Goal: Communication & Community: Answer question/provide support

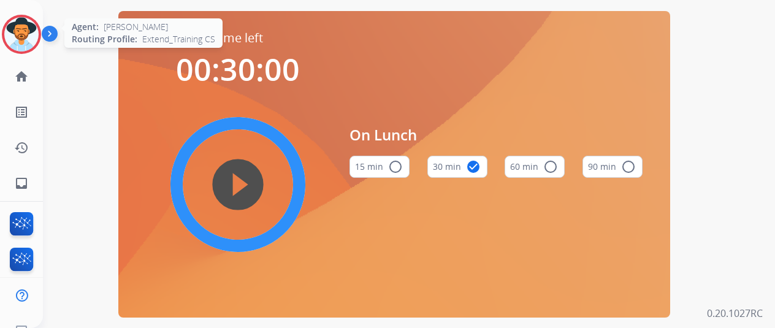
click at [18, 29] on img at bounding box center [21, 34] width 34 height 34
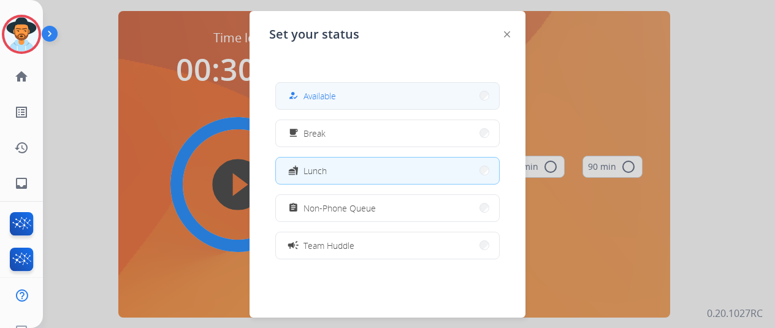
click at [376, 91] on button "how_to_reg Available" at bounding box center [387, 96] width 223 height 26
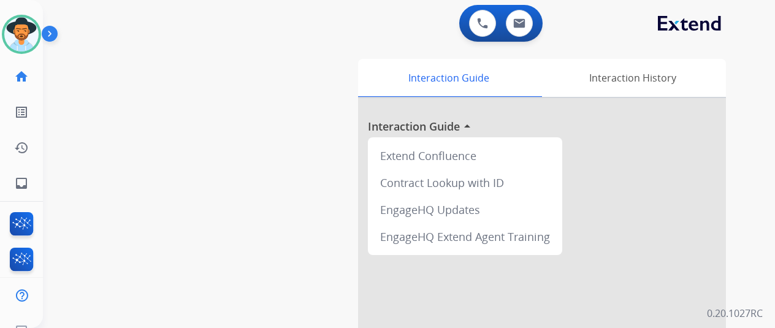
click at [80, 175] on div "swap_horiz Break voice bridge close_fullscreen Connect 3-Way Call merge_type Se…" at bounding box center [394, 299] width 702 height 511
click at [26, 180] on mat-icon "inbox" at bounding box center [21, 183] width 15 height 15
select select "**********"
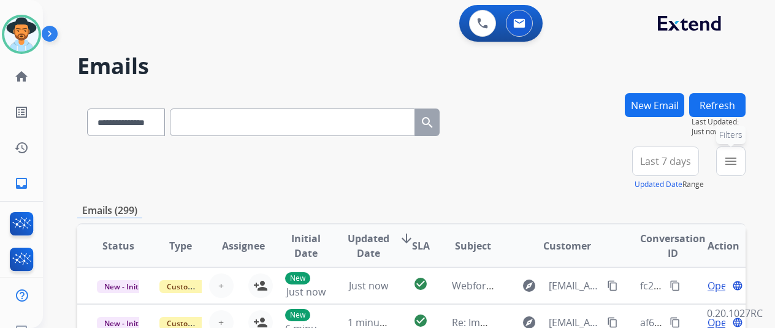
click at [745, 154] on button "menu Filters" at bounding box center [730, 160] width 29 height 29
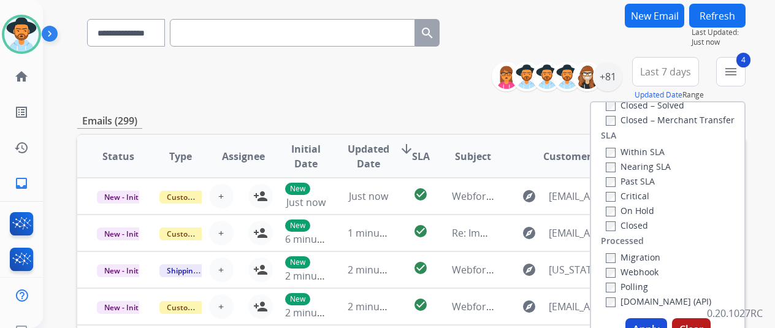
scroll to position [245, 0]
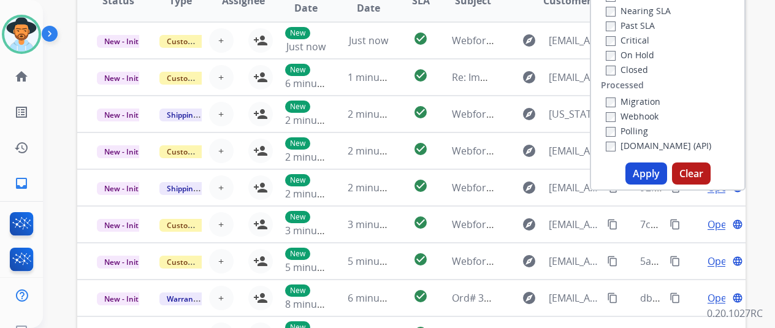
click at [641, 176] on button "Apply" at bounding box center [646, 173] width 42 height 22
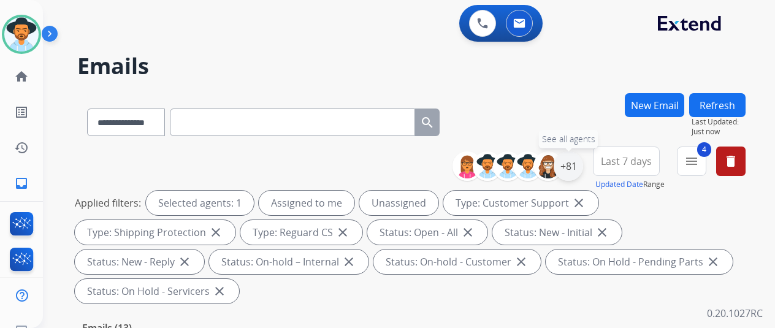
click at [575, 164] on div "+81" at bounding box center [567, 165] width 29 height 29
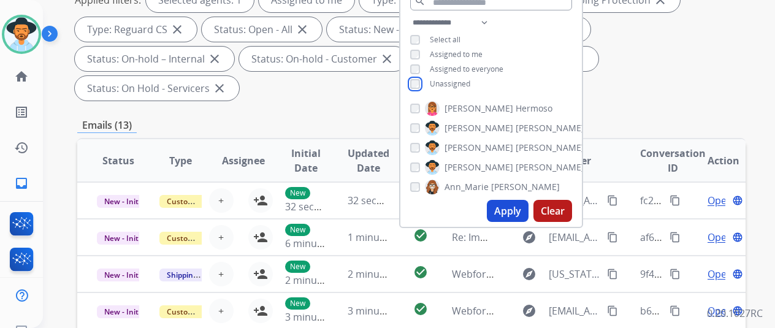
scroll to position [245, 0]
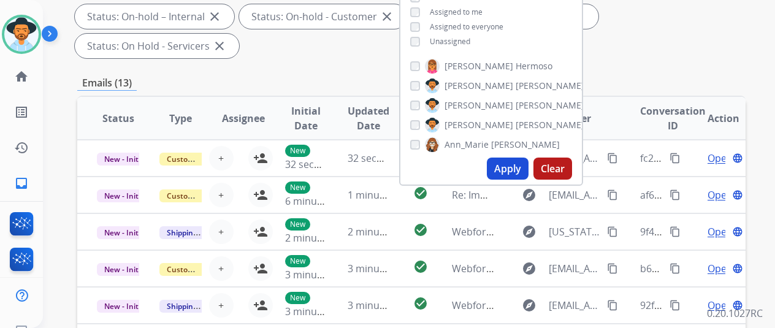
click at [516, 164] on button "Apply" at bounding box center [508, 168] width 42 height 22
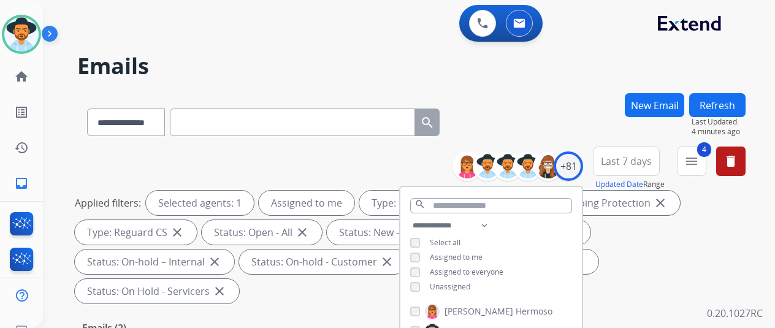
click at [515, 77] on h2 "Emails" at bounding box center [411, 66] width 668 height 25
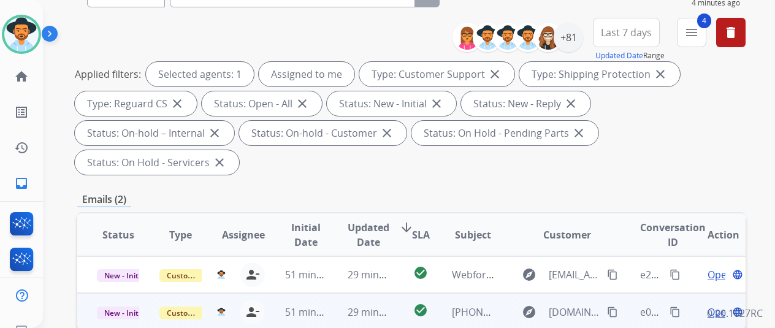
scroll to position [306, 0]
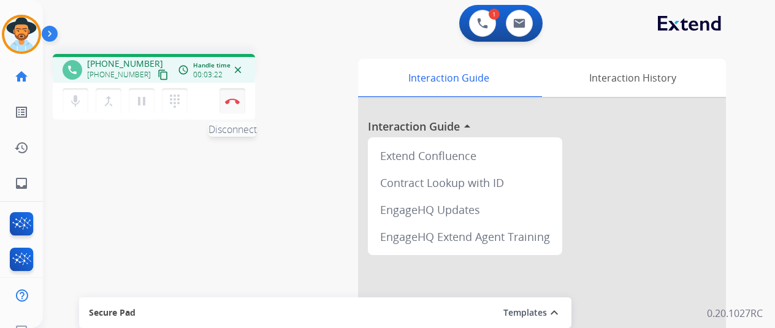
click at [230, 101] on img at bounding box center [232, 101] width 15 height 6
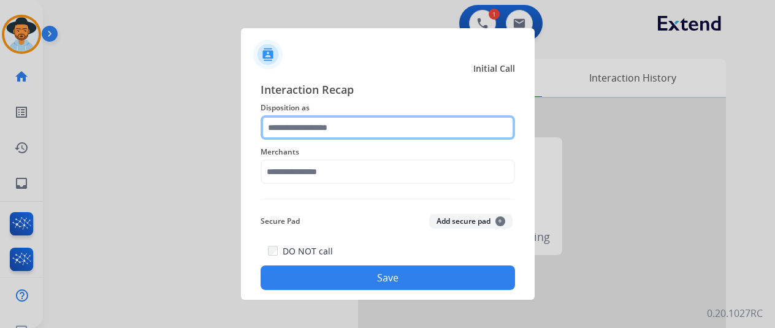
click at [277, 121] on input "text" at bounding box center [387, 127] width 254 height 25
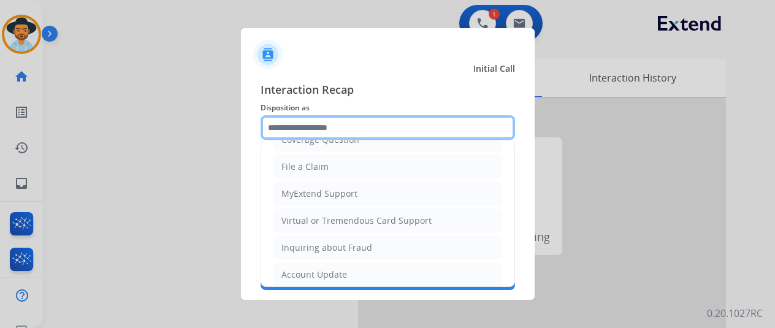
scroll to position [186, 0]
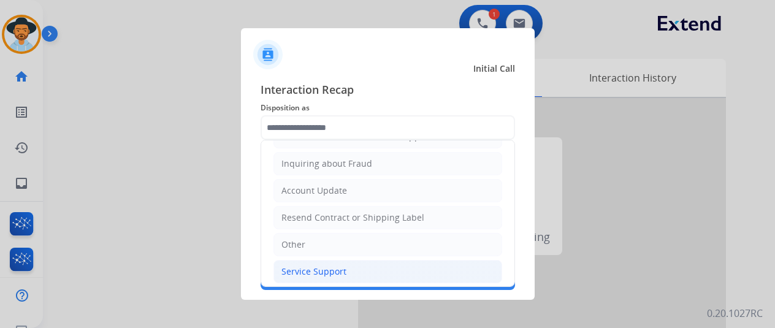
click at [311, 265] on div "Service Support" at bounding box center [313, 271] width 65 height 12
type input "**********"
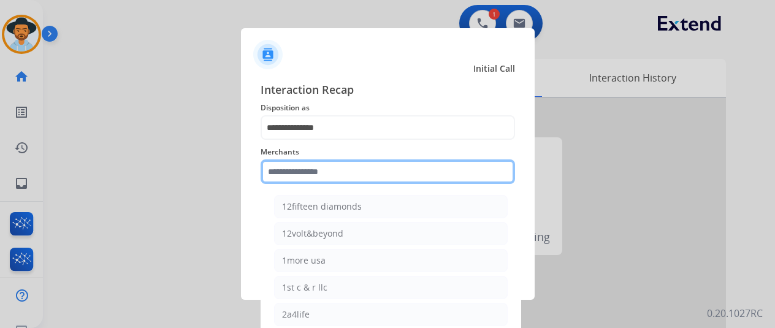
click at [293, 172] on input "text" at bounding box center [387, 171] width 254 height 25
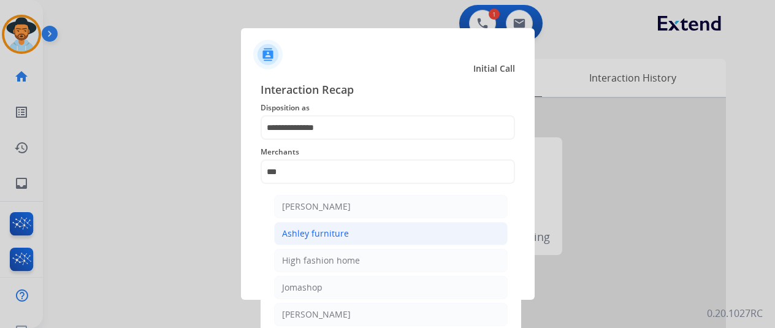
click at [308, 229] on div "Ashley furniture" at bounding box center [315, 233] width 67 height 12
type input "**********"
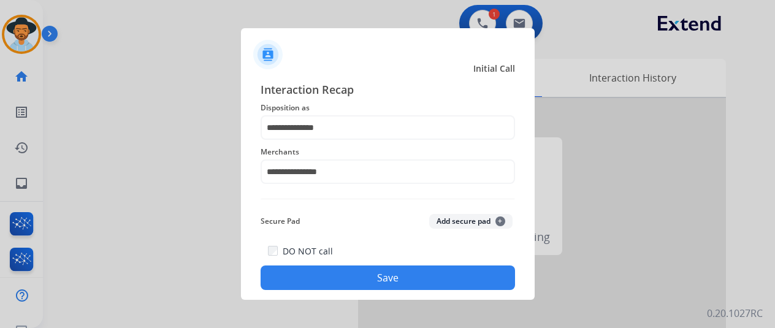
click at [368, 275] on button "Save" at bounding box center [387, 277] width 254 height 25
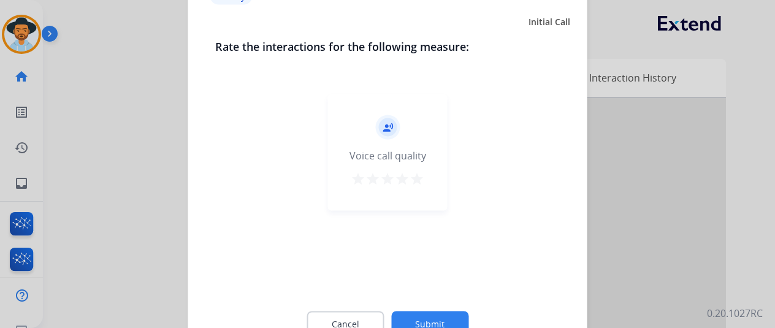
click at [428, 314] on button "Submit" at bounding box center [429, 324] width 77 height 26
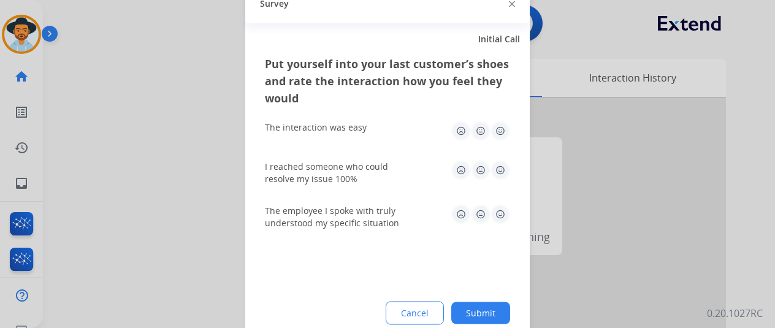
click at [476, 305] on button "Submit" at bounding box center [480, 313] width 59 height 22
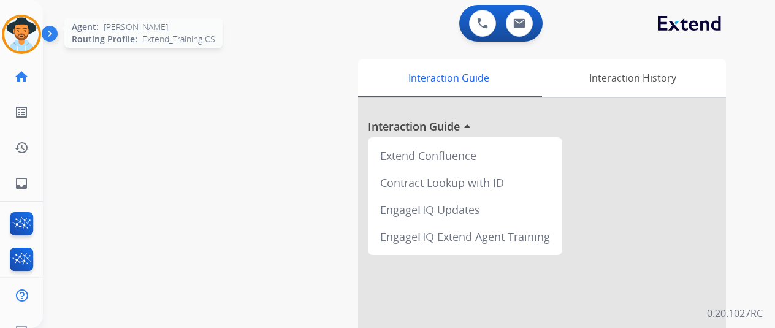
click at [30, 30] on img at bounding box center [21, 34] width 34 height 34
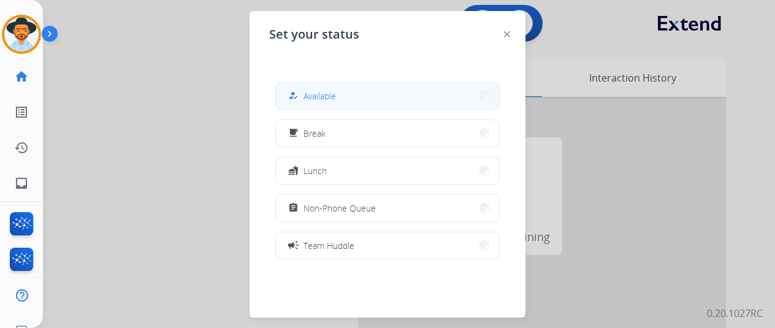
click at [358, 93] on button "how_to_reg Available" at bounding box center [387, 96] width 223 height 26
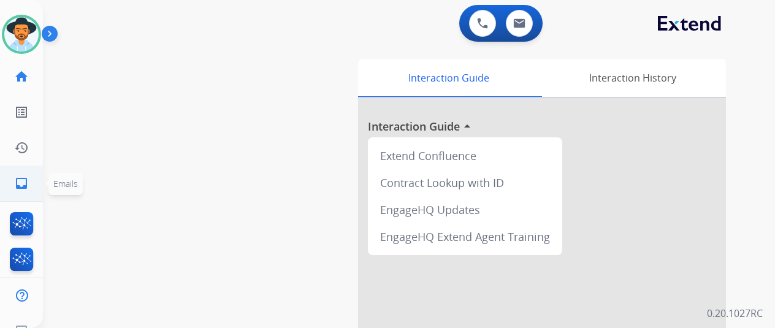
click at [17, 182] on mat-icon "inbox" at bounding box center [21, 183] width 15 height 15
select select "**********"
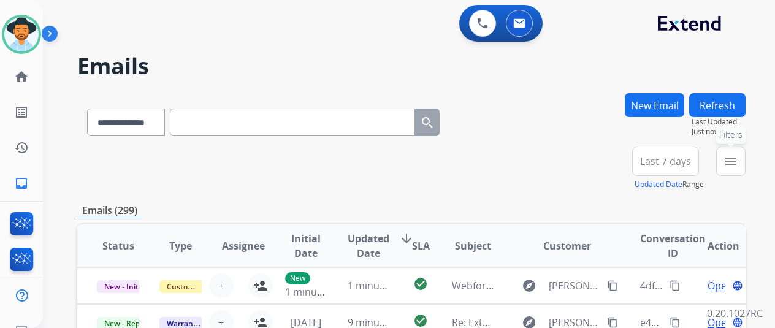
drag, startPoint x: 742, startPoint y: 156, endPoint x: 724, endPoint y: 166, distance: 20.6
click at [738, 159] on mat-icon "menu" at bounding box center [730, 161] width 15 height 15
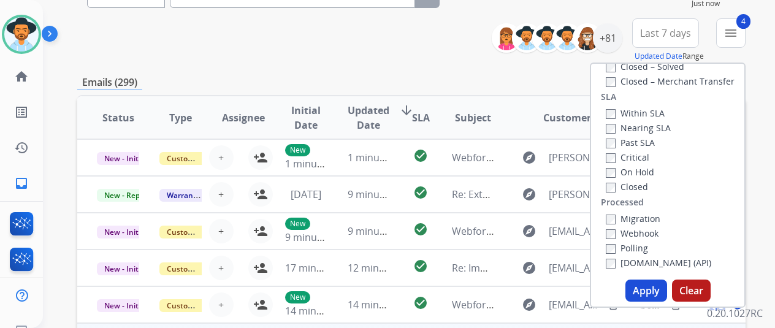
scroll to position [245, 0]
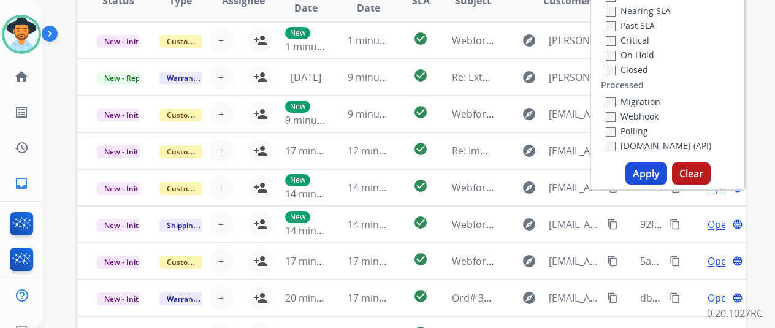
click at [653, 166] on button "Apply" at bounding box center [646, 173] width 42 height 22
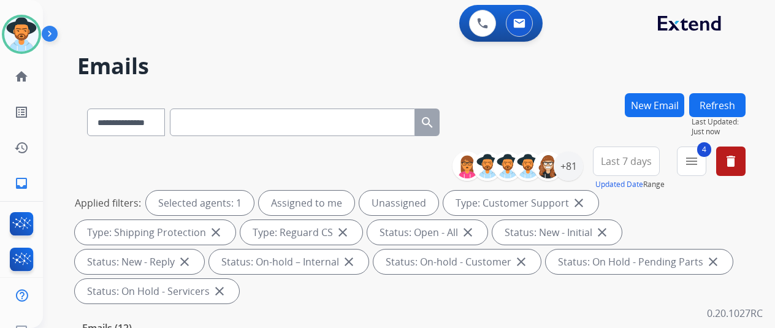
click at [566, 135] on div "**********" at bounding box center [411, 119] width 668 height 53
drag, startPoint x: 581, startPoint y: 168, endPoint x: 572, endPoint y: 154, distance: 16.3
click at [581, 167] on div "+81" at bounding box center [567, 165] width 29 height 29
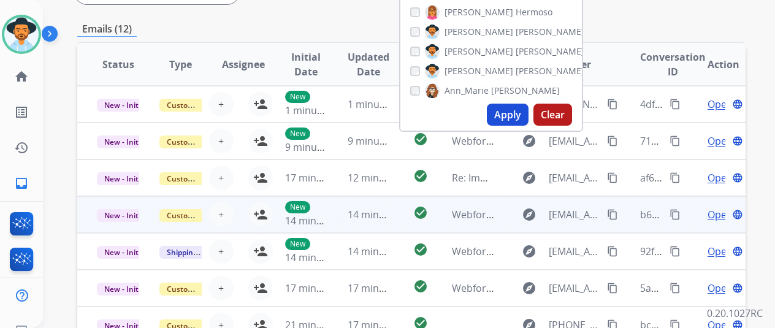
scroll to position [306, 0]
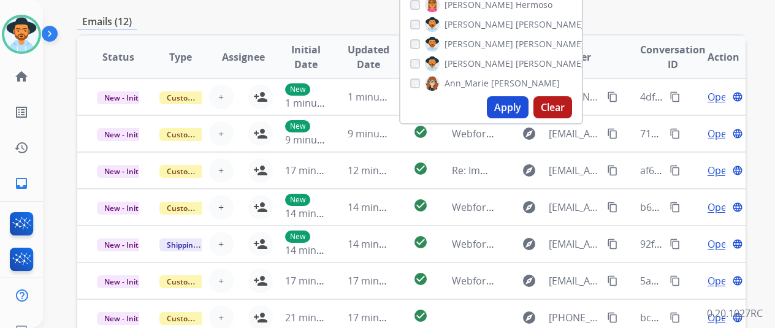
click at [504, 108] on button "Apply" at bounding box center [508, 107] width 42 height 22
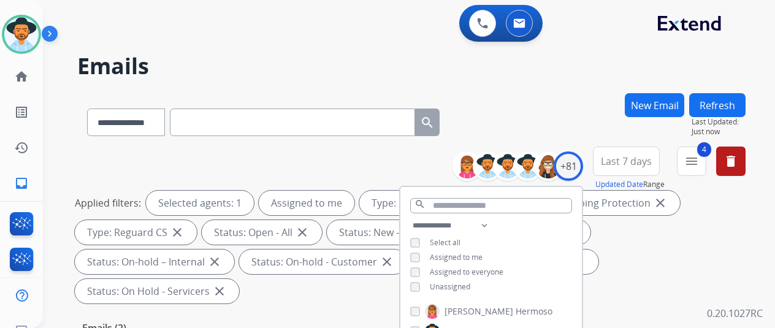
drag, startPoint x: 552, startPoint y: 107, endPoint x: 518, endPoint y: 85, distance: 40.3
click at [552, 106] on div "**********" at bounding box center [411, 119] width 668 height 53
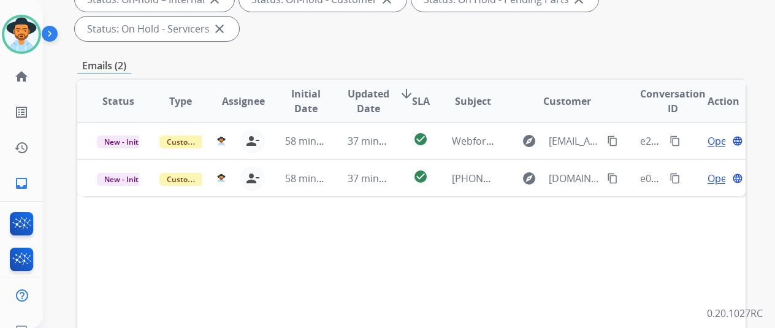
scroll to position [306, 0]
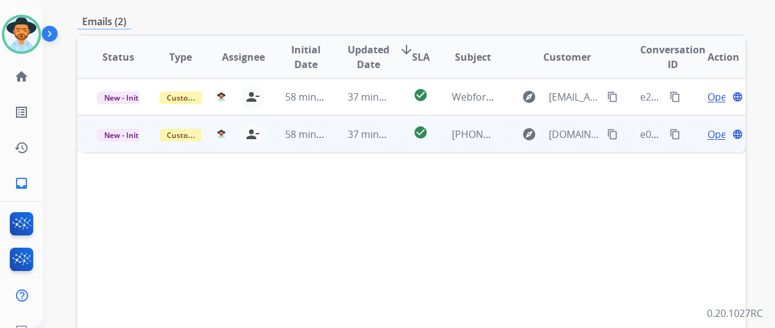
click at [711, 127] on span "Open" at bounding box center [719, 134] width 25 height 15
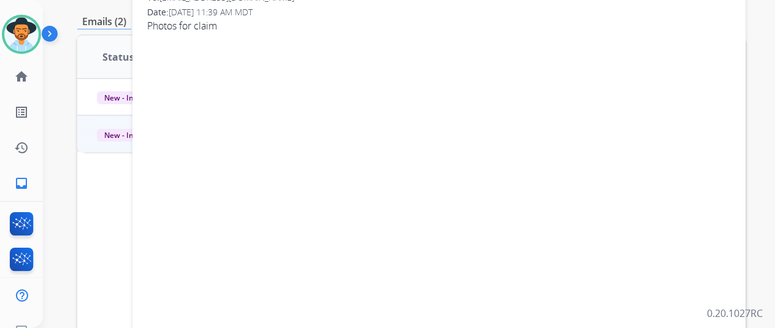
scroll to position [61, 0]
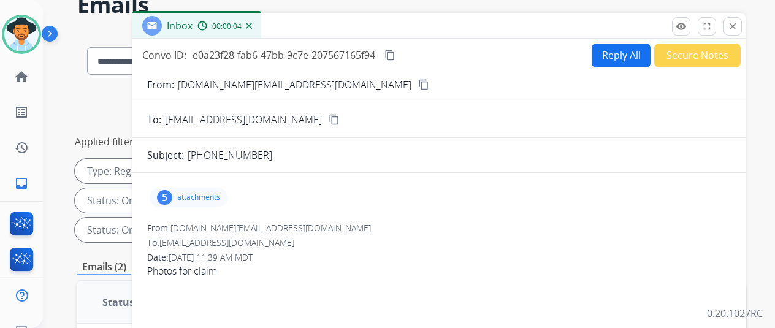
click at [172, 193] on div "5" at bounding box center [164, 197] width 15 height 15
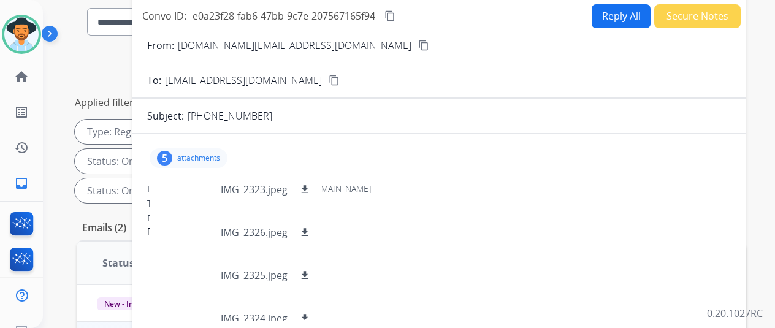
scroll to position [184, 0]
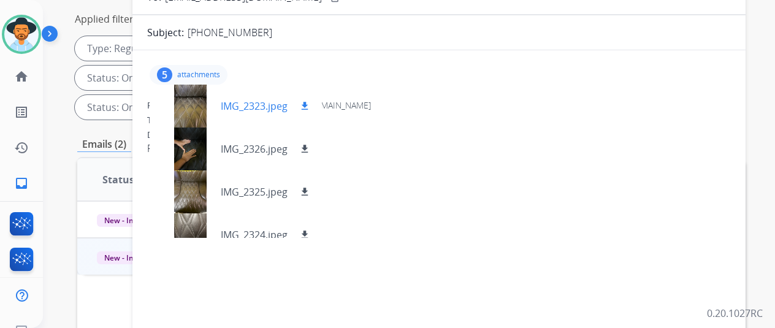
click at [310, 102] on mat-icon "download" at bounding box center [304, 106] width 11 height 11
click at [310, 148] on mat-icon "download" at bounding box center [304, 148] width 11 height 11
click at [310, 188] on mat-icon "download" at bounding box center [304, 191] width 11 height 11
click at [310, 230] on mat-icon "download" at bounding box center [304, 234] width 11 height 11
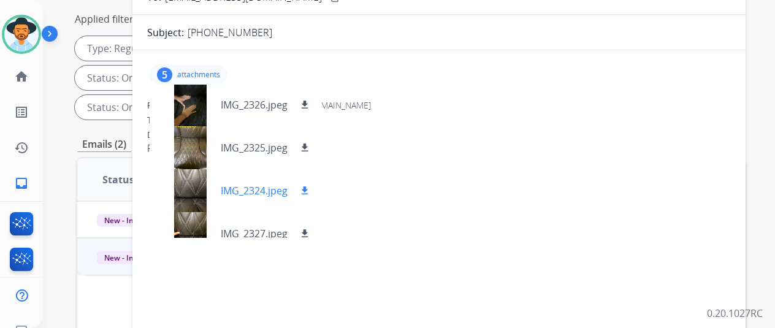
scroll to position [61, 0]
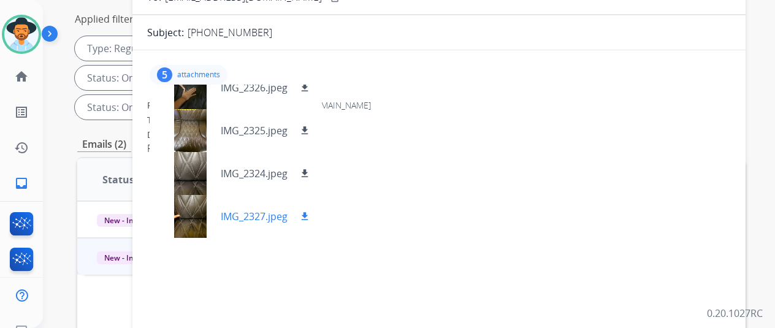
click at [310, 214] on mat-icon "download" at bounding box center [304, 216] width 11 height 11
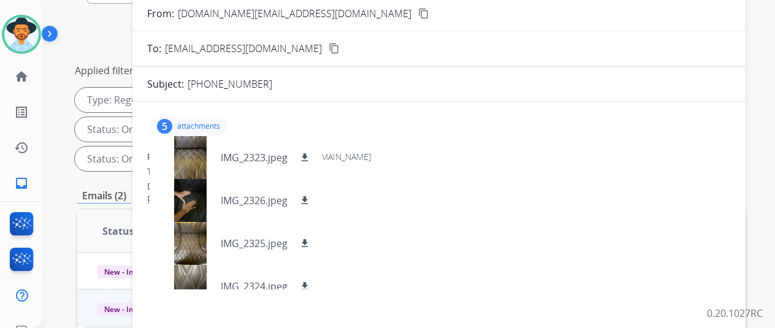
scroll to position [0, 0]
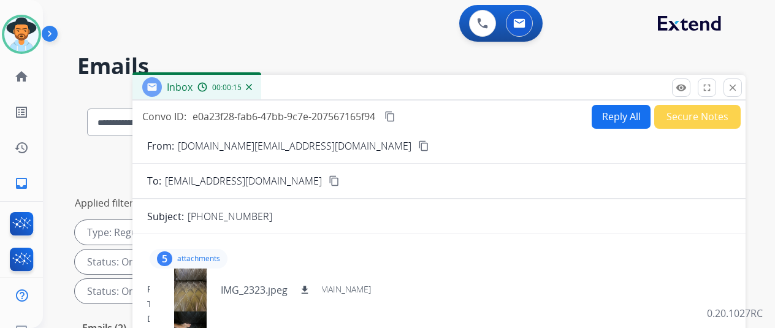
click at [418, 145] on mat-icon "content_copy" at bounding box center [423, 145] width 11 height 11
drag, startPoint x: 257, startPoint y: 216, endPoint x: 196, endPoint y: 213, distance: 61.4
click at [196, 213] on div "Subject: 727 623-3403" at bounding box center [438, 216] width 613 height 15
copy p "727 623-3403"
click at [623, 113] on button "Reply All" at bounding box center [620, 117] width 59 height 24
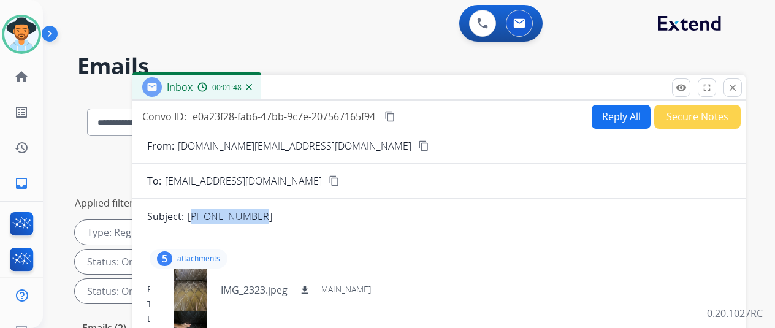
select select "**********"
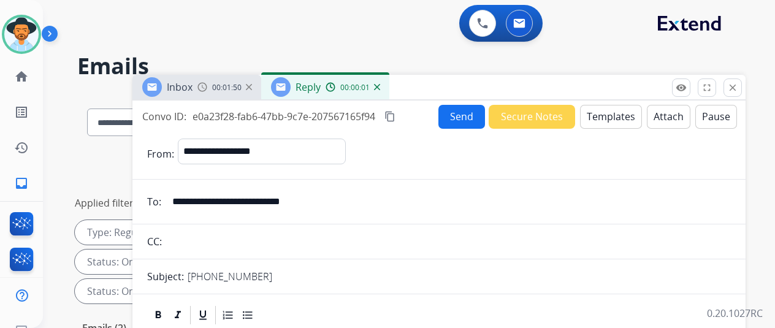
click at [616, 109] on button "Templates" at bounding box center [611, 117] width 62 height 24
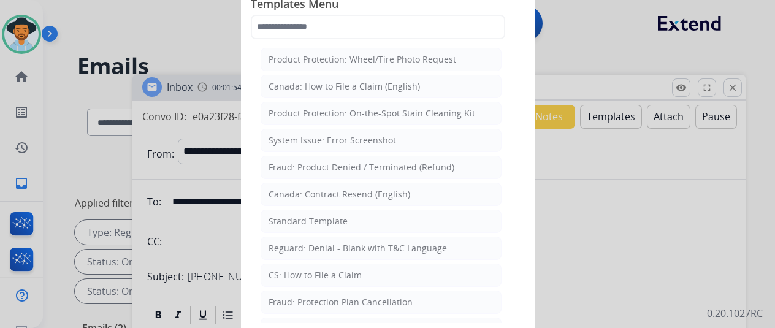
drag, startPoint x: 304, startPoint y: 215, endPoint x: 294, endPoint y: 188, distance: 28.7
click at [305, 215] on div "Standard Template" at bounding box center [307, 221] width 79 height 12
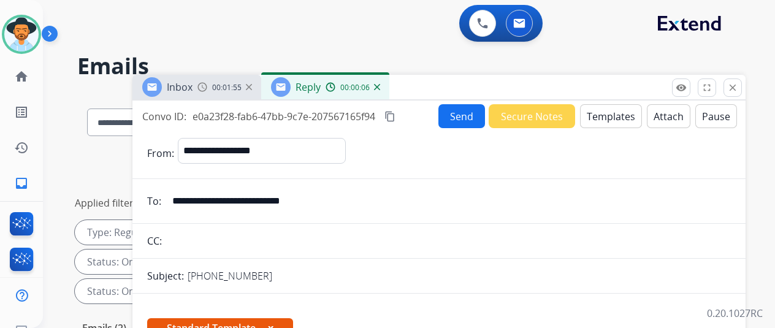
scroll to position [201, 0]
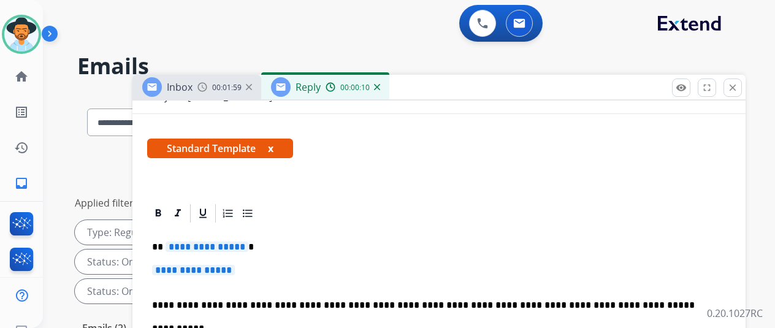
click at [251, 241] on p "**********" at bounding box center [434, 246] width 564 height 11
drag, startPoint x: 251, startPoint y: 225, endPoint x: 232, endPoint y: 227, distance: 19.8
click at [232, 241] on p "**********" at bounding box center [434, 246] width 564 height 11
click at [247, 241] on span "**********" at bounding box center [206, 246] width 83 height 10
click at [235, 265] on span "**********" at bounding box center [193, 270] width 83 height 10
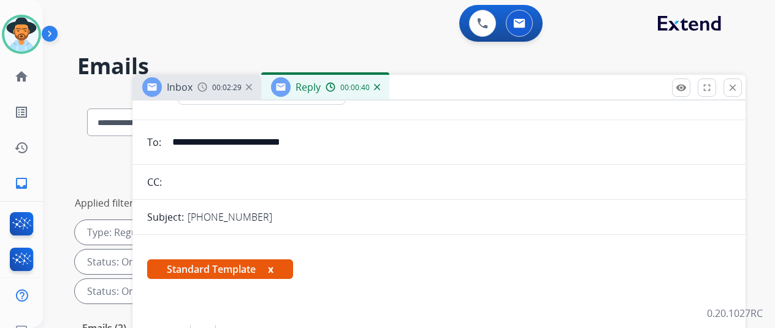
scroll to position [0, 0]
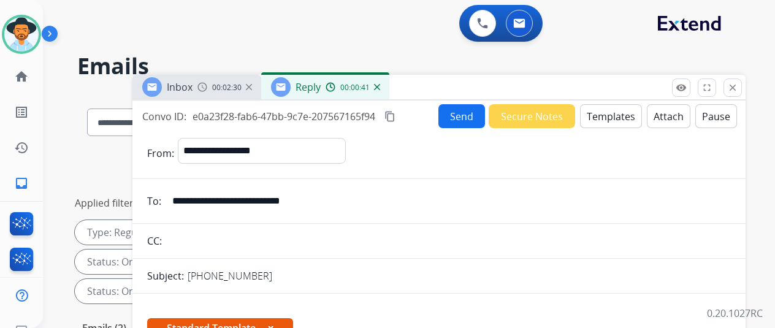
click at [473, 111] on button "Send" at bounding box center [461, 116] width 47 height 24
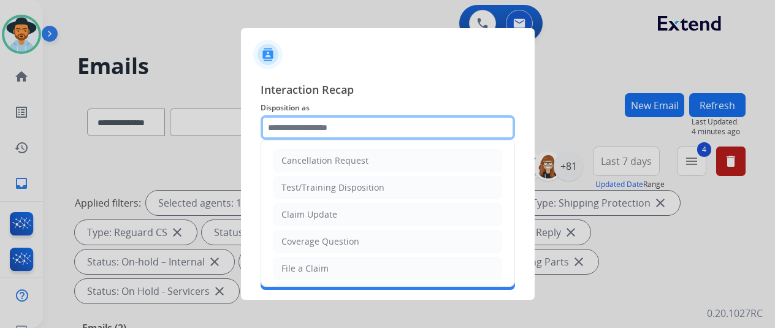
click at [283, 131] on input "text" at bounding box center [387, 127] width 254 height 25
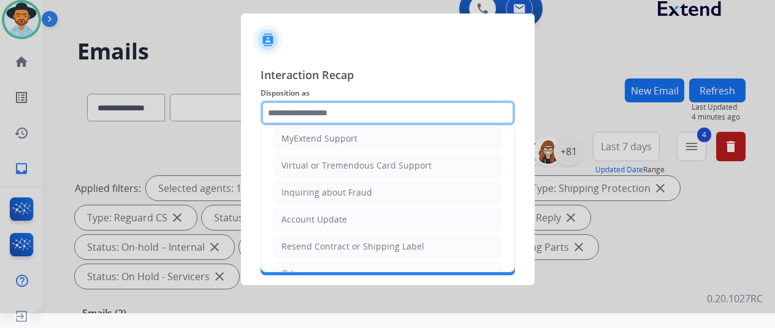
scroll to position [184, 0]
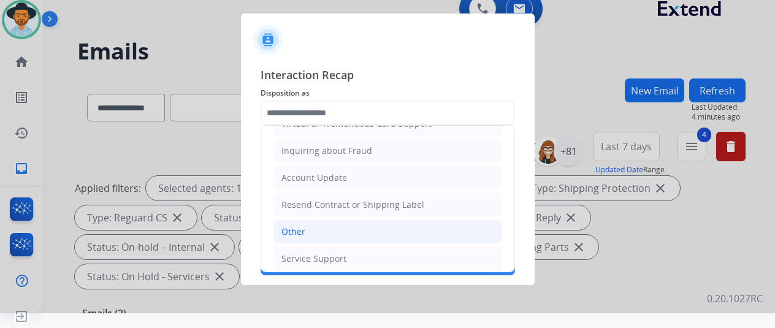
click at [300, 220] on li "Other" at bounding box center [387, 231] width 229 height 23
type input "*****"
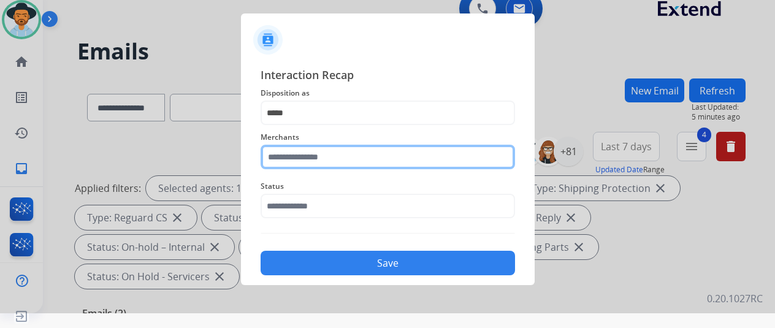
click at [310, 156] on input "text" at bounding box center [387, 157] width 254 height 25
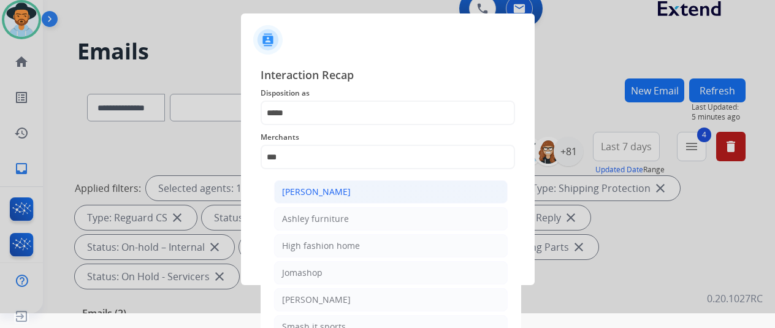
click at [322, 186] on div "Ashley - Reguard" at bounding box center [316, 192] width 69 height 12
type input "**********"
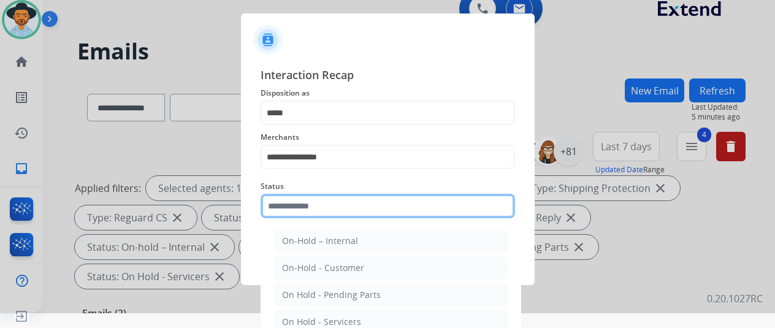
click at [316, 209] on input "text" at bounding box center [387, 206] width 254 height 25
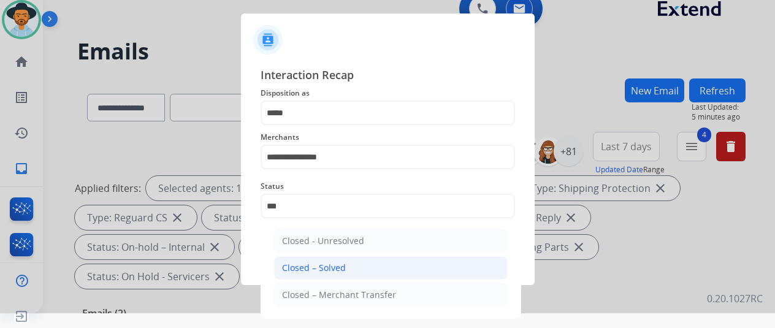
click at [308, 267] on div "Closed – Solved" at bounding box center [314, 268] width 64 height 12
type input "**********"
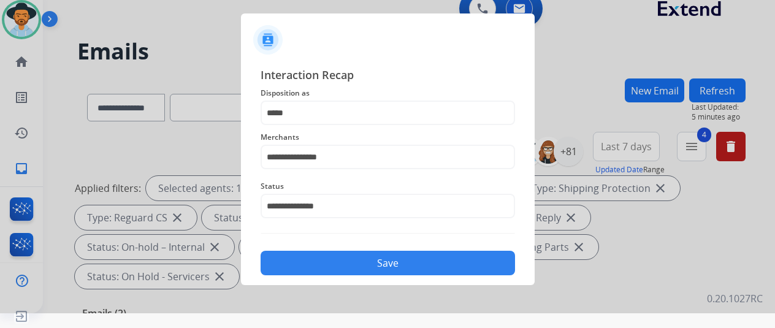
click at [369, 262] on button "Save" at bounding box center [387, 263] width 254 height 25
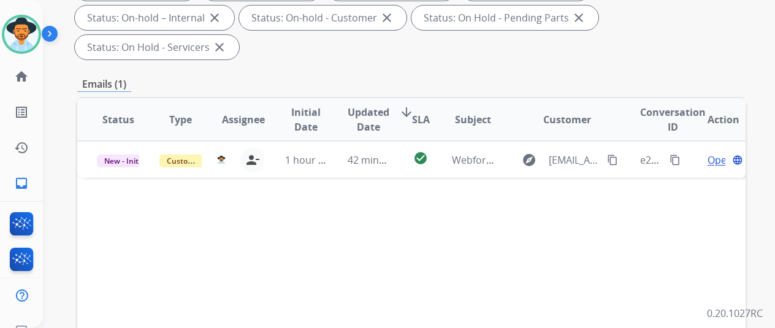
scroll to position [306, 0]
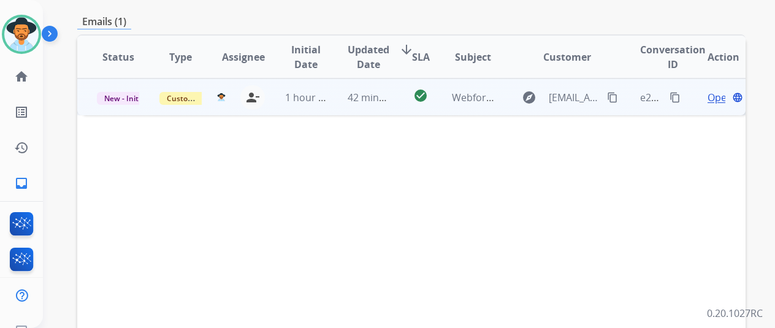
click at [715, 90] on span "Open" at bounding box center [719, 97] width 25 height 15
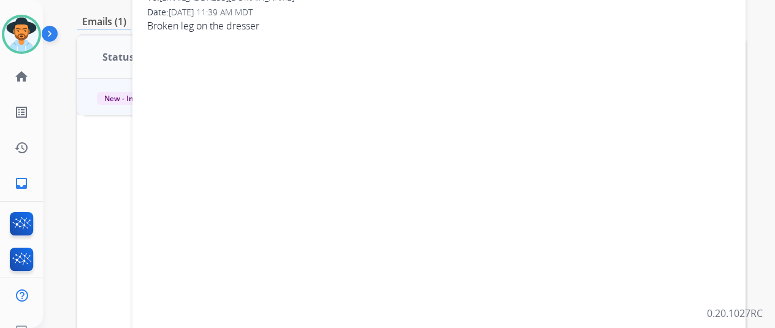
scroll to position [61, 0]
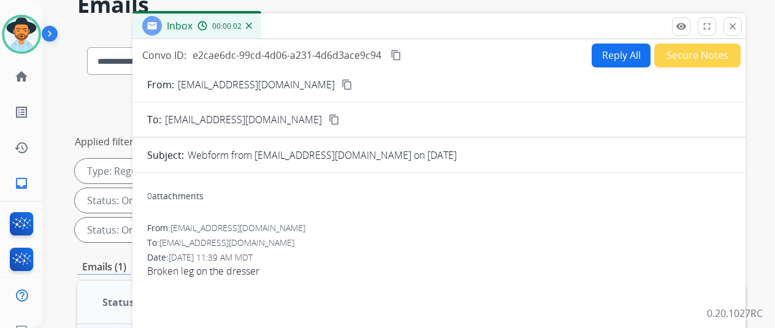
click at [341, 82] on mat-icon "content_copy" at bounding box center [346, 84] width 11 height 11
click at [609, 56] on button "Reply All" at bounding box center [620, 56] width 59 height 24
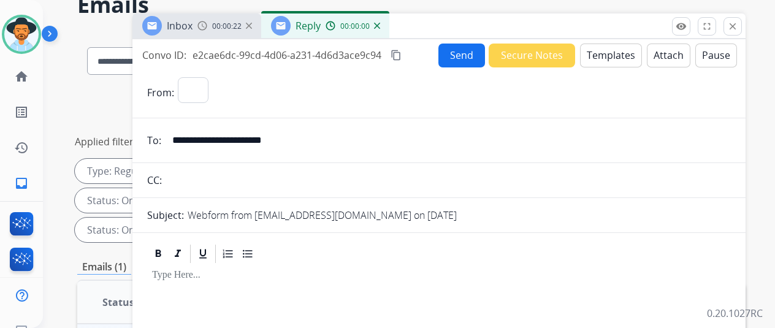
select select "**********"
click at [619, 51] on button "Templates" at bounding box center [611, 56] width 62 height 24
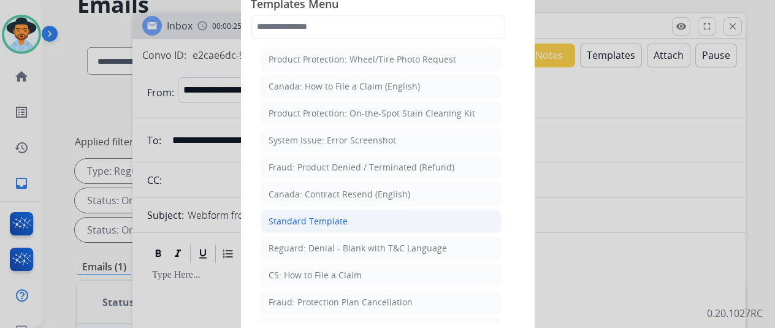
click at [325, 215] on div "Standard Template" at bounding box center [307, 221] width 79 height 12
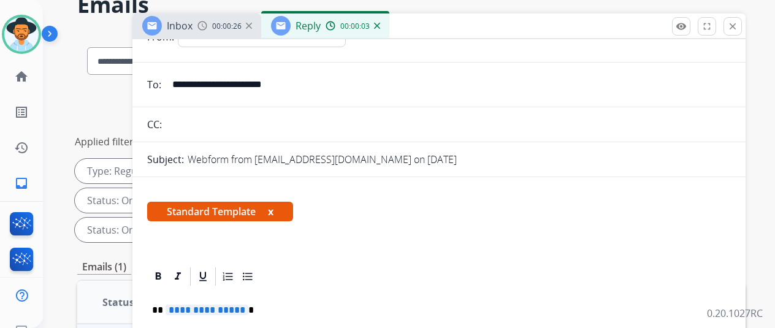
scroll to position [184, 0]
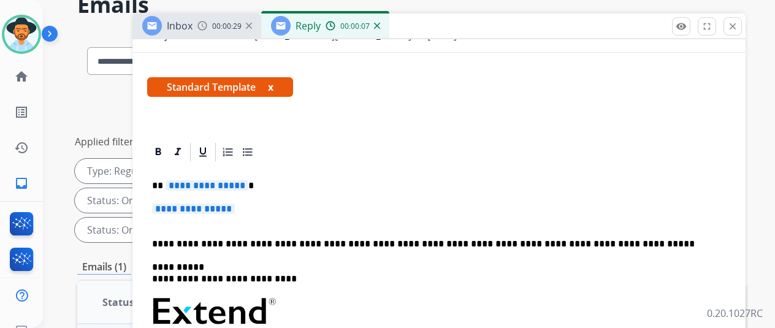
click at [248, 181] on span "**********" at bounding box center [206, 185] width 83 height 10
click at [235, 205] on span "**********" at bounding box center [193, 208] width 83 height 10
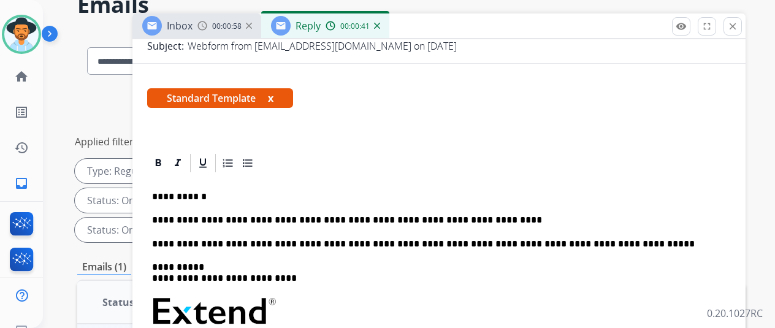
scroll to position [0, 0]
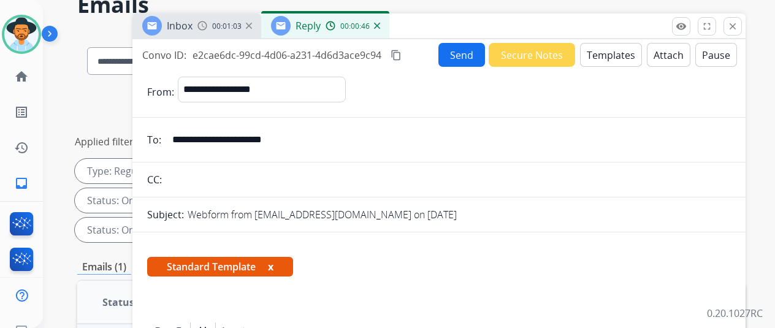
click at [401, 53] on mat-icon "content_copy" at bounding box center [395, 55] width 11 height 11
click at [468, 53] on button "Send" at bounding box center [461, 55] width 47 height 24
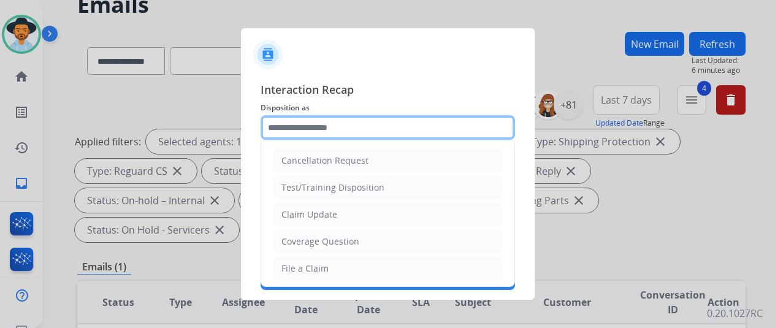
click at [308, 127] on input "text" at bounding box center [387, 127] width 254 height 25
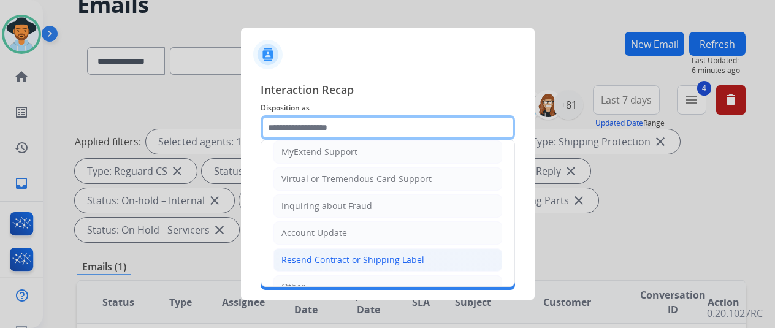
scroll to position [186, 0]
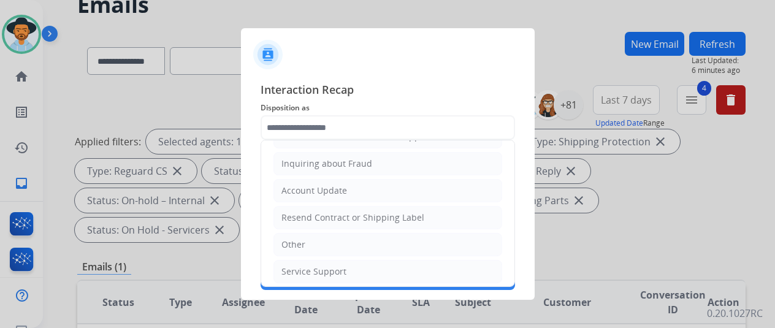
click at [299, 238] on div "Other" at bounding box center [293, 244] width 24 height 12
type input "*****"
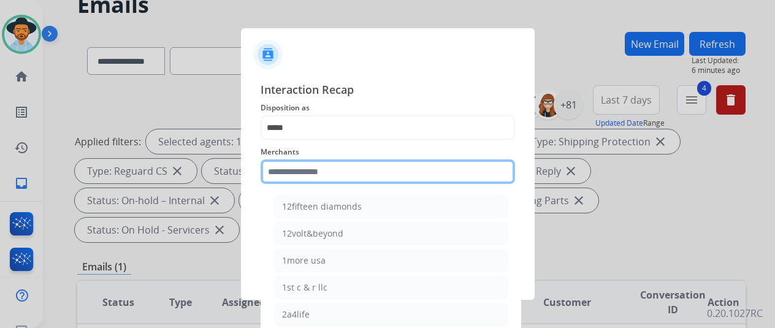
click at [297, 171] on input "text" at bounding box center [387, 171] width 254 height 25
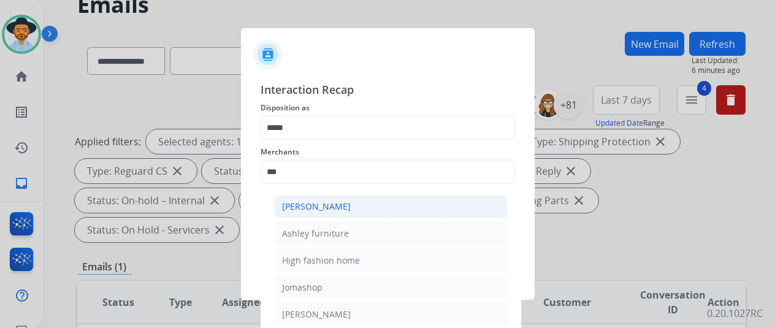
click at [328, 204] on div "Ashley - Reguard" at bounding box center [316, 206] width 69 height 12
type input "**********"
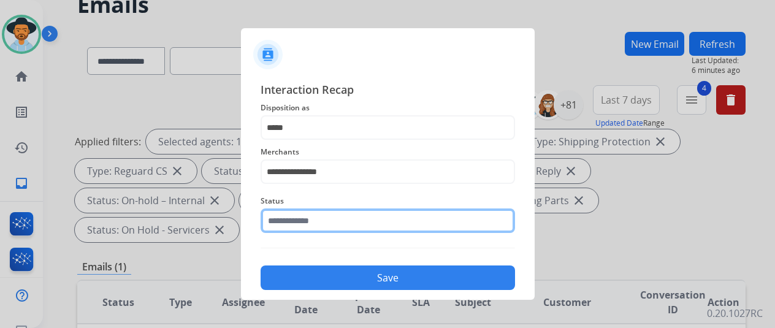
click at [286, 223] on input "text" at bounding box center [387, 220] width 254 height 25
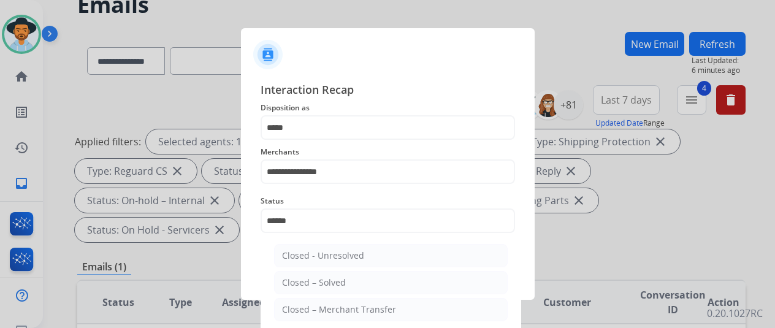
drag, startPoint x: 309, startPoint y: 281, endPoint x: 317, endPoint y: 274, distance: 10.8
click at [311, 281] on div "Closed – Solved" at bounding box center [314, 282] width 64 height 12
type input "**********"
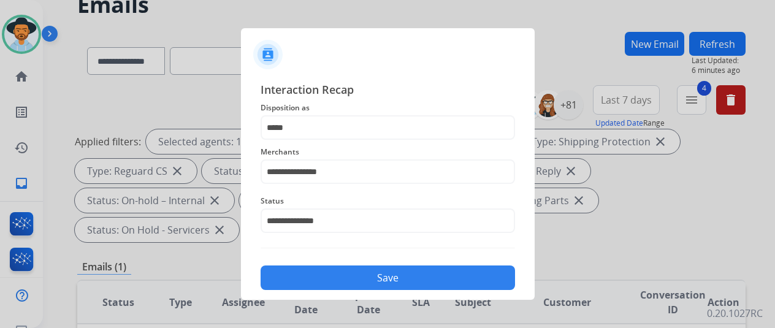
click at [376, 271] on button "Save" at bounding box center [387, 277] width 254 height 25
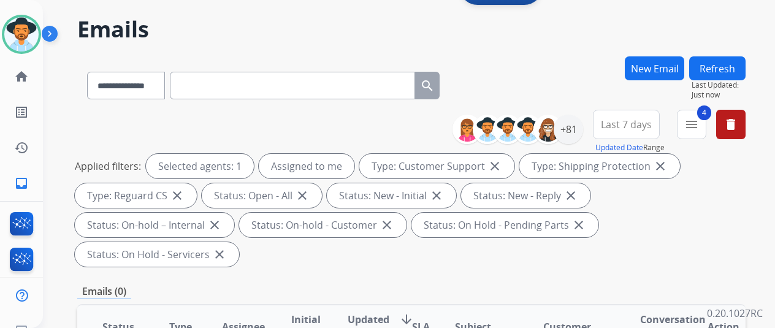
scroll to position [0, 0]
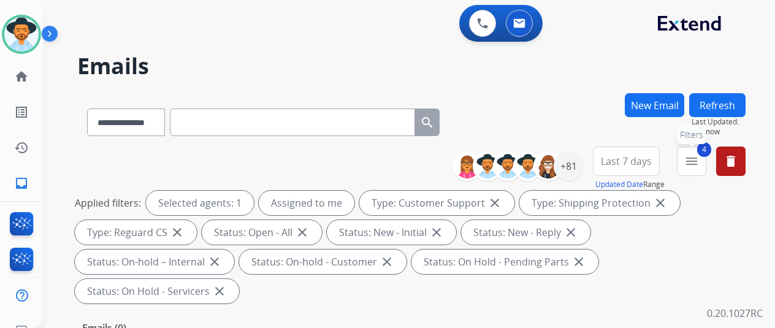
click at [699, 155] on mat-icon "menu" at bounding box center [691, 161] width 15 height 15
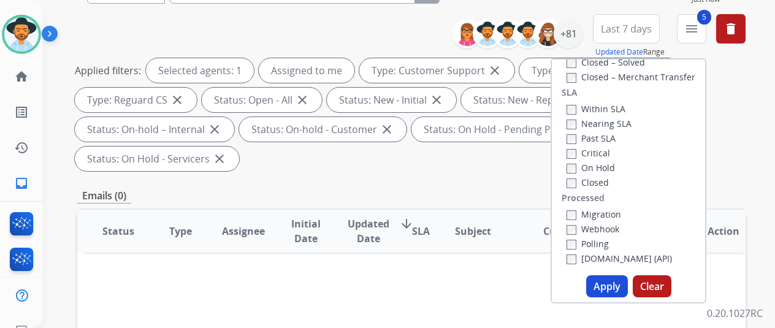
scroll to position [184, 0]
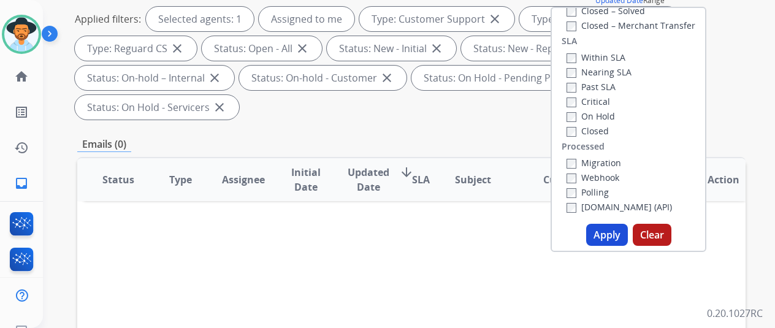
click at [609, 235] on button "Apply" at bounding box center [607, 235] width 42 height 22
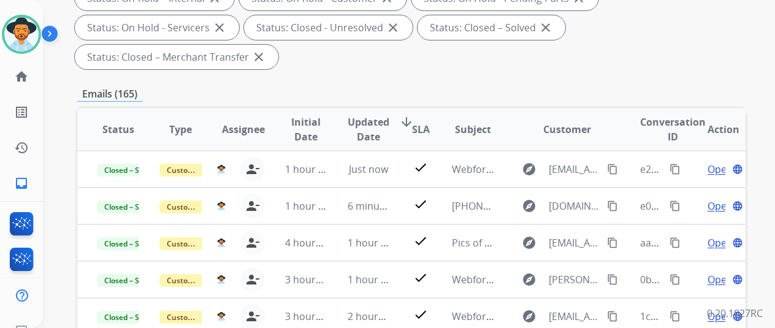
scroll to position [245, 0]
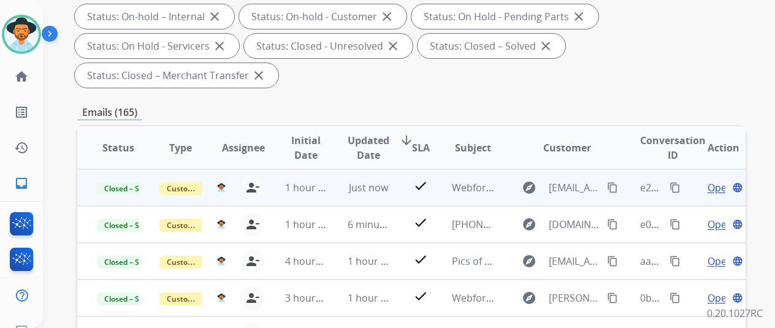
click at [716, 185] on span "Open" at bounding box center [719, 187] width 25 height 15
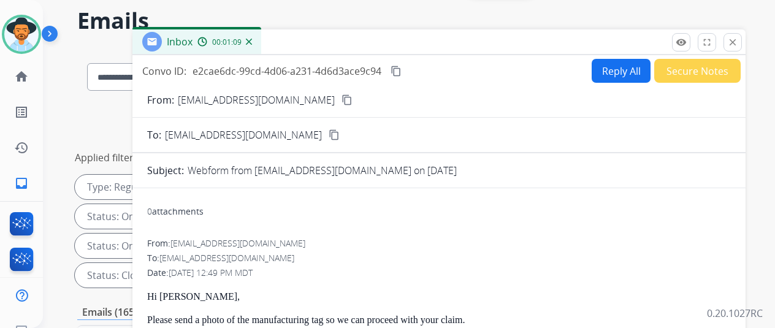
scroll to position [0, 0]
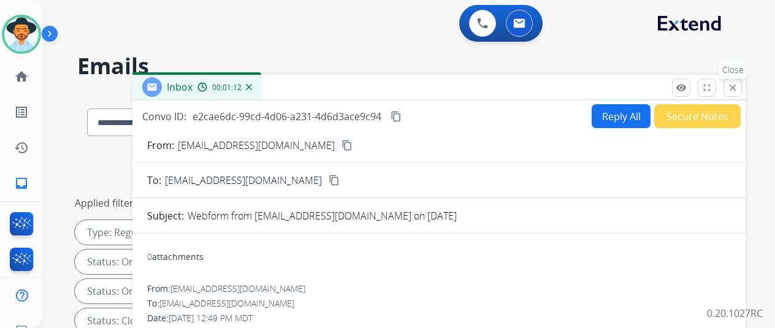
click at [738, 86] on mat-icon "close" at bounding box center [732, 87] width 11 height 11
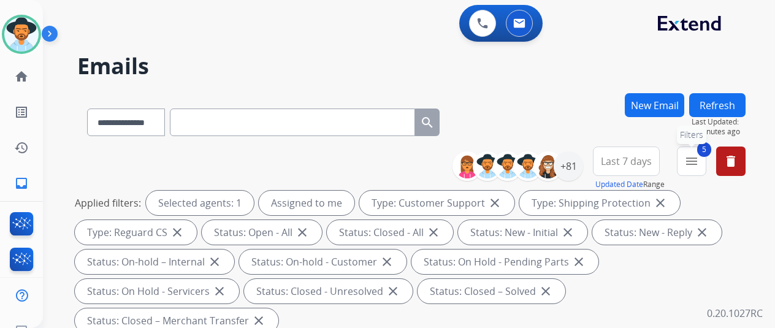
click at [699, 159] on mat-icon "menu" at bounding box center [691, 161] width 15 height 15
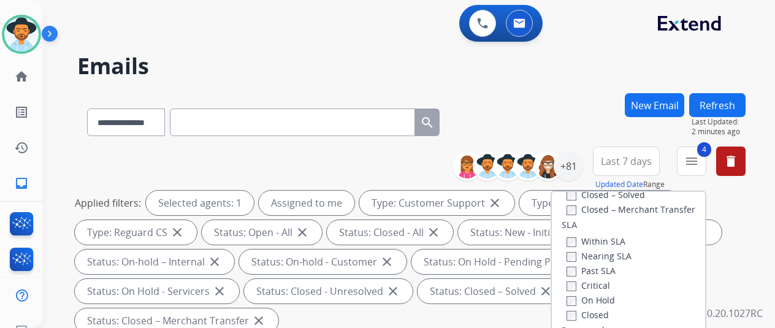
scroll to position [306, 0]
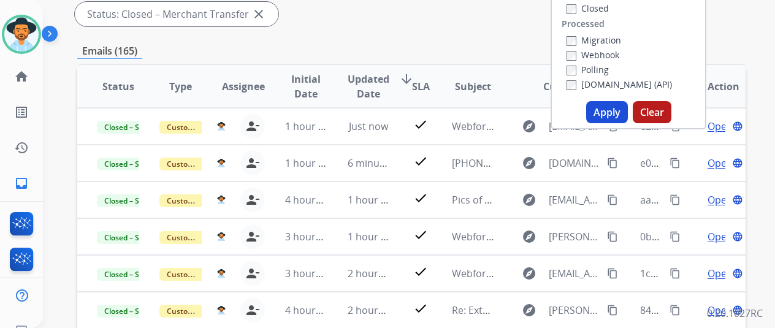
click at [610, 113] on button "Apply" at bounding box center [607, 112] width 42 height 22
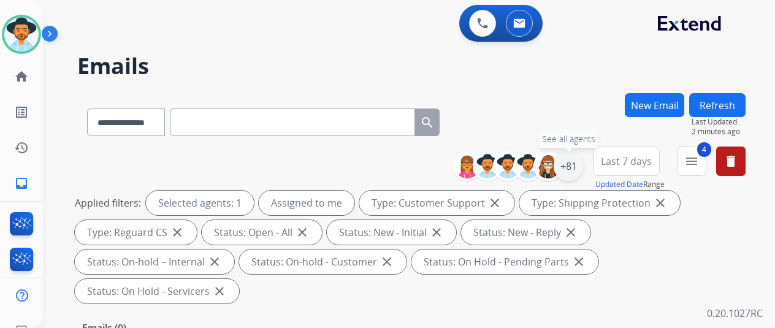
click at [578, 164] on div "+81" at bounding box center [567, 165] width 29 height 29
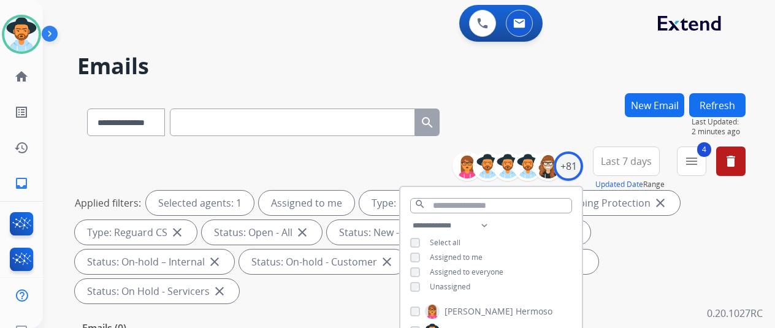
click at [552, 83] on div "**********" at bounding box center [394, 208] width 702 height 328
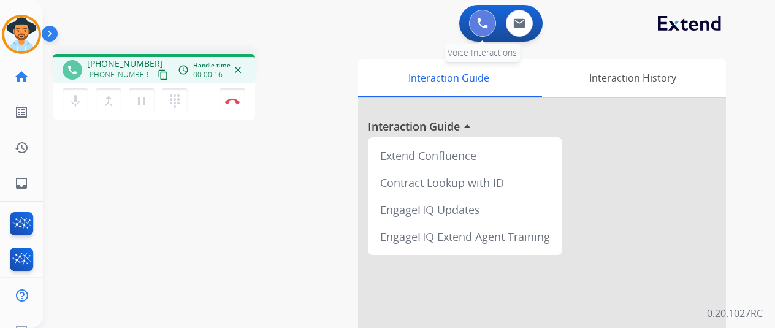
click at [485, 21] on img at bounding box center [482, 23] width 11 height 11
click at [485, 23] on img at bounding box center [482, 23] width 11 height 11
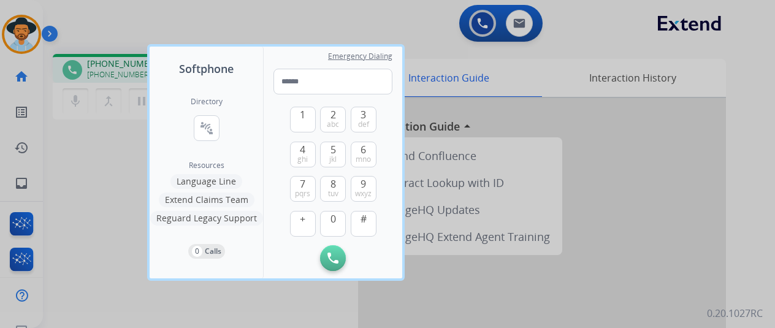
click at [216, 178] on button "Language Line" at bounding box center [206, 181] width 72 height 15
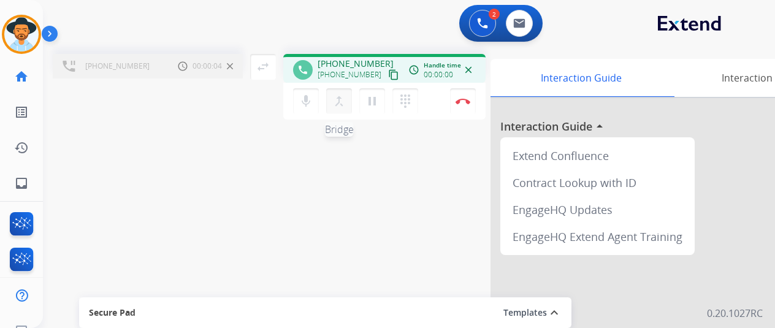
click at [335, 99] on mat-icon "merge_type" at bounding box center [339, 101] width 15 height 15
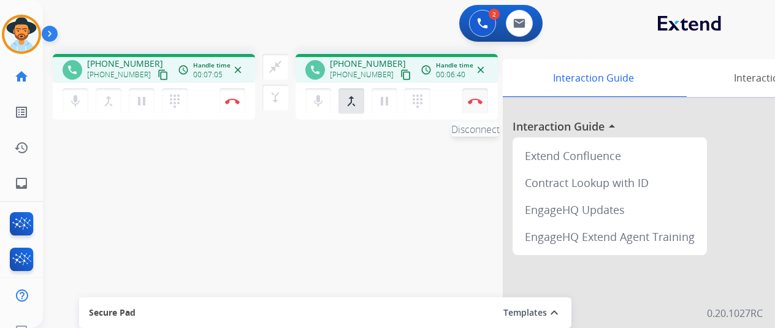
click at [471, 98] on button "Disconnect" at bounding box center [475, 101] width 26 height 26
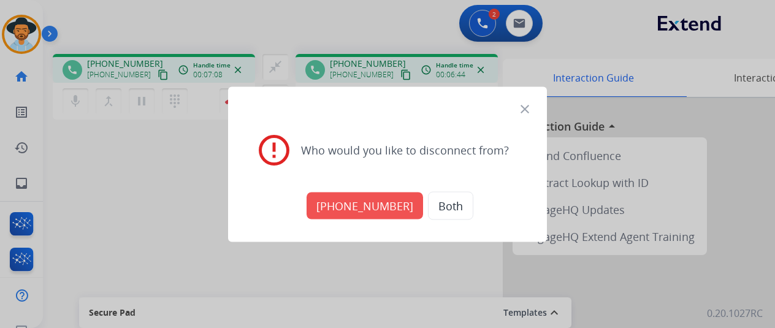
click at [446, 197] on button "Both" at bounding box center [450, 205] width 45 height 28
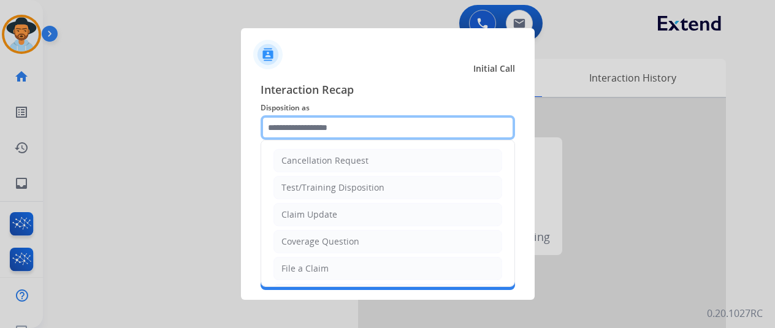
click at [290, 129] on input "text" at bounding box center [387, 127] width 254 height 25
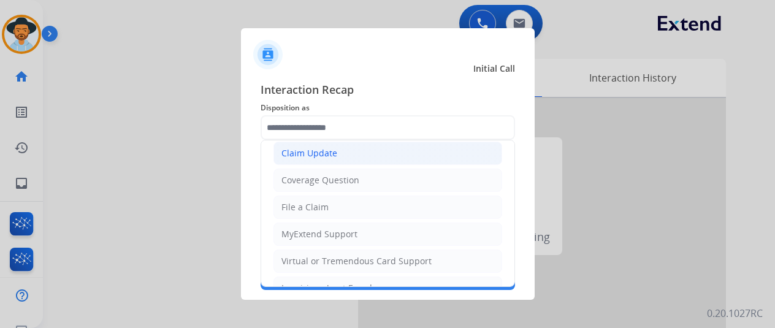
click at [317, 152] on div "Claim Update" at bounding box center [309, 153] width 56 height 12
type input "**********"
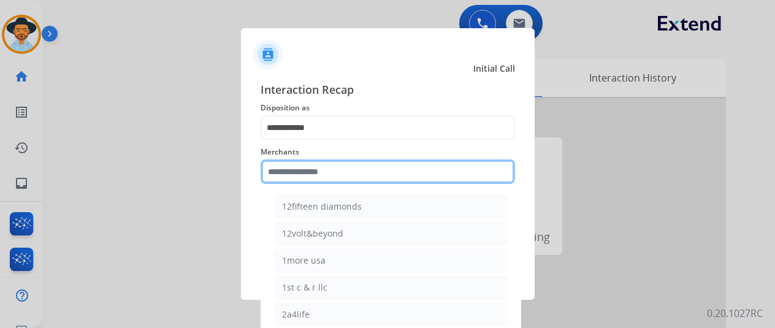
drag, startPoint x: 301, startPoint y: 175, endPoint x: 304, endPoint y: 161, distance: 13.8
click at [303, 170] on input "text" at bounding box center [387, 171] width 254 height 25
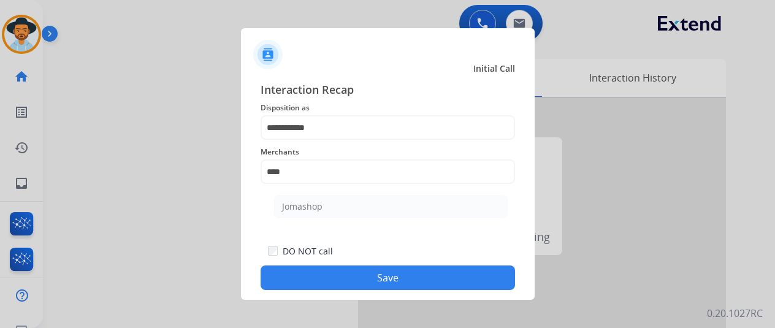
click at [321, 210] on div "Jomashop" at bounding box center [302, 206] width 40 height 12
type input "********"
click at [379, 278] on button "Save" at bounding box center [387, 277] width 254 height 25
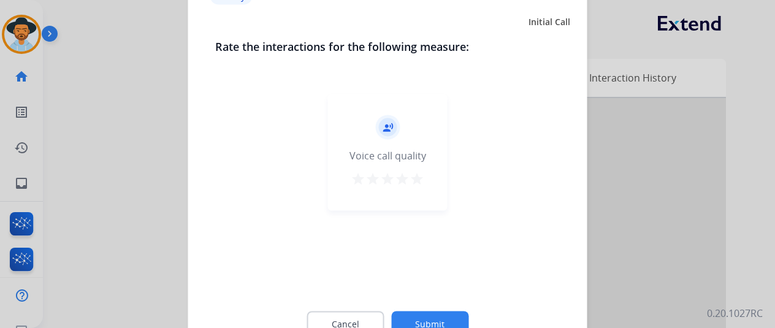
click at [418, 319] on button "Submit" at bounding box center [429, 324] width 77 height 26
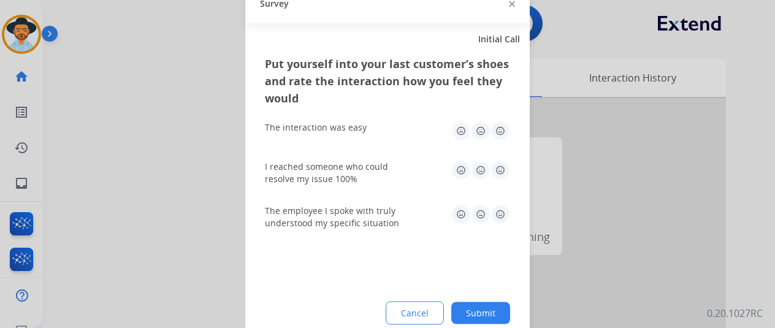
drag, startPoint x: 488, startPoint y: 307, endPoint x: 462, endPoint y: 283, distance: 35.6
click at [488, 307] on button "Submit" at bounding box center [480, 313] width 59 height 22
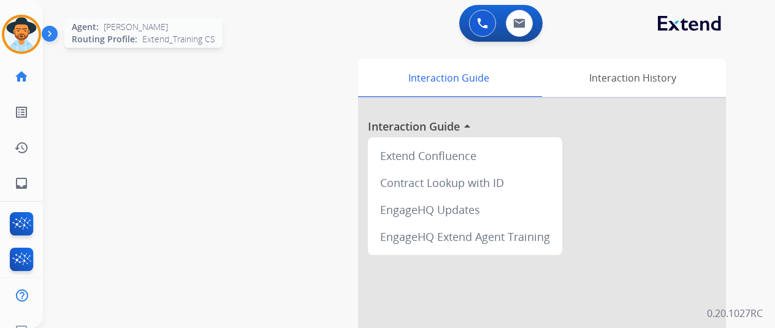
click at [20, 37] on img at bounding box center [21, 34] width 34 height 34
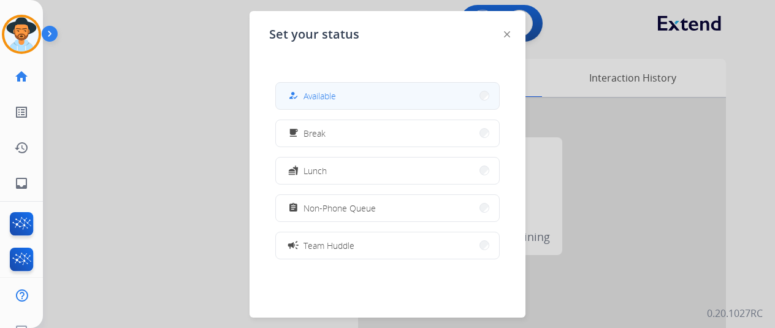
click at [297, 99] on mat-icon "how_to_reg" at bounding box center [293, 96] width 10 height 10
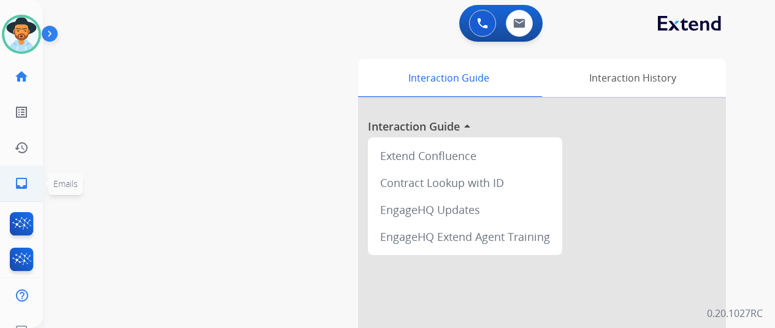
click at [15, 182] on mat-icon "inbox" at bounding box center [21, 183] width 15 height 15
select select "**********"
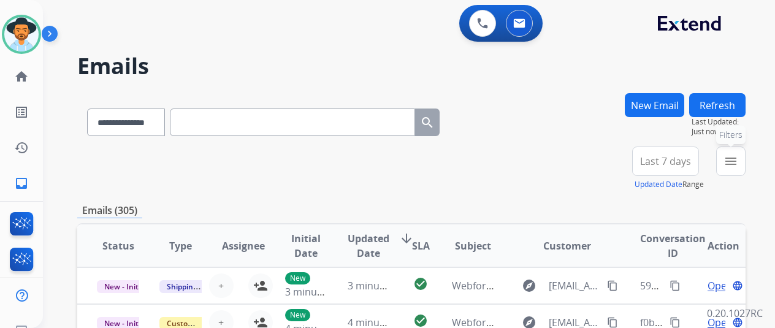
click at [738, 154] on mat-icon "menu" at bounding box center [730, 161] width 15 height 15
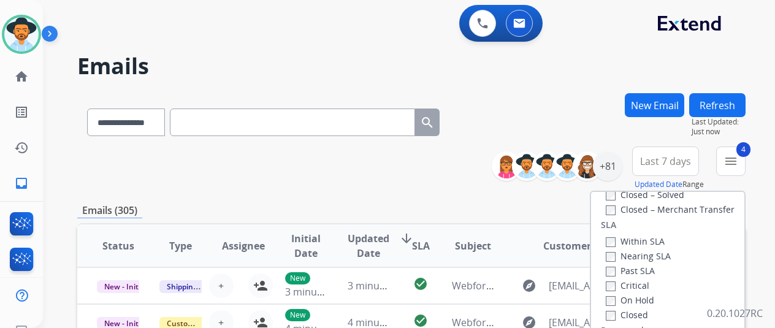
scroll to position [245, 0]
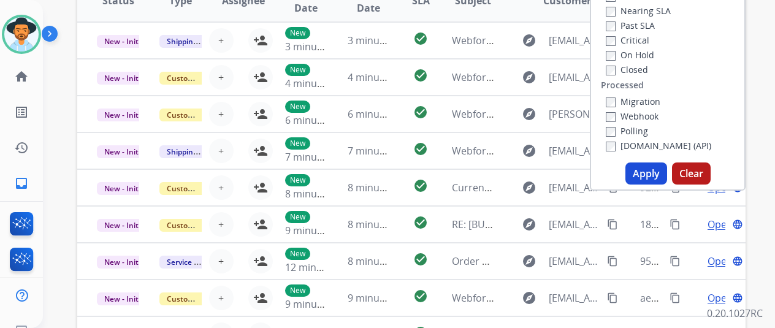
click at [643, 169] on button "Apply" at bounding box center [646, 173] width 42 height 22
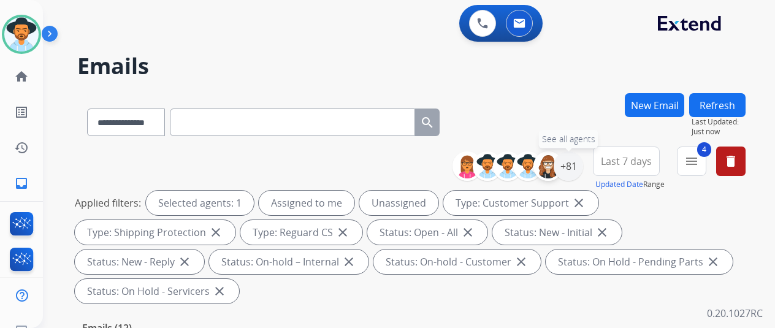
drag, startPoint x: 579, startPoint y: 162, endPoint x: 558, endPoint y: 159, distance: 21.7
click at [580, 162] on div "+81" at bounding box center [567, 165] width 29 height 29
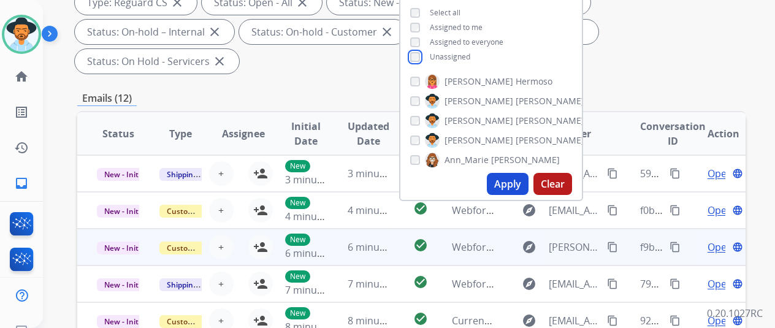
scroll to position [245, 0]
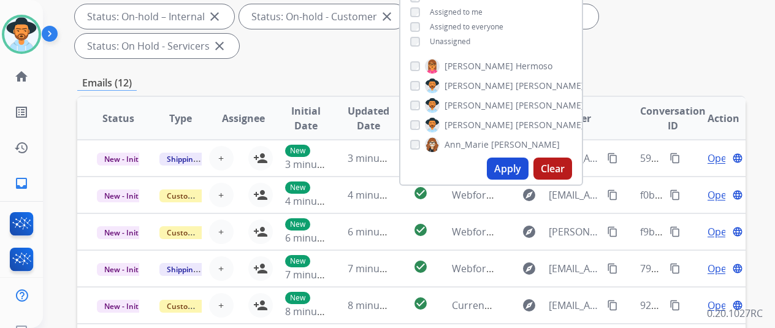
click at [514, 164] on button "Apply" at bounding box center [508, 168] width 42 height 22
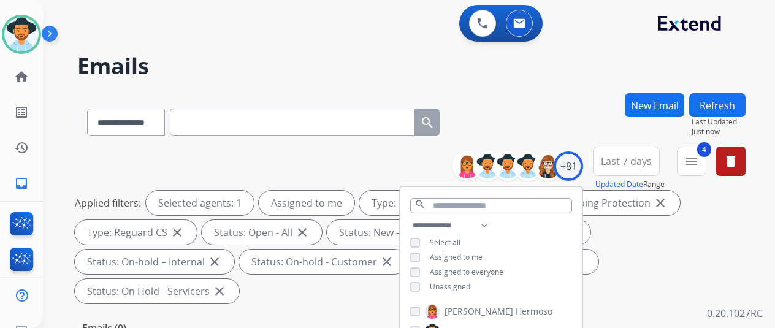
click at [309, 321] on div "Emails (0)" at bounding box center [411, 328] width 668 height 15
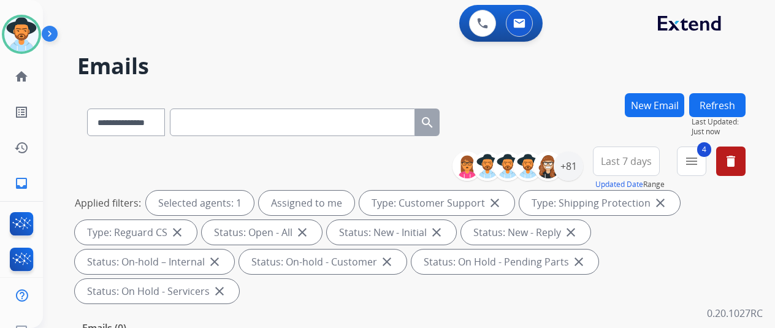
click at [551, 94] on div "**********" at bounding box center [411, 119] width 668 height 53
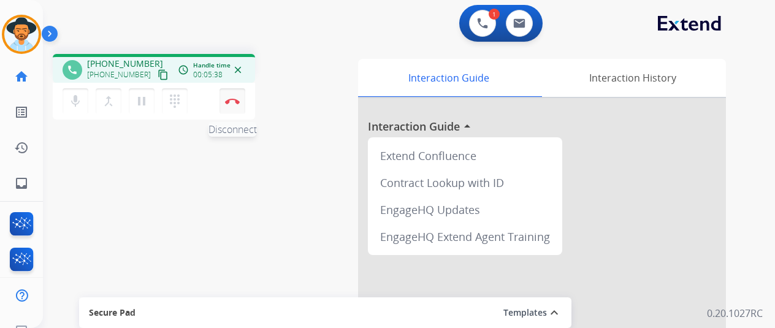
click at [233, 96] on button "Disconnect" at bounding box center [232, 101] width 26 height 26
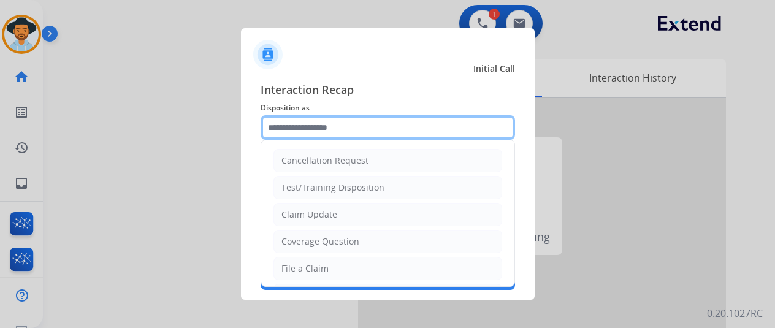
click at [304, 132] on input "text" at bounding box center [387, 127] width 254 height 25
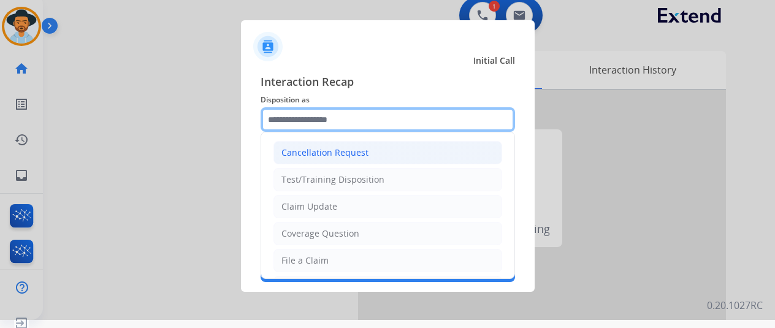
scroll to position [15, 0]
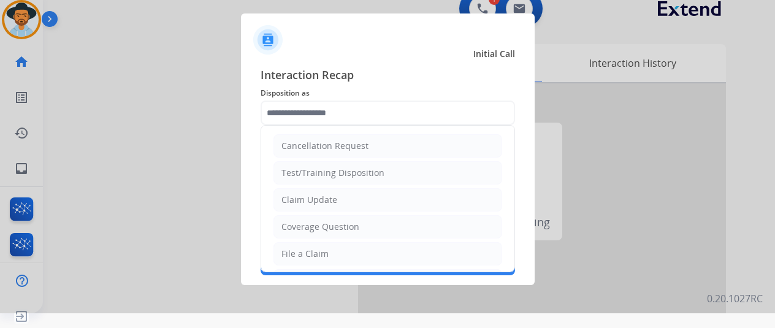
drag, startPoint x: 301, startPoint y: 254, endPoint x: 304, endPoint y: 230, distance: 24.1
click at [301, 253] on div "File a Claim" at bounding box center [304, 254] width 47 height 12
type input "**********"
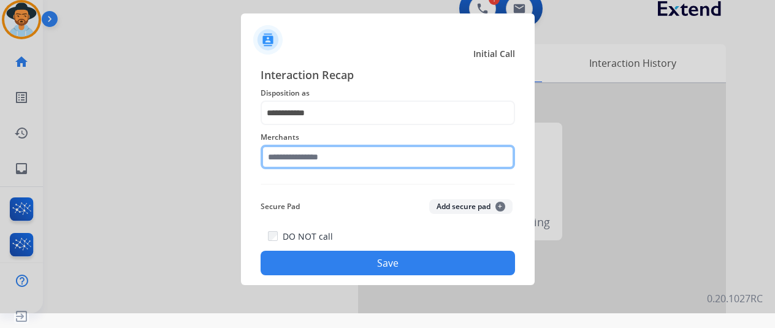
drag, startPoint x: 298, startPoint y: 153, endPoint x: 298, endPoint y: 170, distance: 17.8
click at [298, 157] on input "text" at bounding box center [387, 157] width 254 height 25
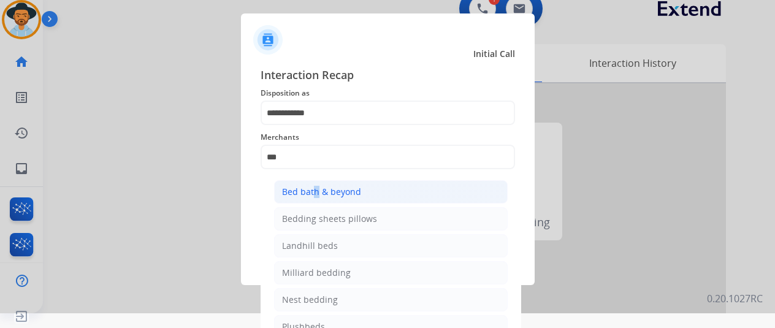
click at [310, 189] on div "Bed bath & beyond" at bounding box center [321, 192] width 79 height 12
type input "**********"
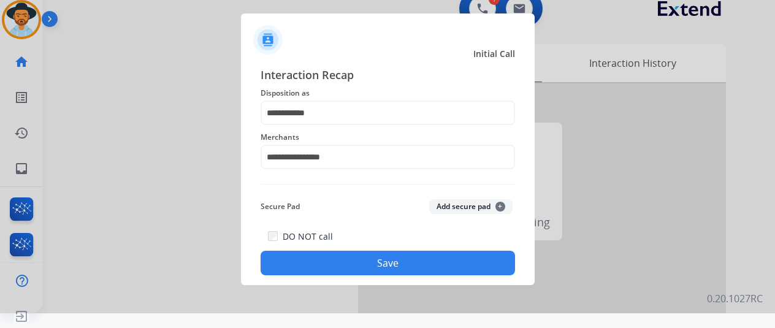
click at [373, 259] on button "Save" at bounding box center [387, 263] width 254 height 25
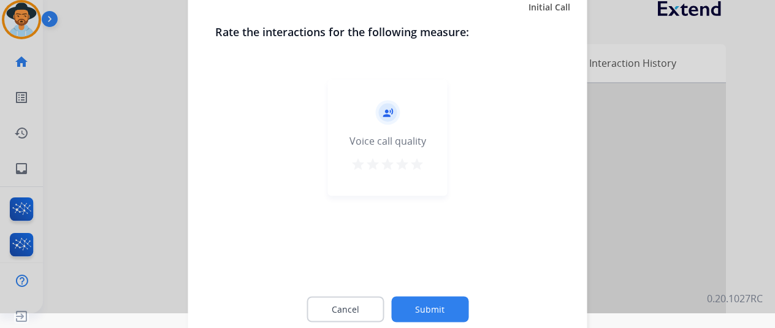
click at [432, 305] on button "Submit" at bounding box center [429, 309] width 77 height 26
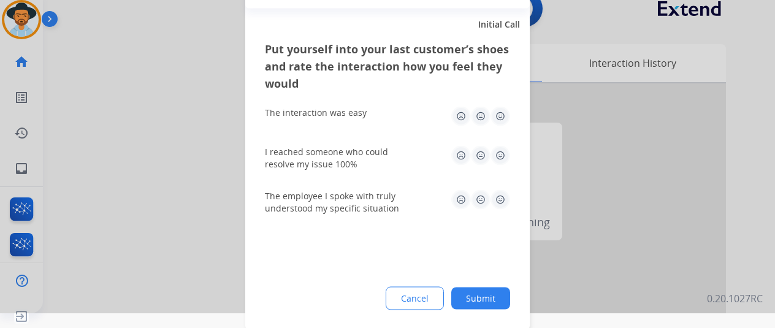
click at [490, 296] on button "Submit" at bounding box center [480, 298] width 59 height 22
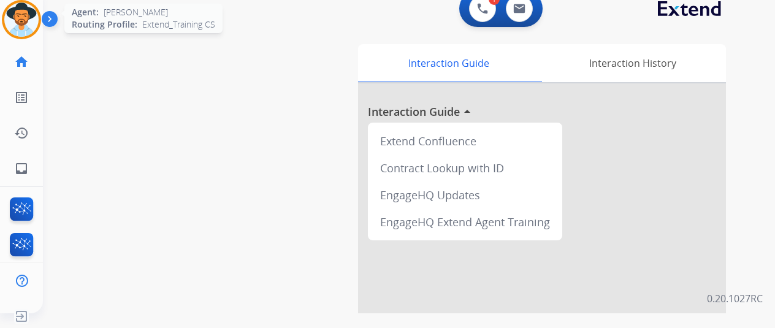
click at [21, 18] on img at bounding box center [21, 19] width 34 height 34
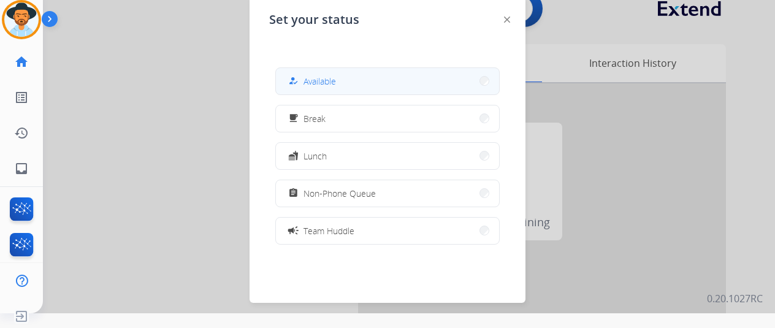
click at [342, 78] on button "how_to_reg Available" at bounding box center [387, 81] width 223 height 26
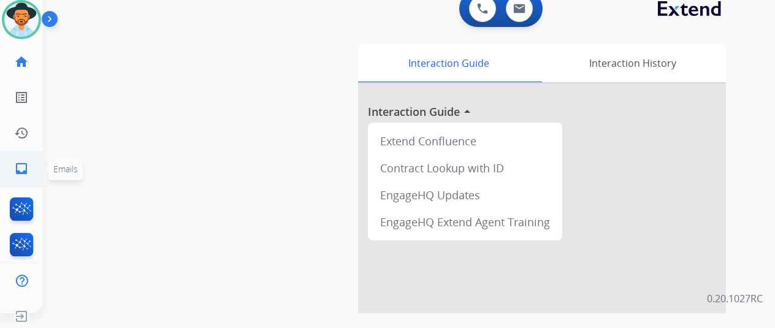
click at [21, 165] on mat-icon "inbox" at bounding box center [21, 168] width 15 height 15
select select "**********"
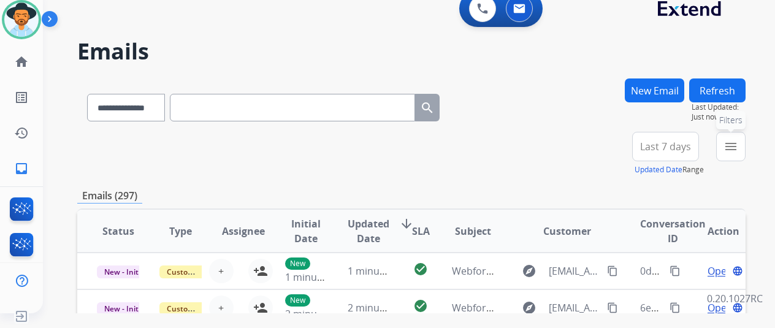
click at [745, 146] on button "menu Filters" at bounding box center [730, 146] width 29 height 29
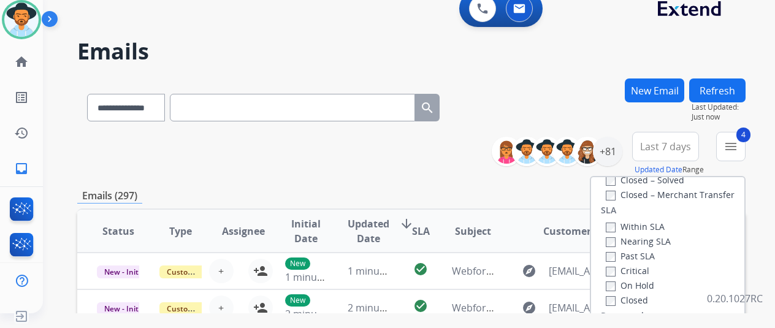
scroll to position [184, 0]
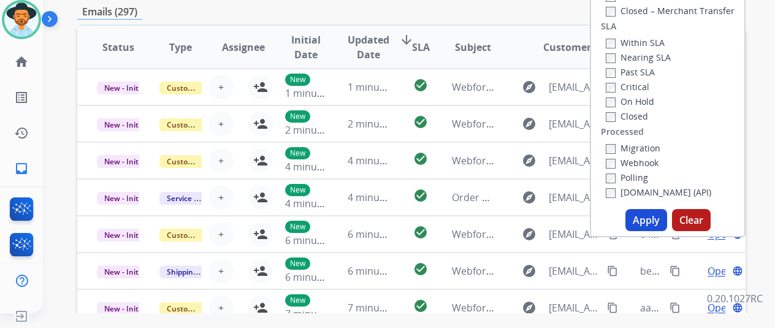
click at [643, 214] on button "Apply" at bounding box center [646, 220] width 42 height 22
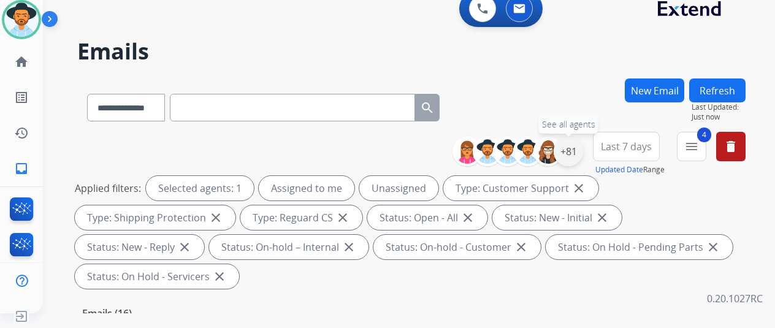
click at [580, 149] on div "+81" at bounding box center [567, 151] width 29 height 29
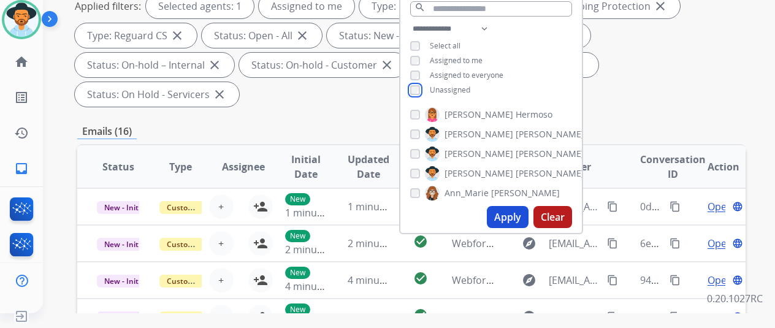
scroll to position [184, 0]
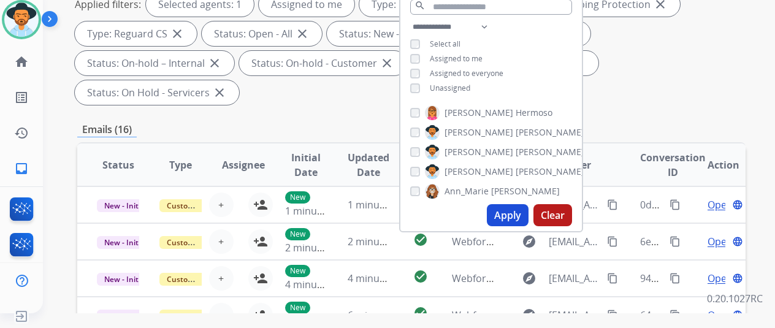
click at [515, 218] on button "Apply" at bounding box center [508, 215] width 42 height 22
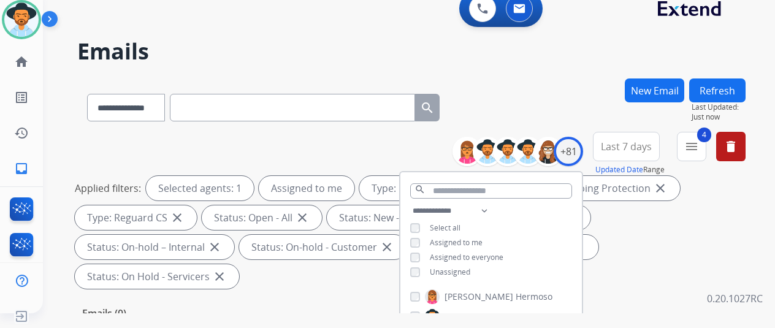
click at [546, 127] on div "**********" at bounding box center [411, 104] width 668 height 53
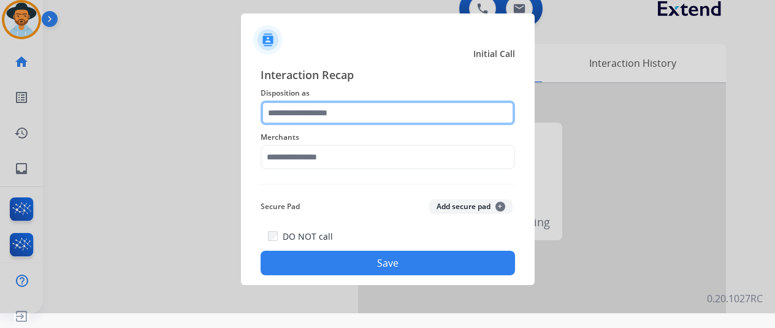
click at [284, 107] on input "text" at bounding box center [387, 113] width 254 height 25
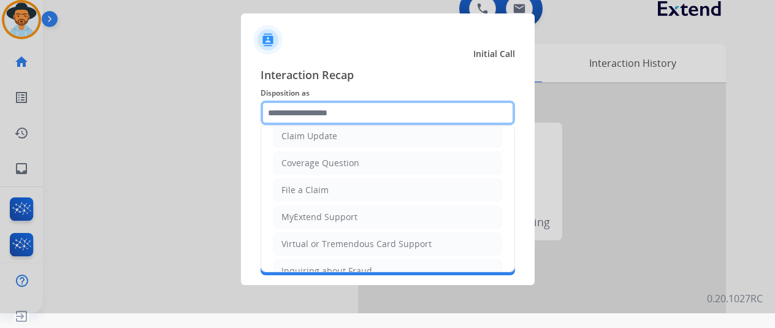
scroll to position [123, 0]
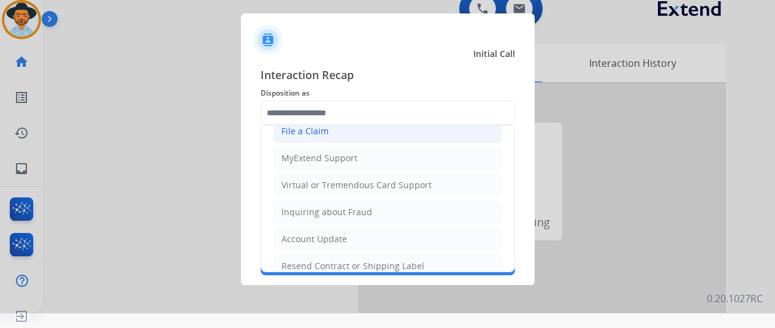
click at [308, 129] on div "File a Claim" at bounding box center [304, 131] width 47 height 12
type input "**********"
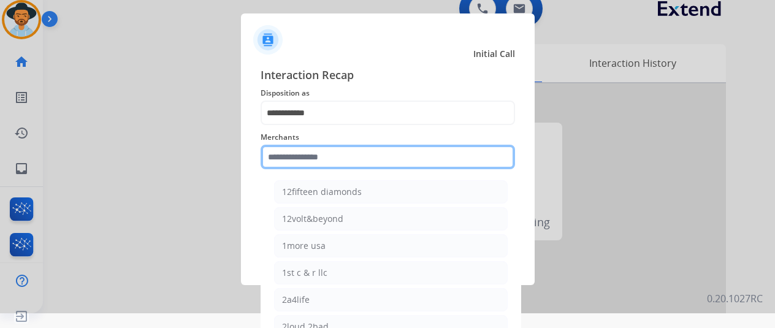
click at [292, 156] on input "text" at bounding box center [387, 157] width 254 height 25
type input "*"
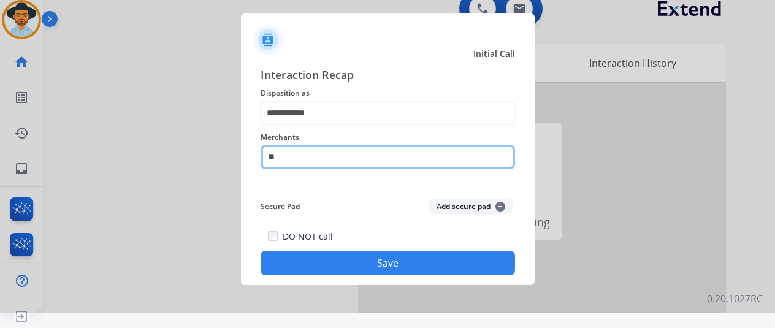
type input "*"
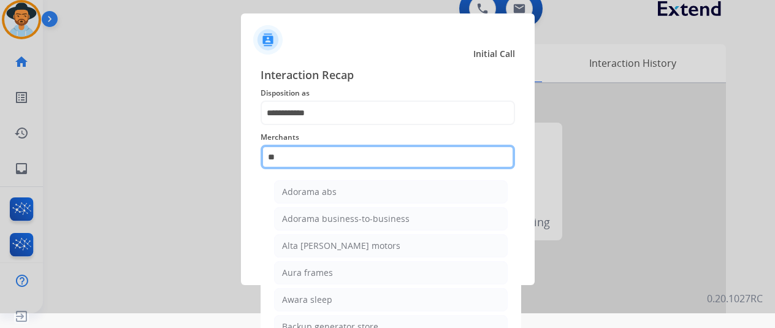
type input "*"
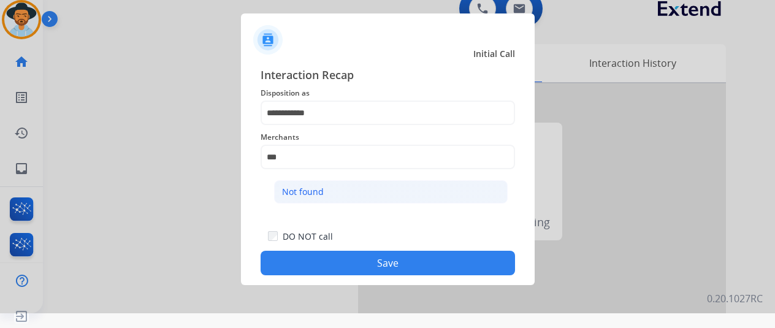
click at [328, 189] on li "Not found" at bounding box center [390, 191] width 233 height 23
type input "*********"
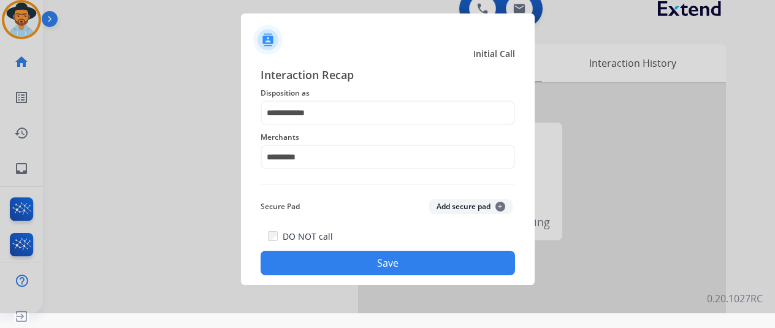
click at [361, 259] on button "Save" at bounding box center [387, 263] width 254 height 25
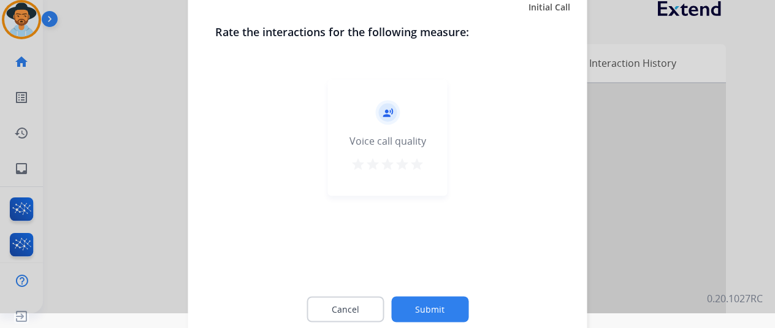
click at [417, 303] on button "Submit" at bounding box center [429, 309] width 77 height 26
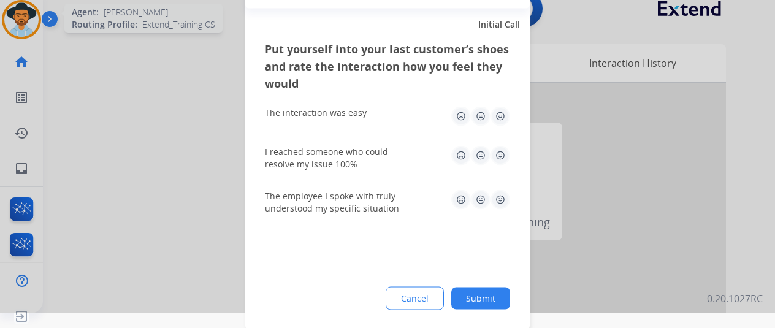
click at [26, 13] on div at bounding box center [387, 149] width 775 height 328
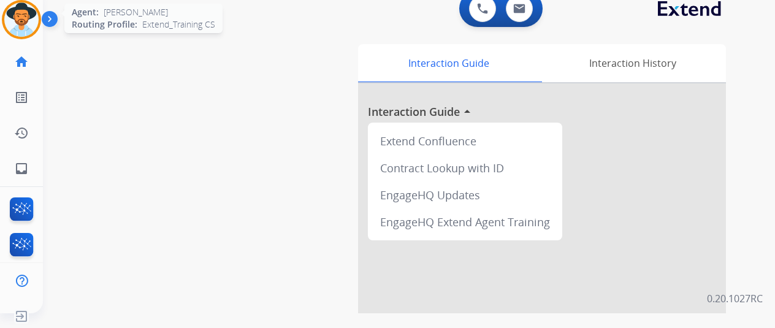
click at [27, 15] on img at bounding box center [21, 19] width 34 height 34
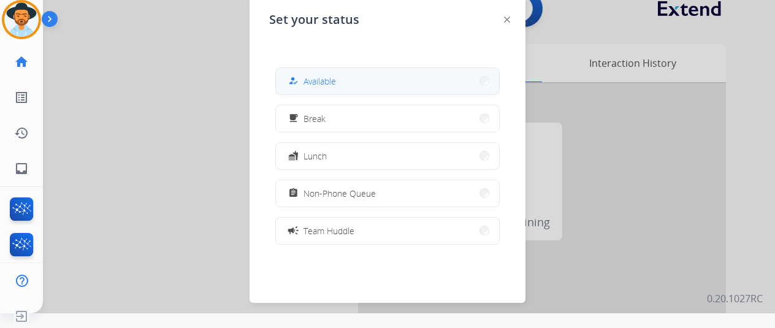
click at [314, 79] on span "Available" at bounding box center [319, 81] width 32 height 13
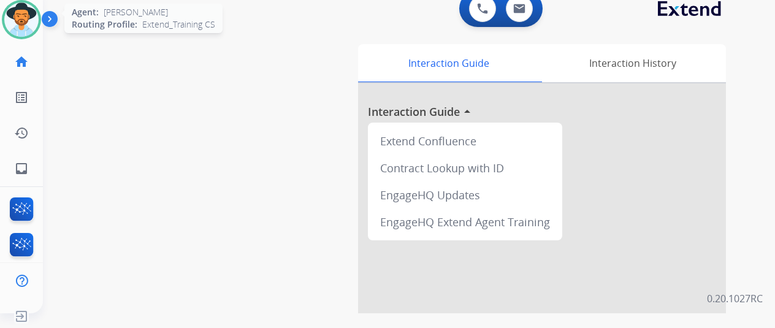
click at [27, 18] on img at bounding box center [21, 19] width 34 height 34
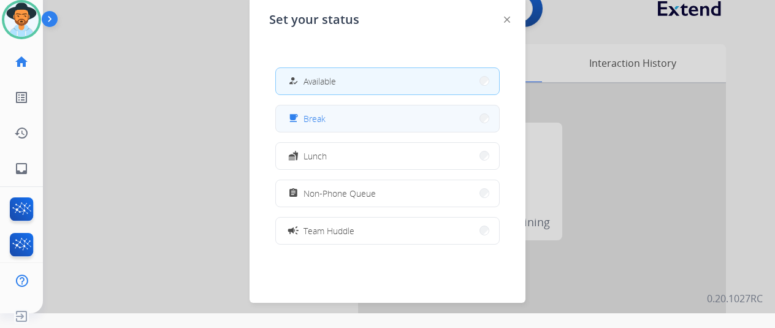
click at [352, 124] on button "free_breakfast Break" at bounding box center [387, 118] width 223 height 26
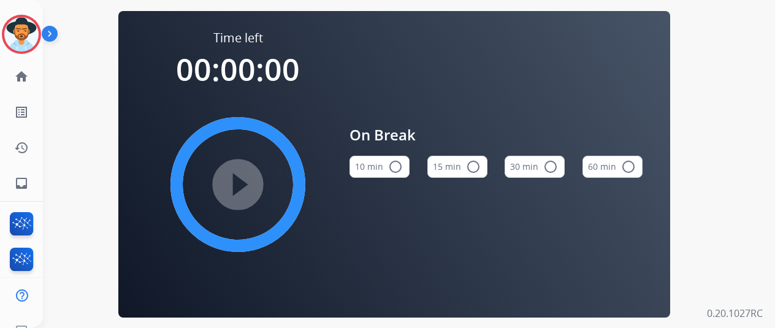
click at [398, 166] on mat-icon "radio_button_unchecked" at bounding box center [395, 166] width 15 height 15
click at [239, 189] on mat-icon "play_circle_filled" at bounding box center [237, 184] width 15 height 15
click at [136, 114] on div "Time left 00:09:31 pause_circle_filled On Break 10 min check_circle 15 min radi…" at bounding box center [394, 164] width 552 height 306
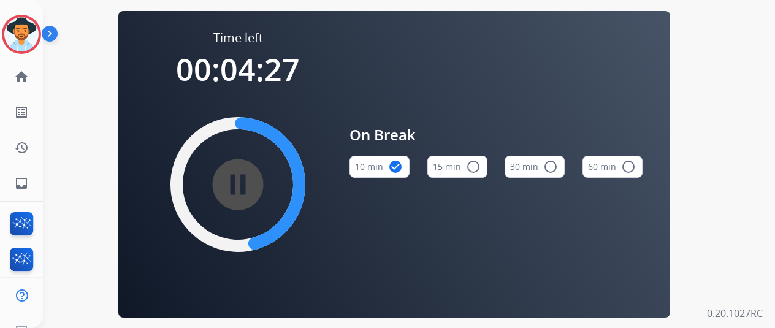
click at [650, 55] on div "Time left 00:04:27 pause_circle_filled On Break 10 min check_circle 15 min radi…" at bounding box center [394, 164] width 552 height 306
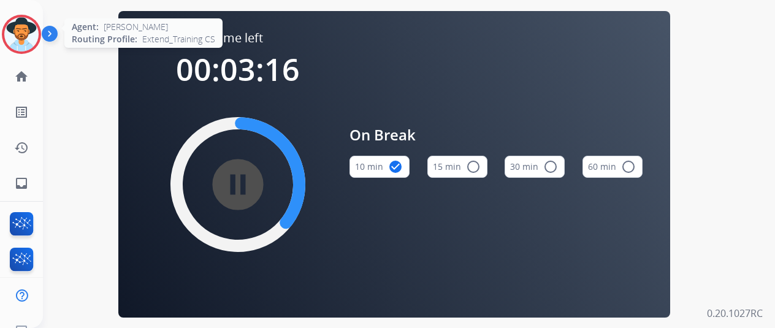
click at [15, 32] on img at bounding box center [21, 34] width 34 height 34
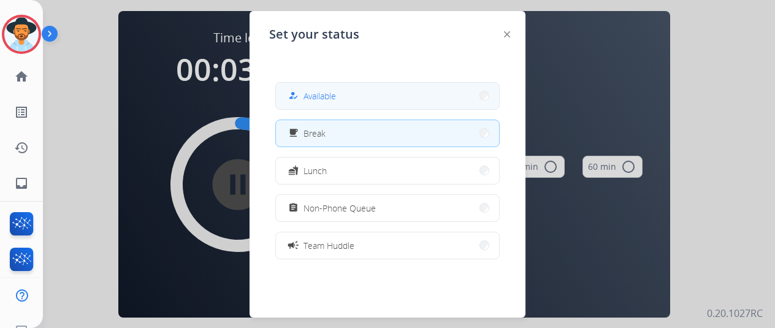
click at [369, 96] on button "how_to_reg Available" at bounding box center [387, 96] width 223 height 26
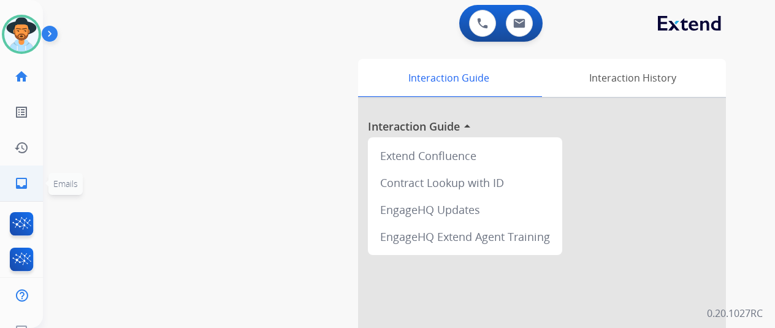
click at [18, 177] on mat-icon "inbox" at bounding box center [21, 183] width 15 height 15
select select "**********"
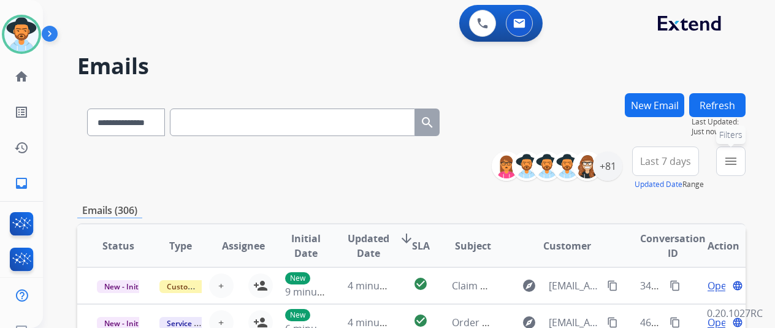
click at [730, 155] on button "menu Filters" at bounding box center [730, 160] width 29 height 29
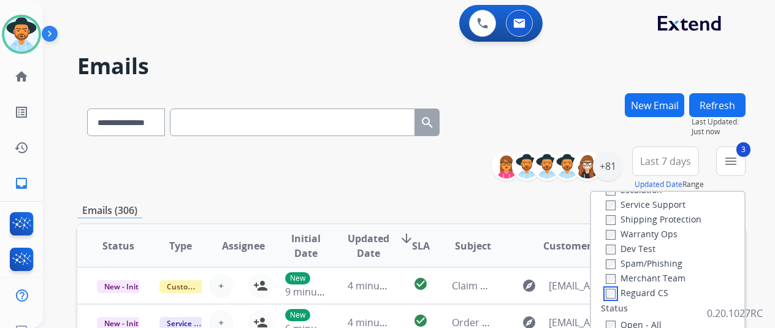
scroll to position [123, 0]
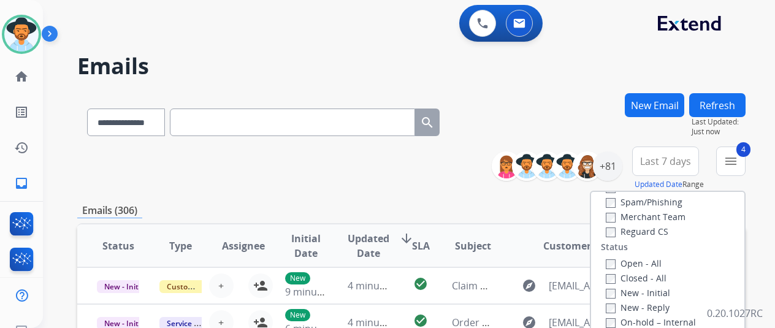
drag, startPoint x: 577, startPoint y: 78, endPoint x: 528, endPoint y: 80, distance: 49.1
click at [574, 78] on h2 "Emails" at bounding box center [411, 66] width 668 height 25
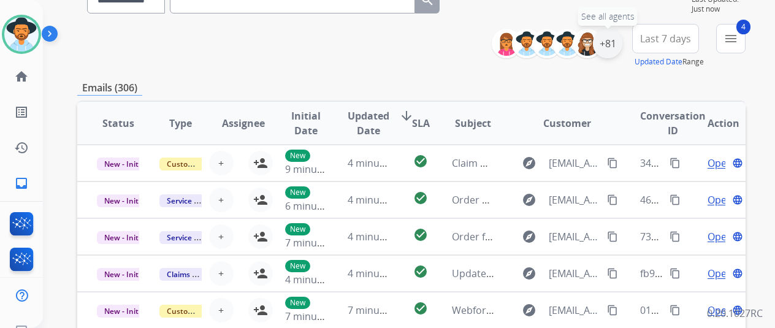
click at [615, 36] on div "+81" at bounding box center [607, 43] width 29 height 29
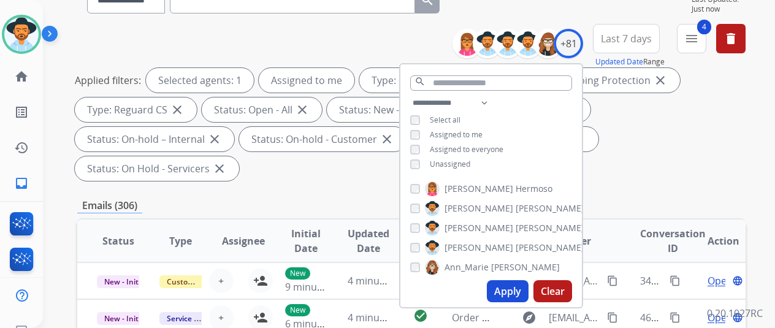
drag, startPoint x: 510, startPoint y: 284, endPoint x: 496, endPoint y: 294, distance: 16.3
click at [509, 285] on button "Apply" at bounding box center [508, 291] width 42 height 22
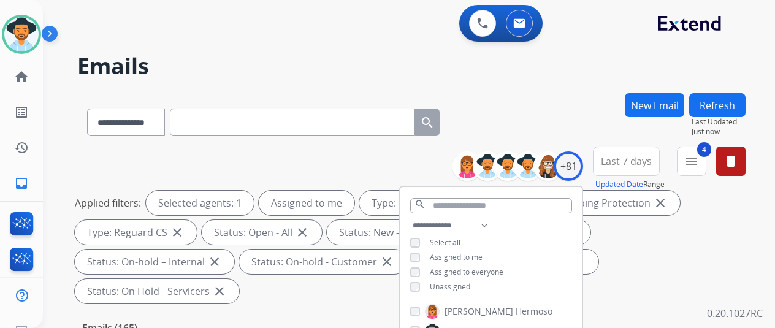
drag, startPoint x: 523, startPoint y: 92, endPoint x: 515, endPoint y: 91, distance: 8.0
click at [523, 91] on div "**********" at bounding box center [394, 208] width 702 height 328
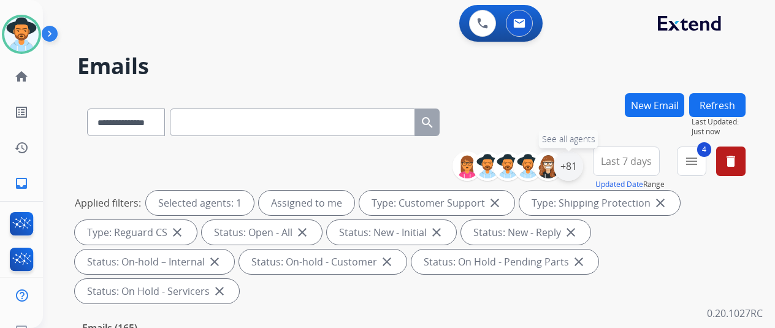
click at [566, 165] on div "+81" at bounding box center [567, 165] width 29 height 29
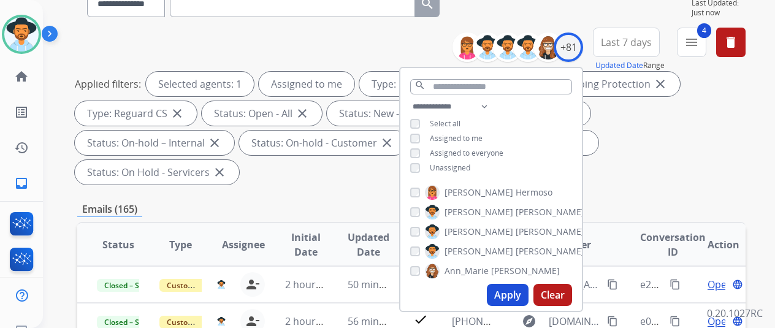
scroll to position [184, 0]
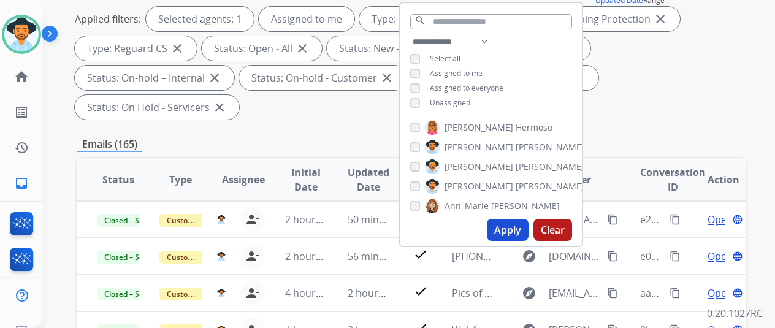
click at [510, 229] on button "Apply" at bounding box center [508, 230] width 42 height 22
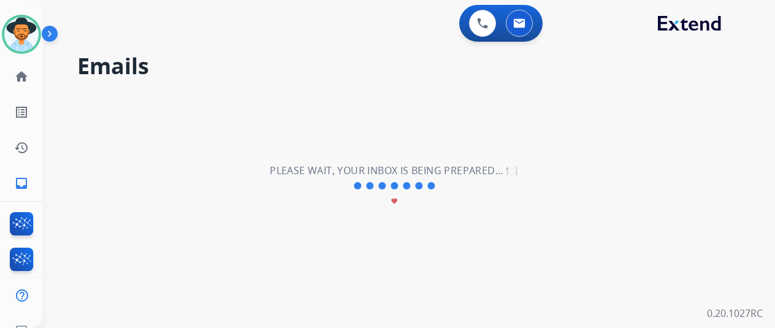
scroll to position [0, 0]
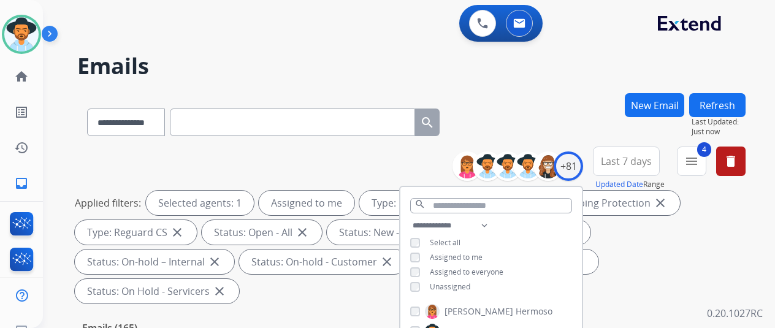
drag, startPoint x: 569, startPoint y: 135, endPoint x: 556, endPoint y: 118, distance: 21.6
click at [567, 133] on div "**********" at bounding box center [411, 119] width 668 height 53
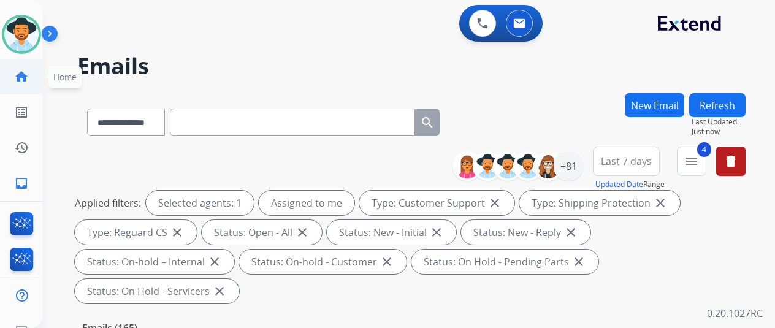
click at [18, 71] on mat-icon "home" at bounding box center [21, 76] width 15 height 15
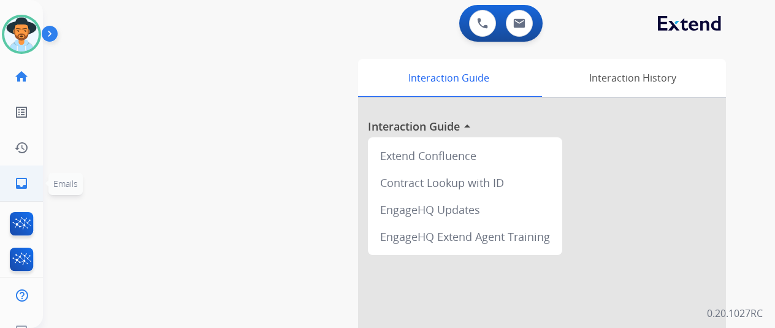
click at [19, 182] on mat-icon "inbox" at bounding box center [21, 183] width 15 height 15
select select "**********"
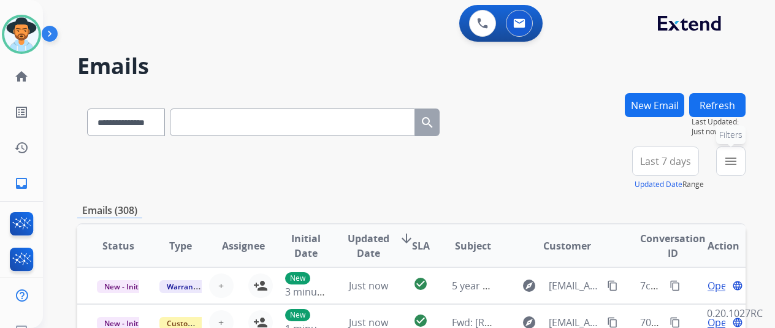
click at [738, 159] on mat-icon "menu" at bounding box center [730, 161] width 15 height 15
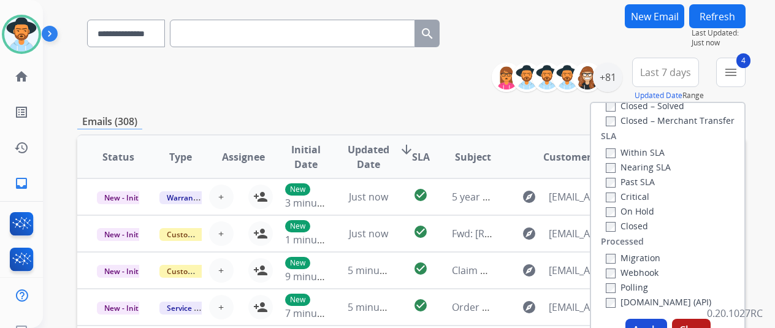
scroll to position [245, 0]
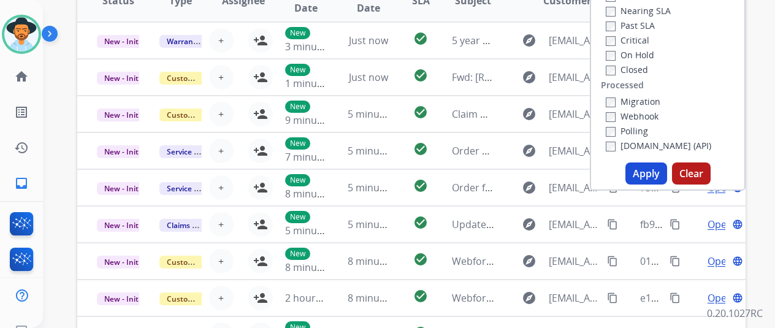
click at [652, 172] on button "Apply" at bounding box center [646, 173] width 42 height 22
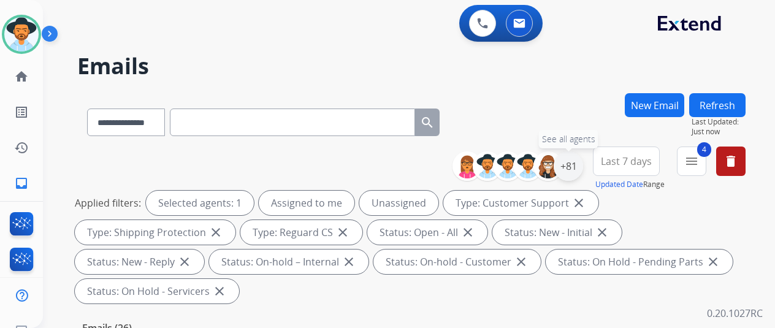
click at [575, 162] on div "+81" at bounding box center [567, 165] width 29 height 29
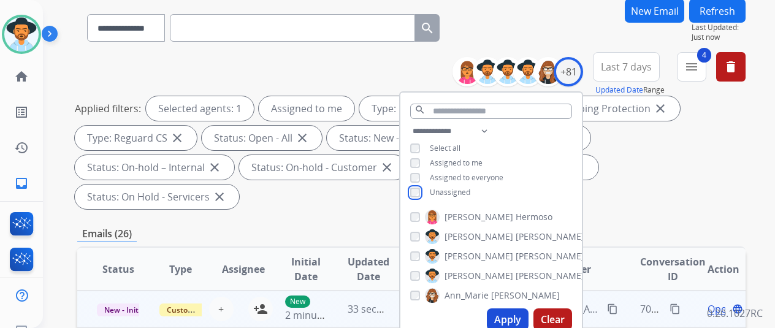
scroll to position [184, 0]
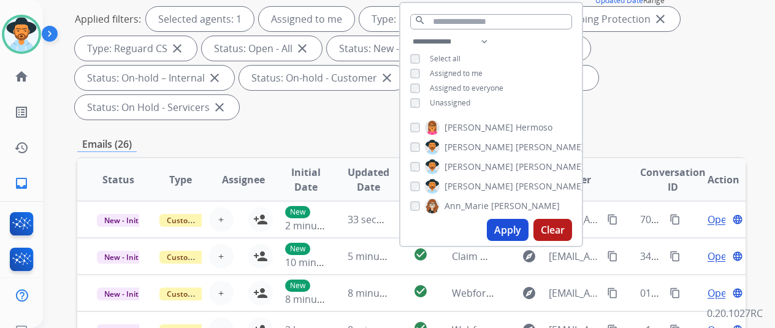
click at [509, 230] on button "Apply" at bounding box center [508, 230] width 42 height 22
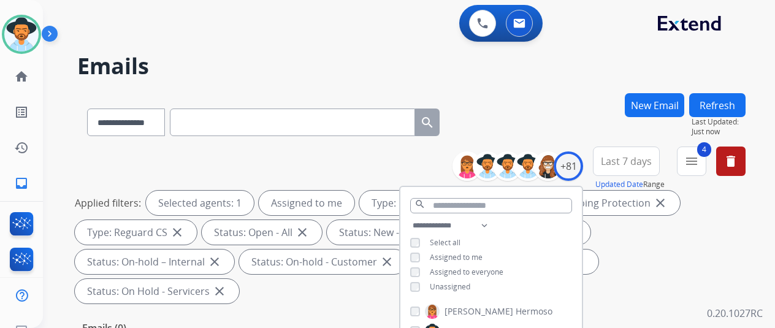
click at [536, 112] on div "**********" at bounding box center [411, 119] width 668 height 53
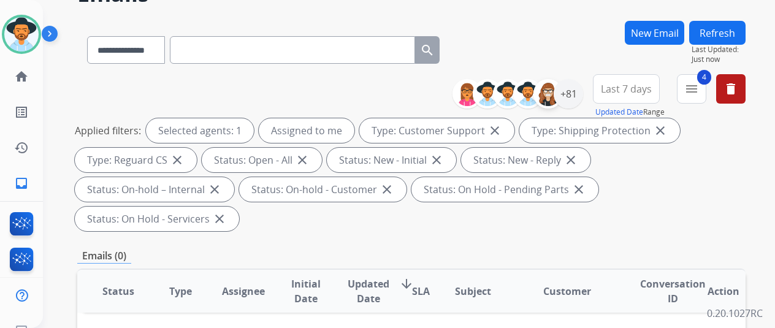
scroll to position [61, 0]
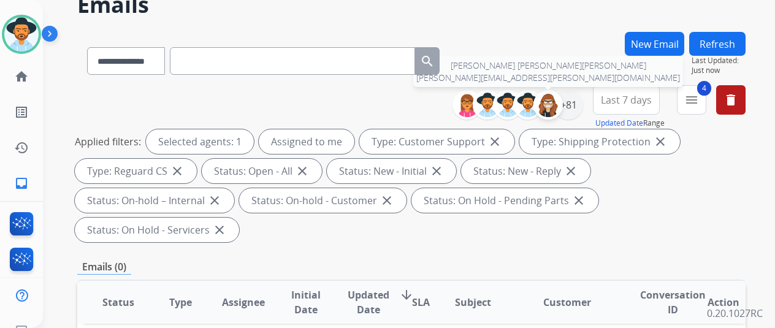
click at [563, 103] on div at bounding box center [547, 104] width 29 height 29
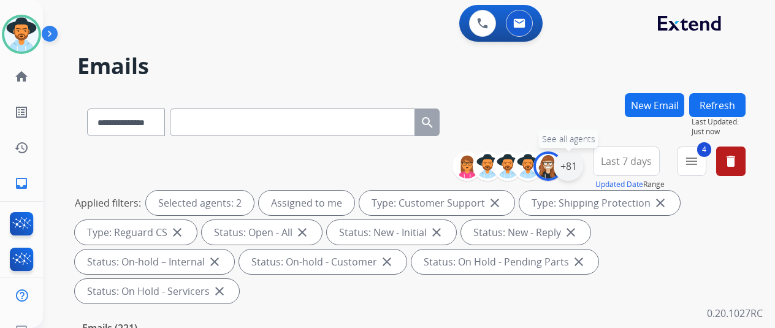
click at [578, 165] on div "+81" at bounding box center [567, 165] width 29 height 29
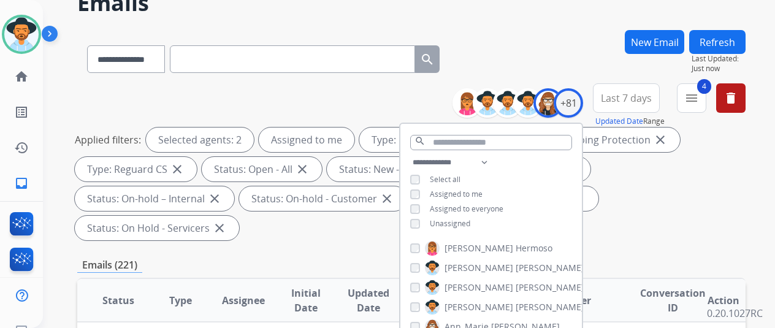
scroll to position [123, 0]
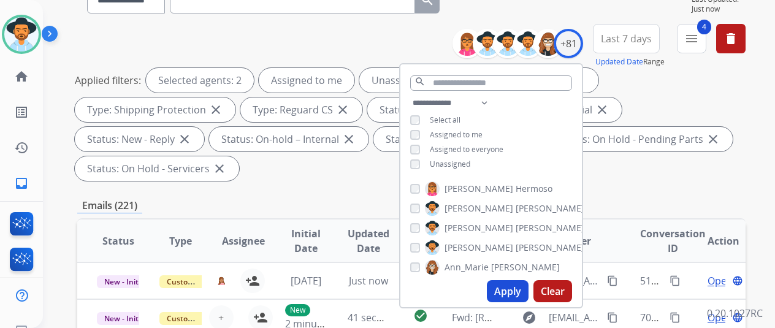
click at [517, 288] on button "Apply" at bounding box center [508, 291] width 42 height 22
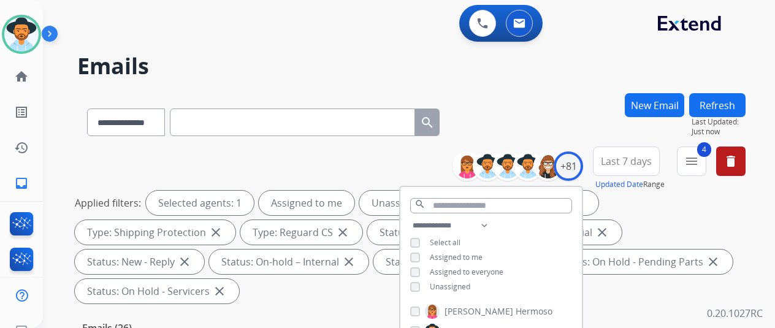
click at [565, 104] on div "**********" at bounding box center [411, 119] width 668 height 53
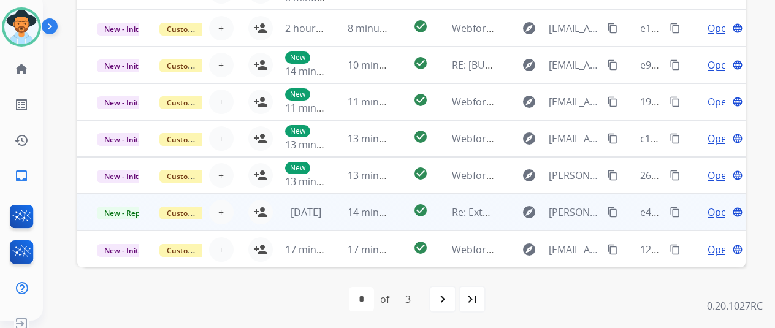
scroll to position [15, 0]
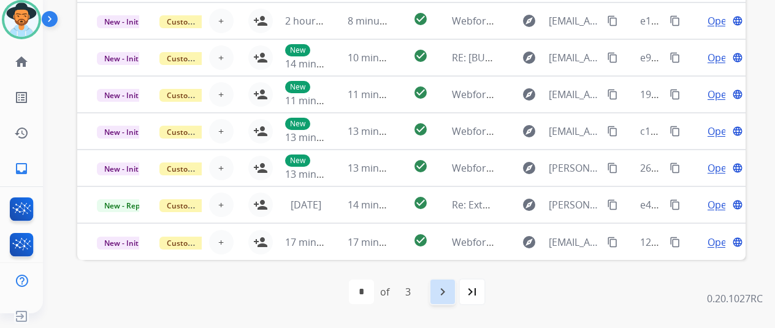
click at [447, 286] on mat-icon "navigate_next" at bounding box center [442, 291] width 15 height 15
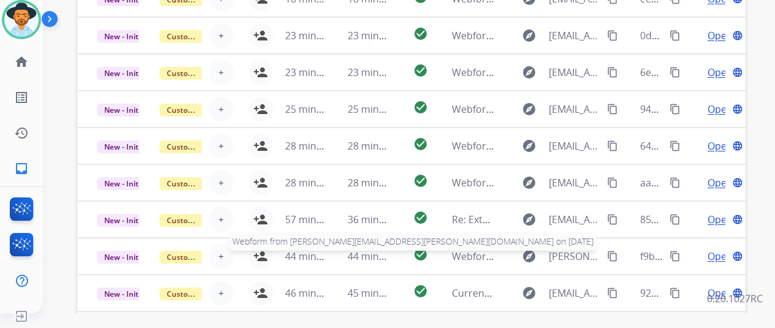
scroll to position [477, 0]
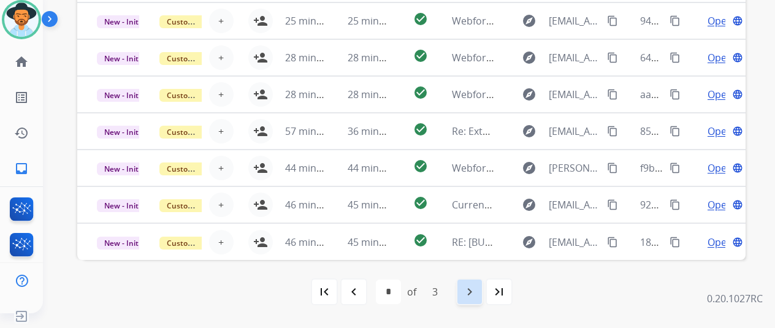
click at [472, 287] on mat-icon "navigate_next" at bounding box center [469, 291] width 15 height 15
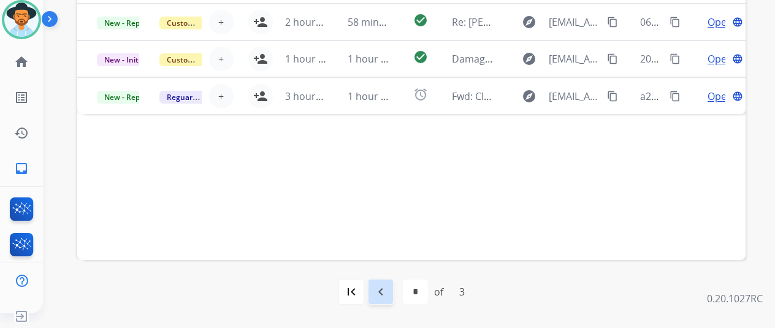
click at [388, 286] on mat-icon "navigate_before" at bounding box center [380, 291] width 15 height 15
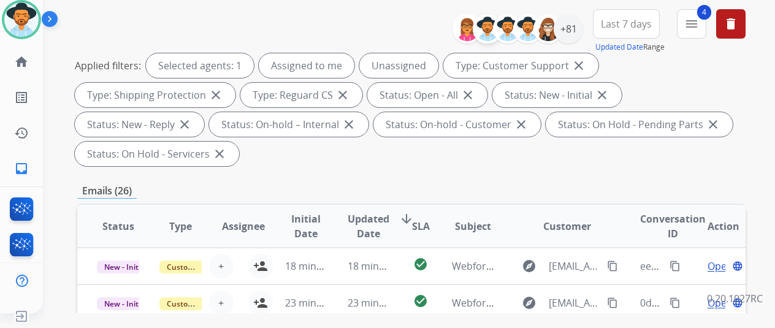
scroll to position [0, 0]
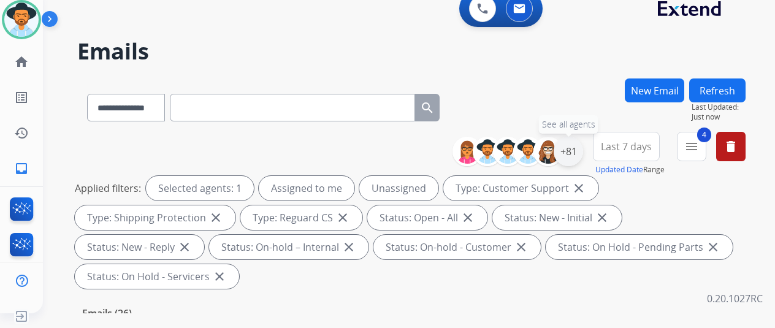
drag, startPoint x: 577, startPoint y: 144, endPoint x: 566, endPoint y: 148, distance: 11.0
click at [575, 145] on div "+81" at bounding box center [567, 151] width 29 height 29
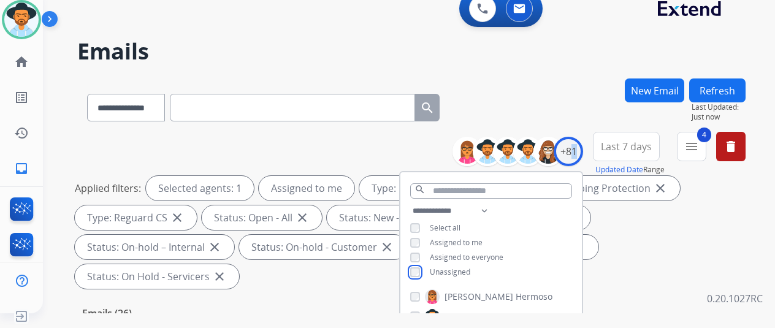
scroll to position [184, 0]
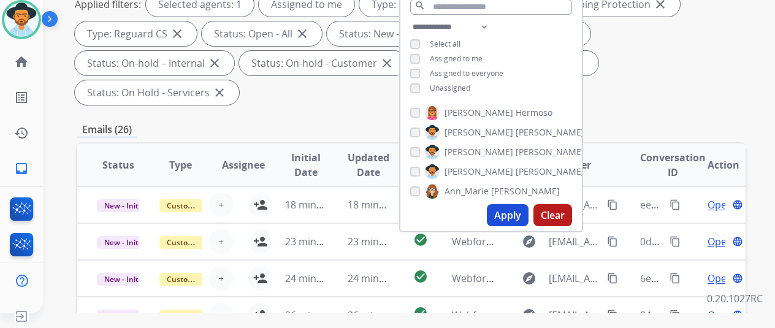
click at [516, 211] on button "Apply" at bounding box center [508, 215] width 42 height 22
select select "*"
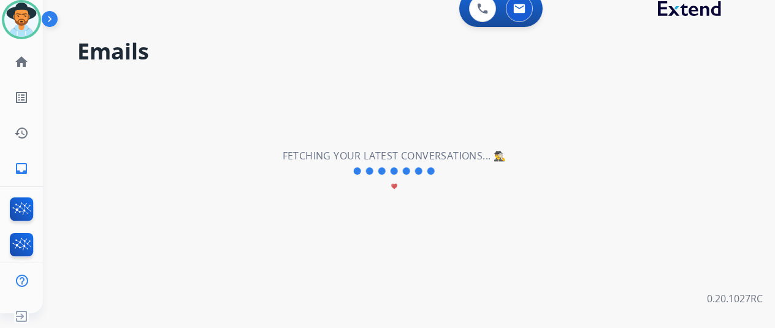
scroll to position [0, 0]
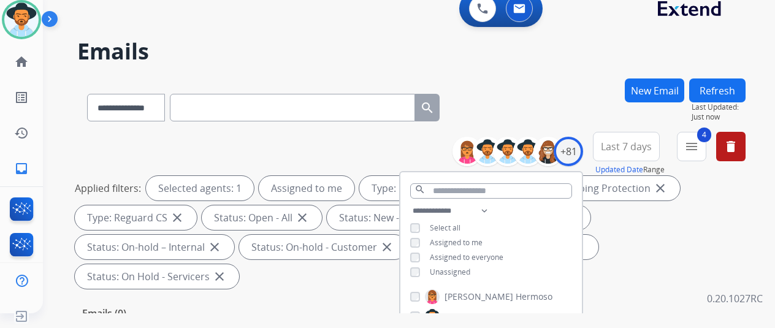
click at [496, 96] on div "**********" at bounding box center [411, 104] width 668 height 53
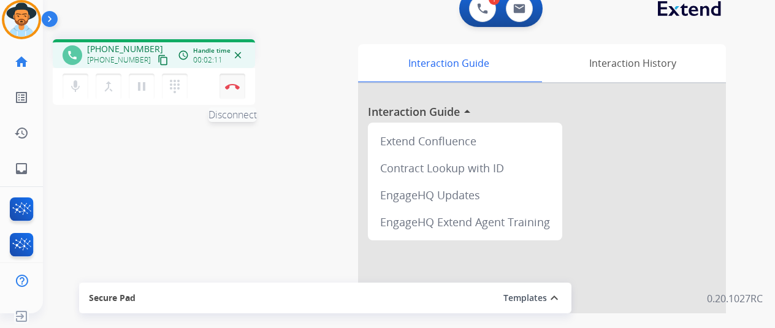
click at [232, 83] on img at bounding box center [232, 86] width 15 height 6
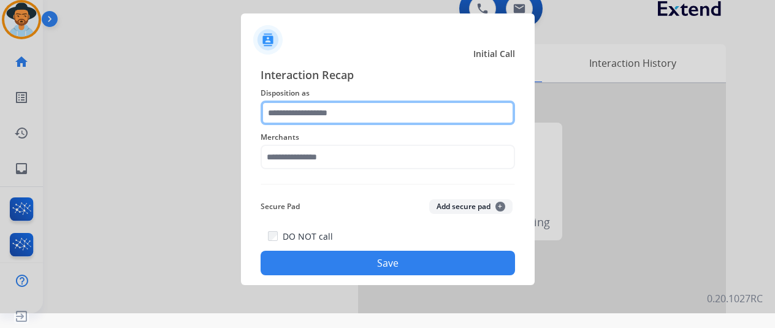
click at [289, 110] on input "text" at bounding box center [387, 113] width 254 height 25
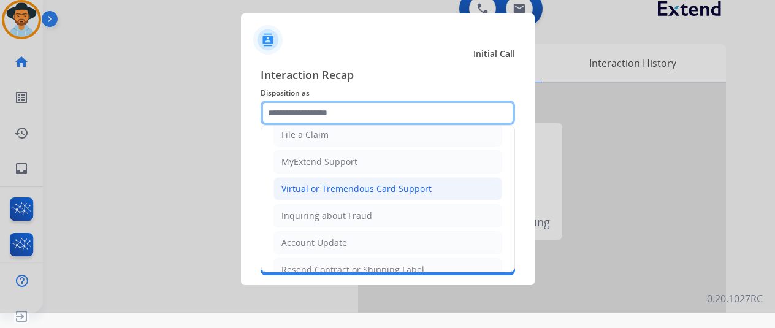
scroll to position [123, 0]
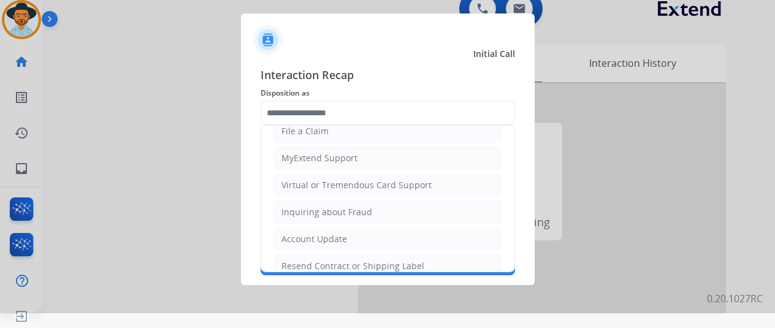
click at [308, 260] on div "Resend Contract or Shipping Label" at bounding box center [352, 266] width 143 height 12
type input "**********"
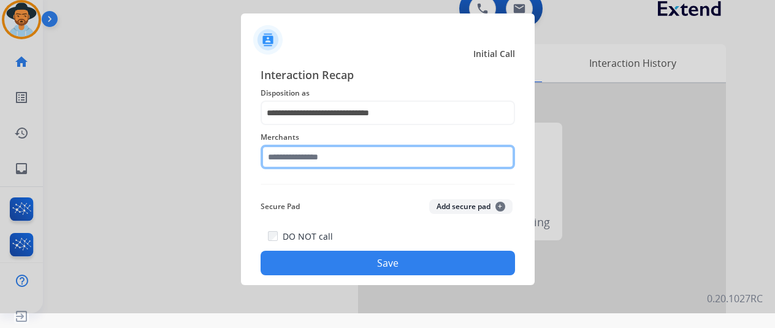
click at [309, 150] on input "text" at bounding box center [387, 157] width 254 height 25
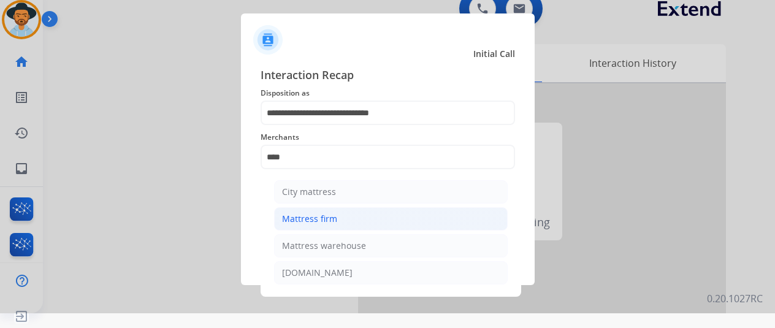
click at [325, 218] on div "Mattress firm" at bounding box center [309, 219] width 55 height 12
type input "**********"
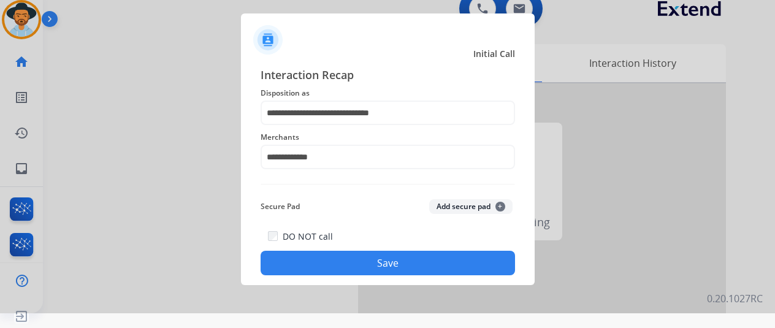
click at [352, 262] on button "Save" at bounding box center [387, 263] width 254 height 25
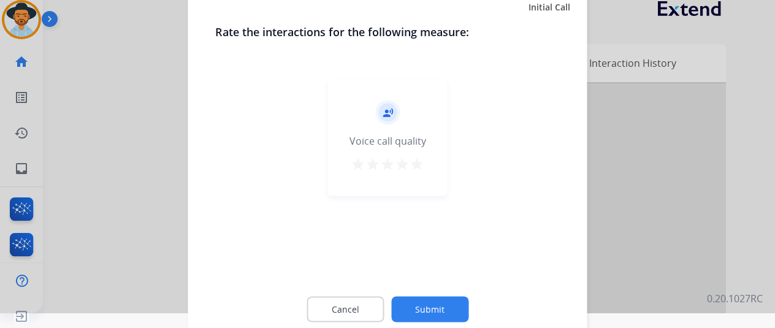
click at [429, 306] on button "Submit" at bounding box center [429, 309] width 77 height 26
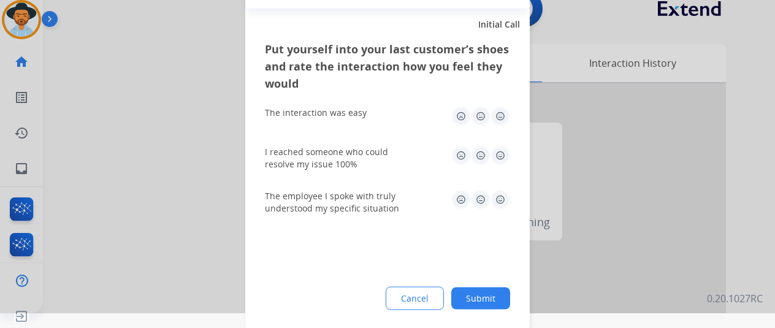
click at [488, 288] on button "Submit" at bounding box center [480, 298] width 59 height 22
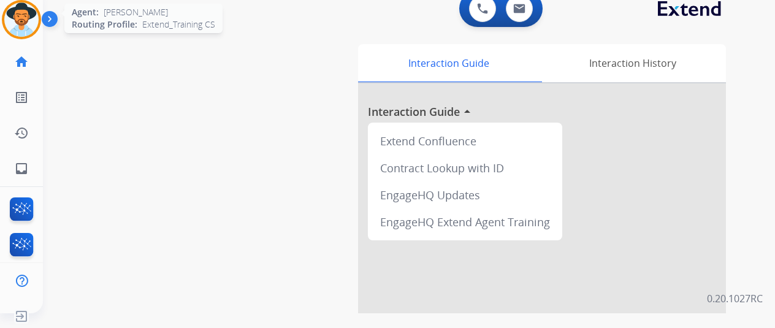
click at [22, 15] on img at bounding box center [21, 19] width 34 height 34
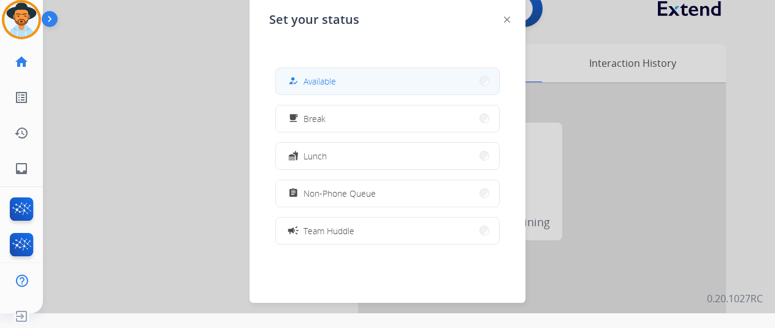
click at [370, 75] on button "how_to_reg Available" at bounding box center [387, 81] width 223 height 26
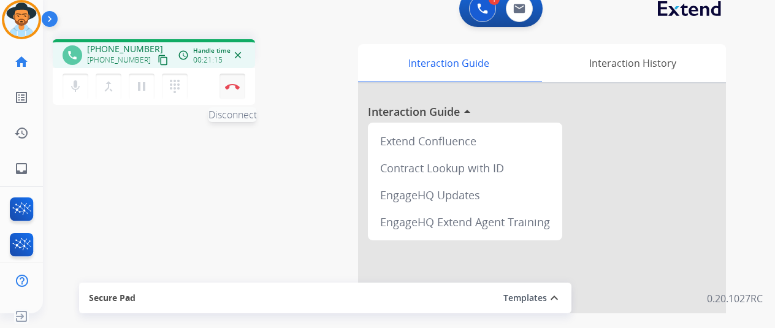
click at [226, 83] on img at bounding box center [232, 86] width 15 height 6
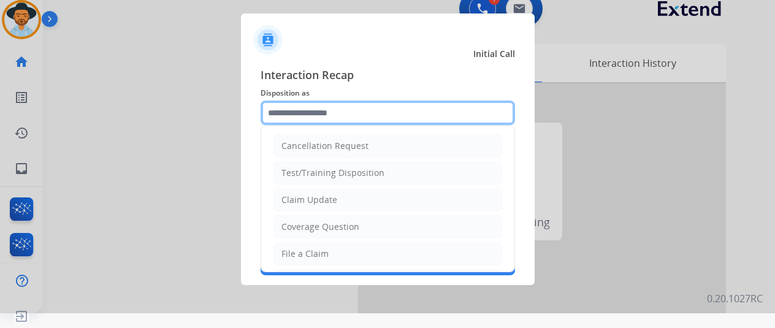
click at [309, 103] on input "text" at bounding box center [387, 113] width 254 height 25
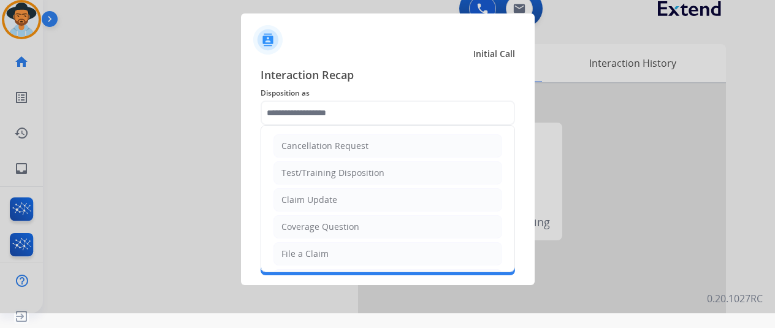
click at [286, 251] on div "File a Claim" at bounding box center [304, 254] width 47 height 12
type input "**********"
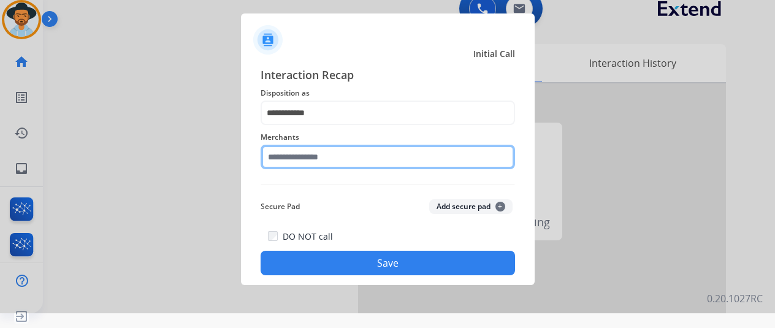
click at [265, 152] on input "text" at bounding box center [387, 157] width 254 height 25
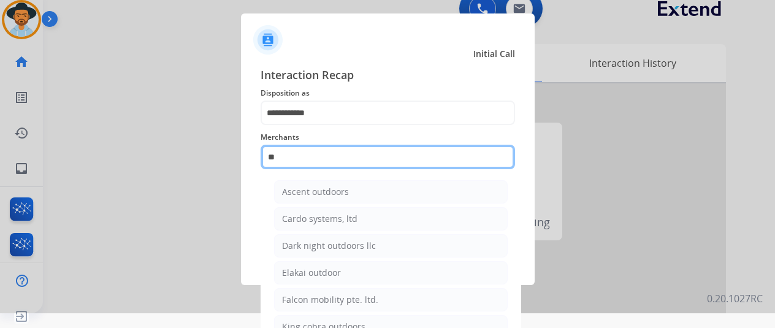
type input "*"
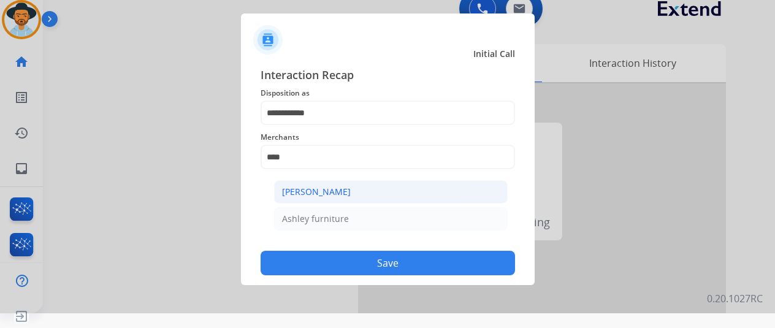
click at [314, 192] on div "Ashley - Reguard" at bounding box center [316, 192] width 69 height 12
type input "**********"
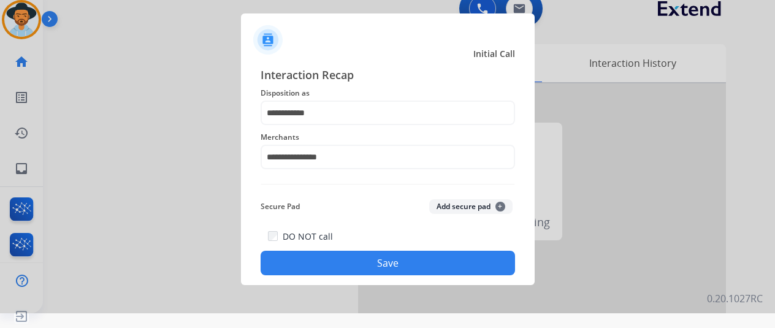
click at [382, 269] on button "Save" at bounding box center [387, 263] width 254 height 25
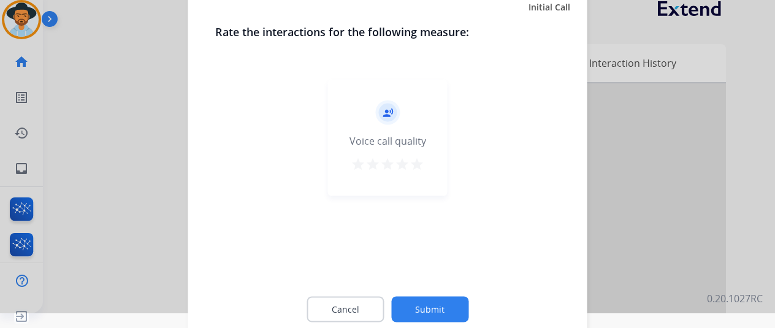
click at [427, 307] on button "Submit" at bounding box center [429, 309] width 77 height 26
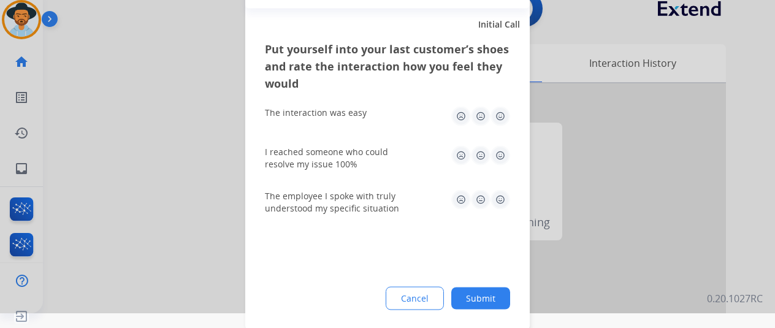
click at [476, 300] on button "Submit" at bounding box center [480, 298] width 59 height 22
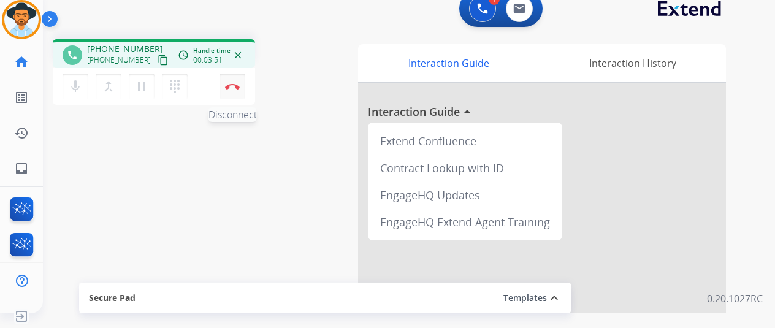
click at [232, 82] on button "Disconnect" at bounding box center [232, 87] width 26 height 26
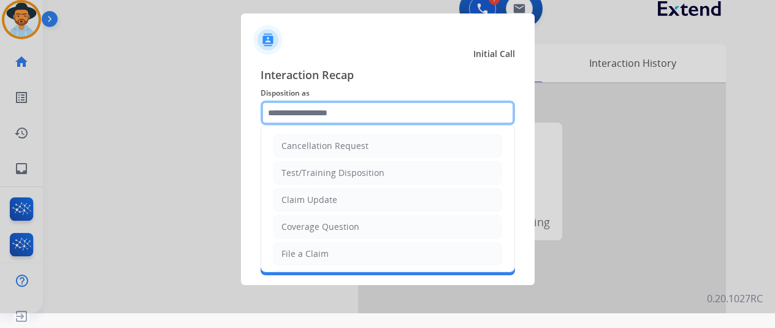
click at [284, 112] on input "text" at bounding box center [387, 113] width 254 height 25
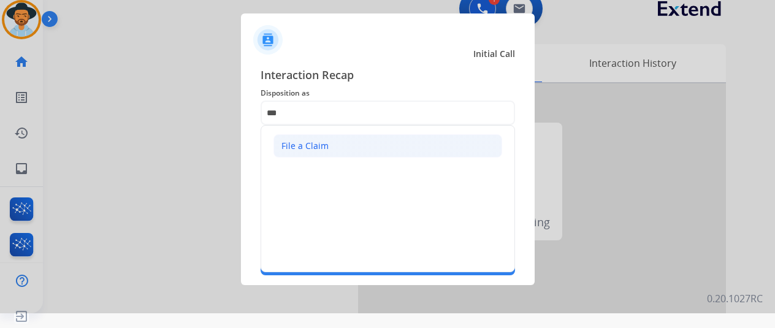
click at [305, 144] on div "File a Claim" at bounding box center [304, 146] width 47 height 12
type input "**********"
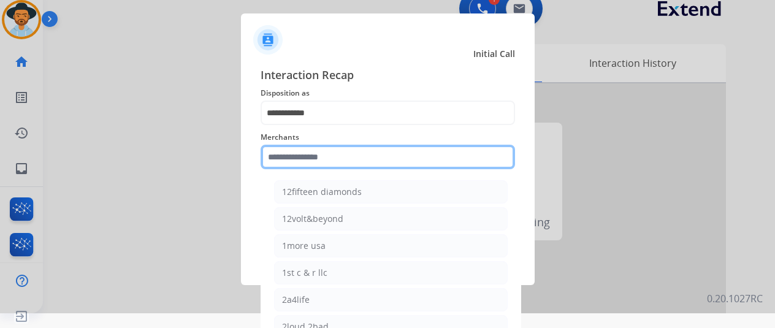
click at [313, 156] on input "text" at bounding box center [387, 157] width 254 height 25
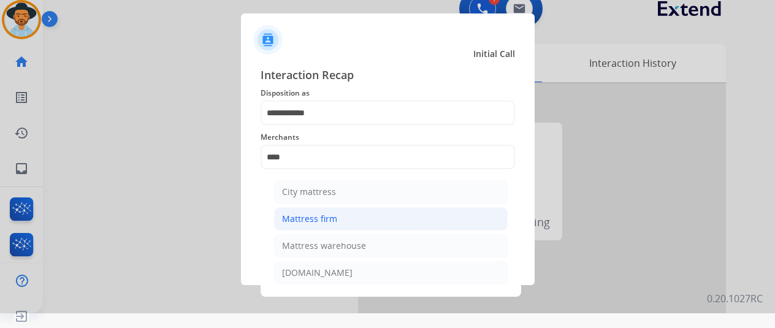
click at [292, 214] on div "Mattress firm" at bounding box center [309, 219] width 55 height 12
type input "**********"
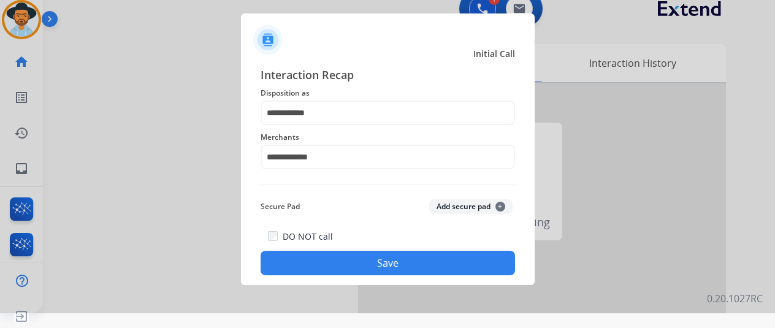
click at [366, 258] on button "Save" at bounding box center [387, 263] width 254 height 25
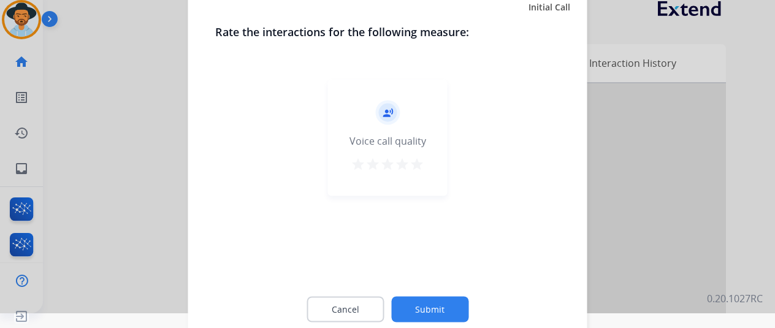
click at [437, 307] on button "Submit" at bounding box center [429, 309] width 77 height 26
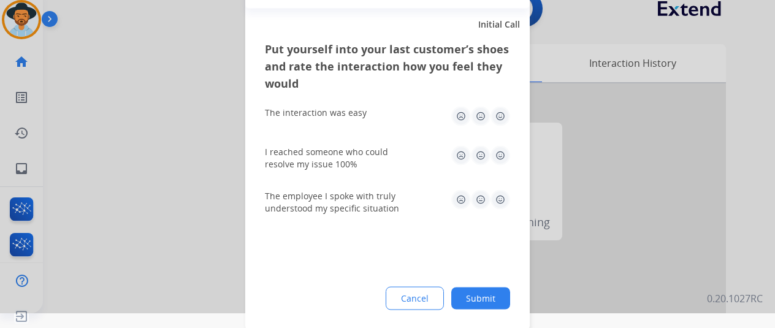
click at [474, 303] on button "Submit" at bounding box center [480, 298] width 59 height 22
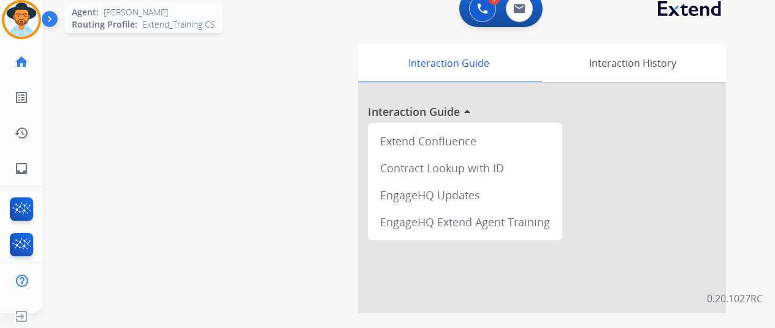
click at [17, 10] on img at bounding box center [21, 19] width 34 height 34
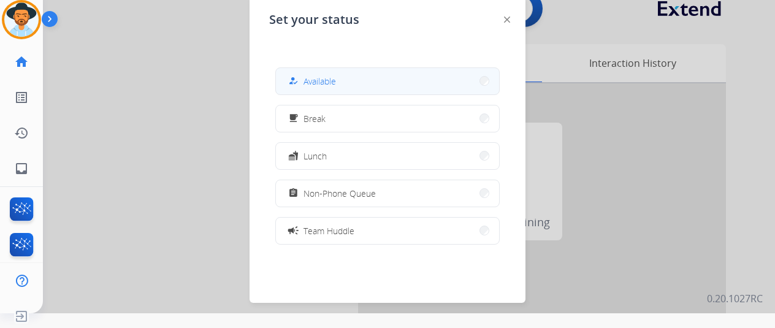
click at [320, 79] on span "Available" at bounding box center [319, 81] width 32 height 13
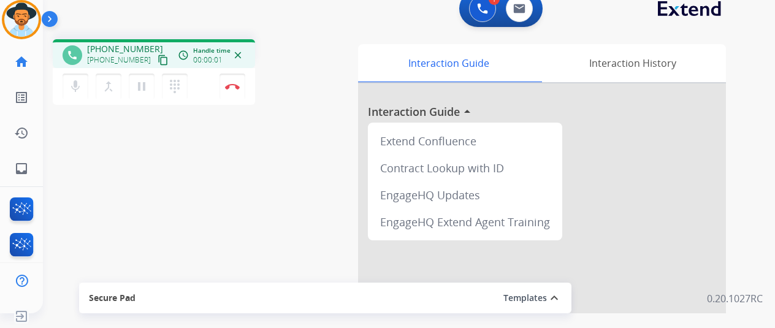
click at [148, 162] on div "phone +18018370064 +18018370064 content_copy access_time Call metrics Queue 00:…" at bounding box center [394, 284] width 702 height 511
click at [232, 83] on img at bounding box center [232, 86] width 15 height 6
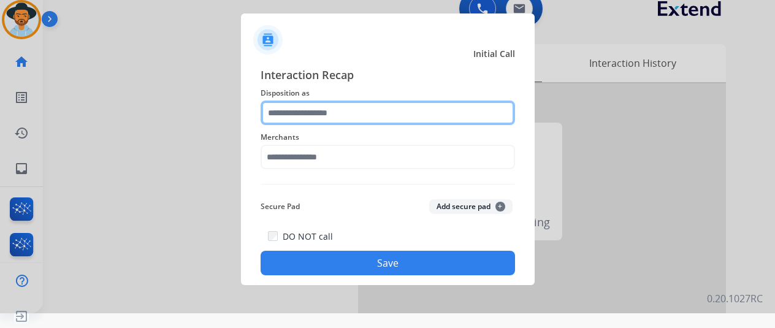
click at [278, 113] on input "text" at bounding box center [387, 113] width 254 height 25
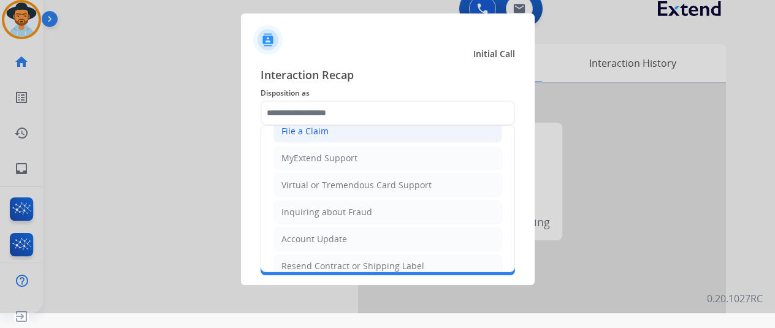
click at [302, 126] on div "File a Claim" at bounding box center [304, 131] width 47 height 12
type input "**********"
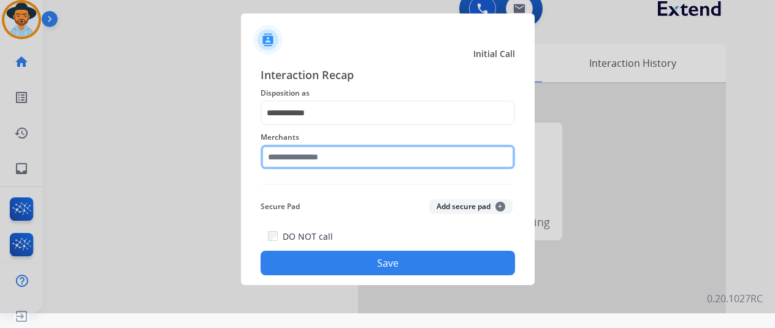
click at [291, 161] on input "text" at bounding box center [387, 157] width 254 height 25
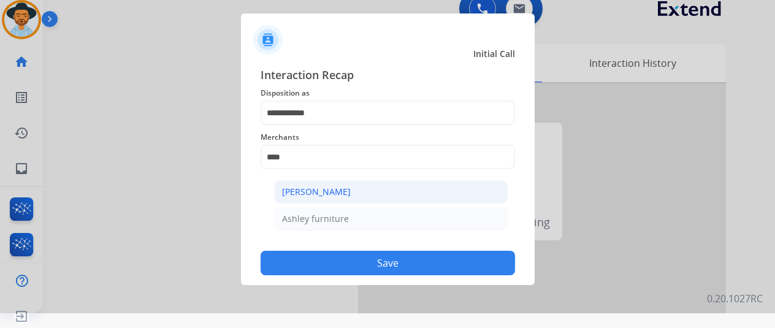
click at [362, 189] on li "Ashley - Reguard" at bounding box center [390, 191] width 233 height 23
type input "**********"
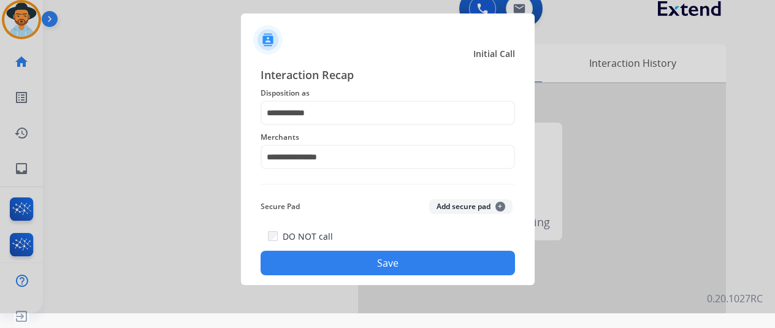
click at [358, 257] on button "Save" at bounding box center [387, 263] width 254 height 25
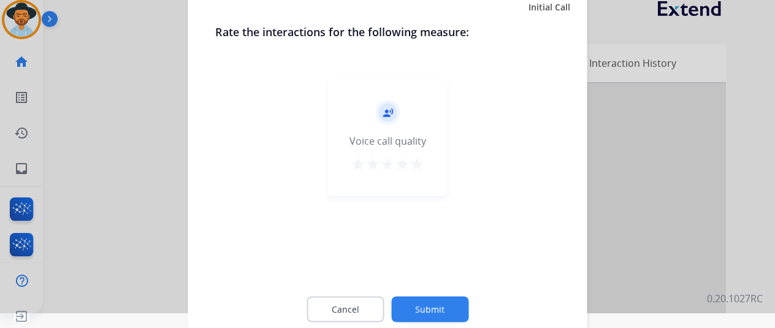
click at [428, 308] on button "Submit" at bounding box center [429, 309] width 77 height 26
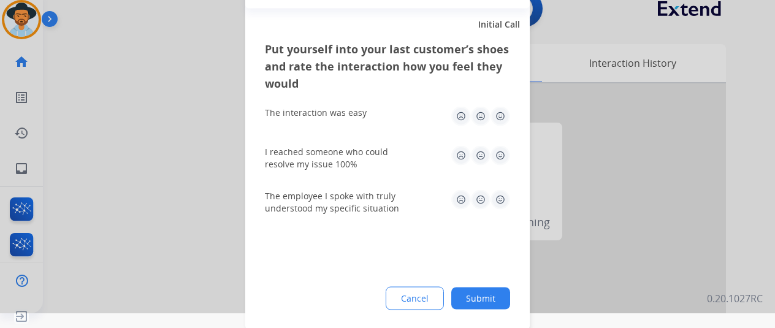
drag, startPoint x: 490, startPoint y: 301, endPoint x: 252, endPoint y: 165, distance: 273.9
click at [488, 298] on button "Submit" at bounding box center [480, 298] width 59 height 22
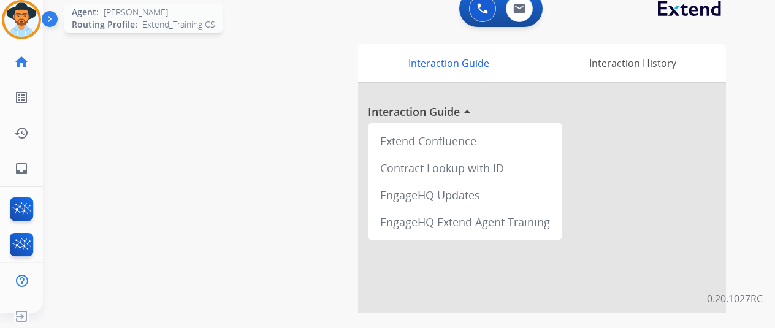
click at [27, 9] on img at bounding box center [21, 19] width 34 height 34
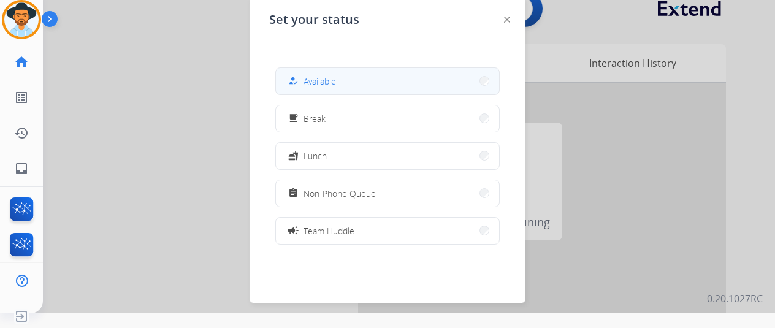
click at [362, 85] on button "how_to_reg Available" at bounding box center [387, 81] width 223 height 26
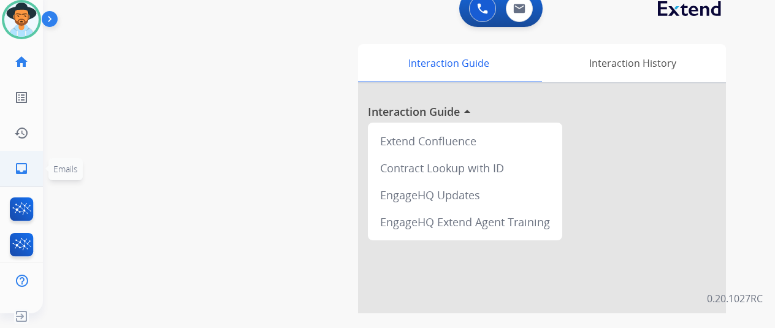
click at [25, 169] on mat-icon "inbox" at bounding box center [21, 168] width 15 height 15
select select "**********"
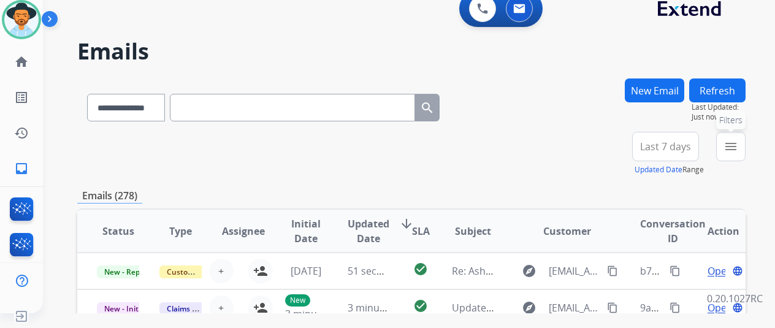
click at [738, 149] on mat-icon "menu" at bounding box center [730, 146] width 15 height 15
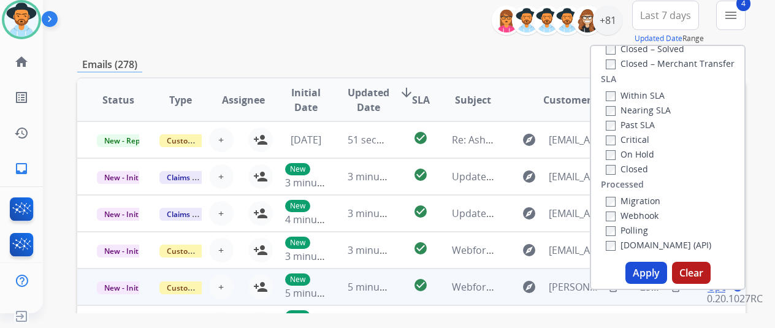
scroll to position [184, 0]
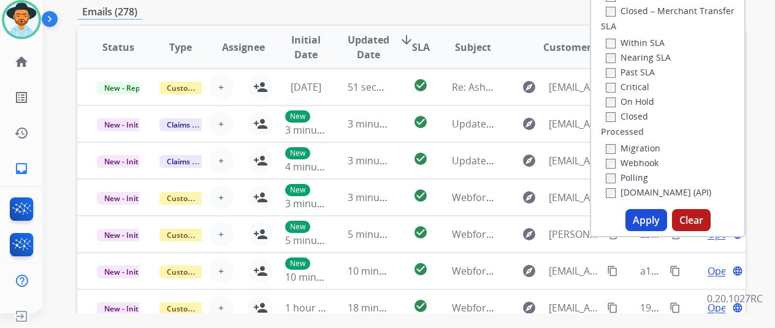
click at [647, 214] on button "Apply" at bounding box center [646, 220] width 42 height 22
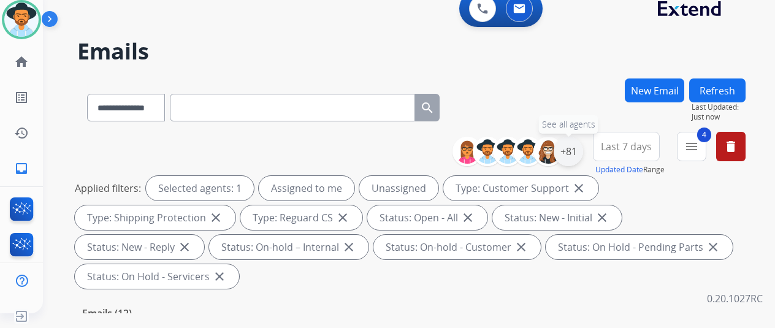
click at [574, 149] on div "+81" at bounding box center [567, 151] width 29 height 29
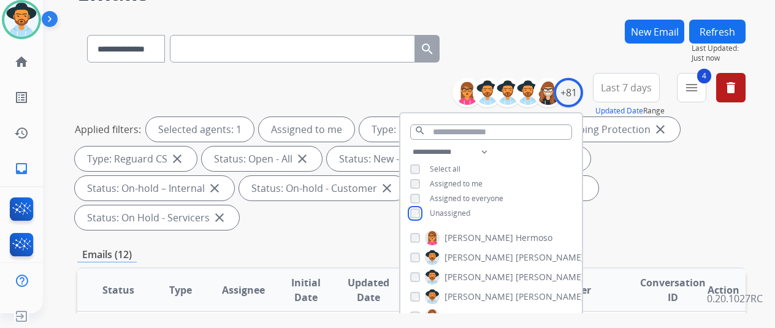
scroll to position [184, 0]
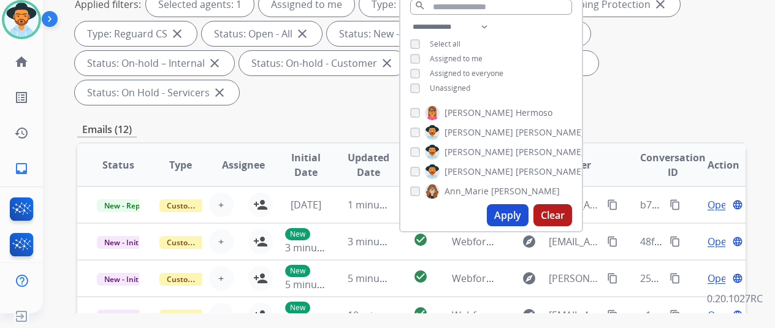
click at [510, 213] on button "Apply" at bounding box center [508, 215] width 42 height 22
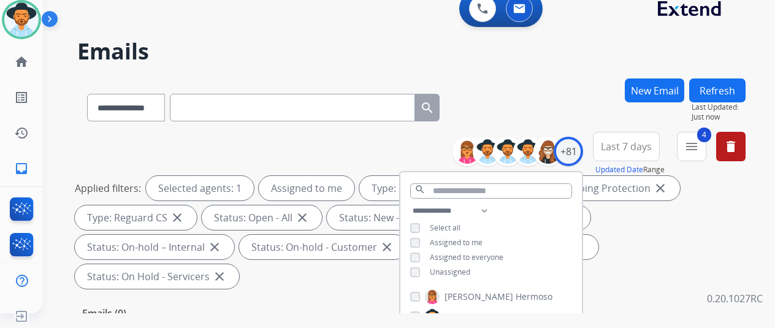
click at [579, 77] on div "**********" at bounding box center [394, 193] width 702 height 328
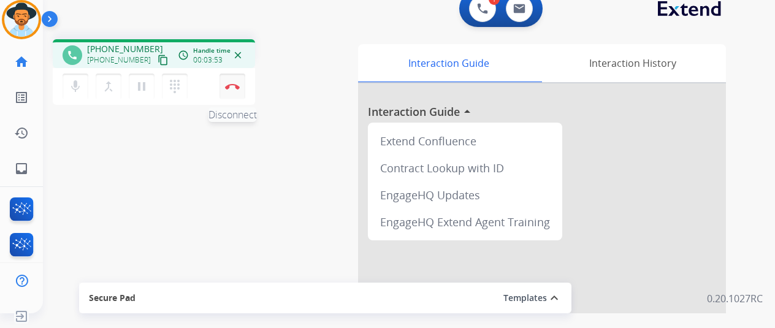
click at [228, 83] on img at bounding box center [232, 86] width 15 height 6
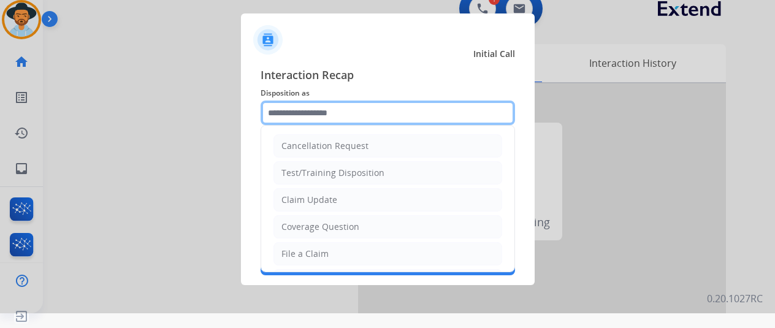
click at [311, 109] on input "text" at bounding box center [387, 113] width 254 height 25
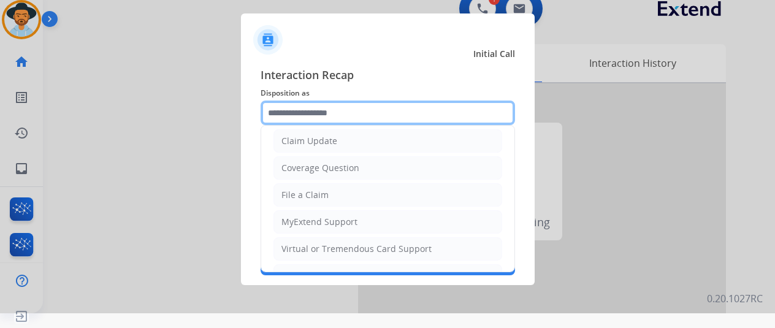
scroll to position [184, 0]
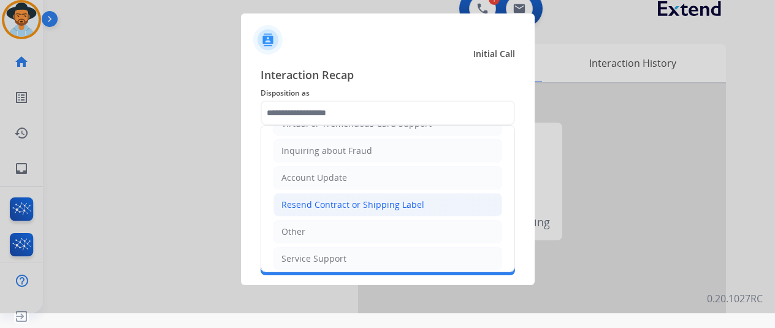
click at [313, 200] on div "Resend Contract or Shipping Label" at bounding box center [352, 205] width 143 height 12
type input "**********"
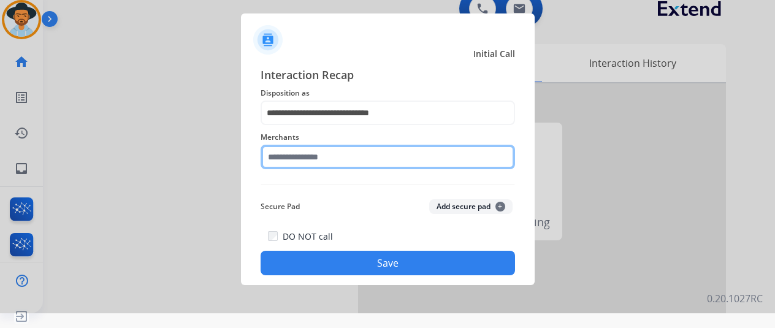
click at [295, 149] on input "text" at bounding box center [387, 157] width 254 height 25
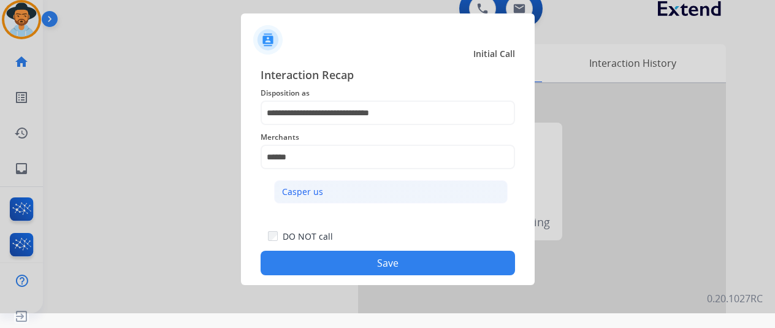
click at [303, 186] on div "Casper us" at bounding box center [302, 192] width 41 height 12
type input "*********"
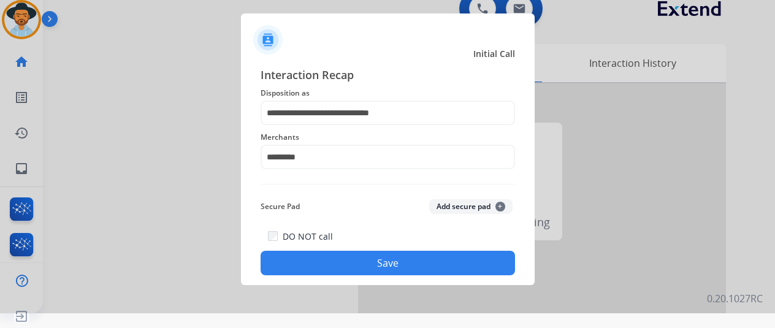
click at [391, 257] on button "Save" at bounding box center [387, 263] width 254 height 25
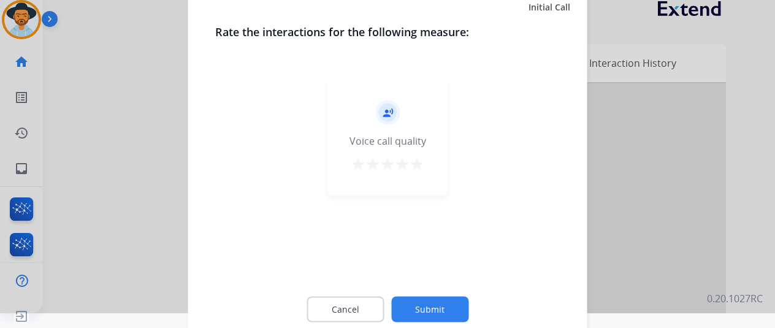
click at [420, 309] on button "Submit" at bounding box center [429, 309] width 77 height 26
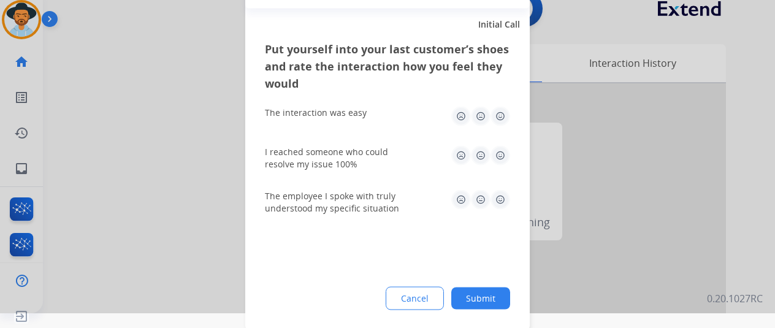
click at [480, 297] on button "Submit" at bounding box center [480, 298] width 59 height 22
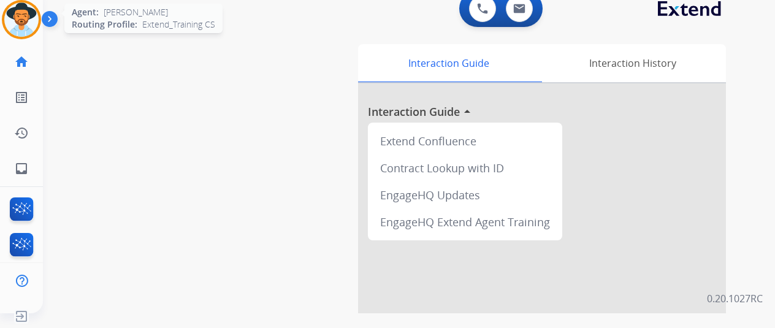
click at [23, 10] on img at bounding box center [21, 19] width 34 height 34
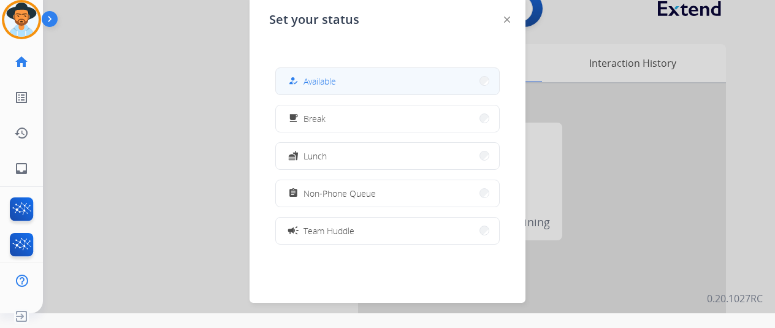
click at [306, 82] on span "Available" at bounding box center [319, 81] width 32 height 13
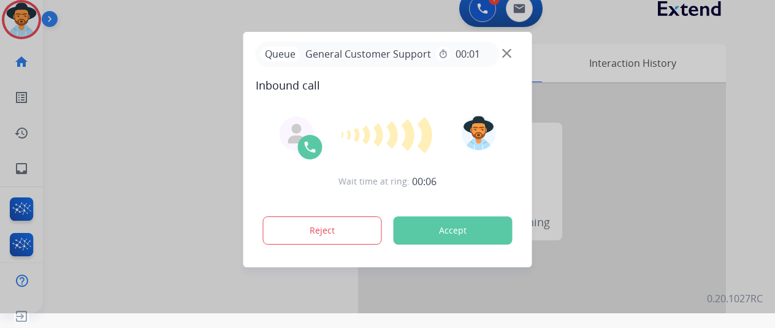
click at [103, 74] on div at bounding box center [387, 149] width 775 height 328
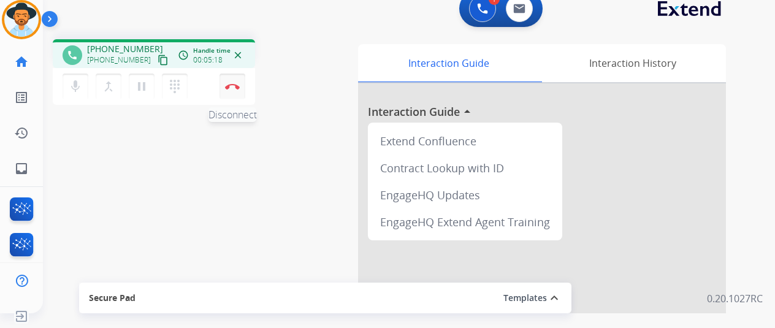
click at [233, 85] on img at bounding box center [232, 86] width 15 height 6
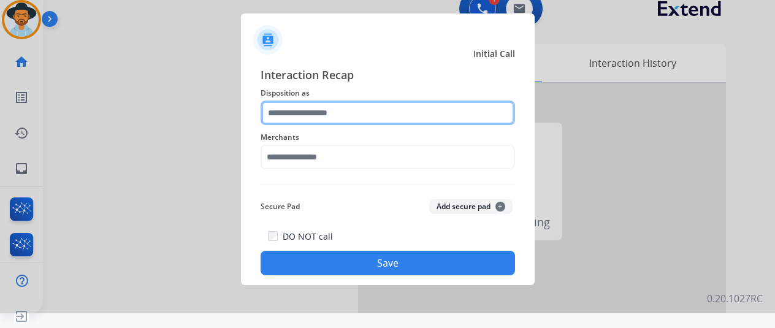
click at [300, 108] on input "text" at bounding box center [387, 113] width 254 height 25
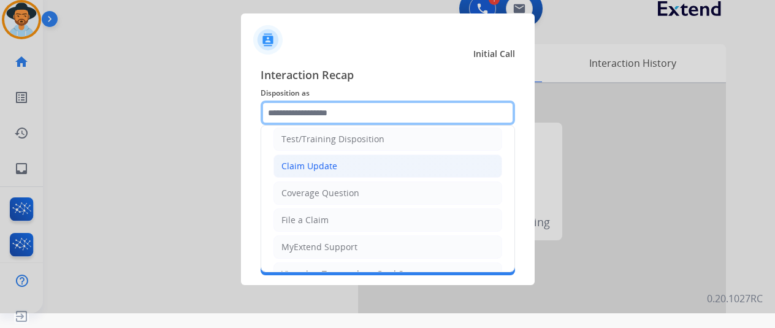
scroll to position [61, 0]
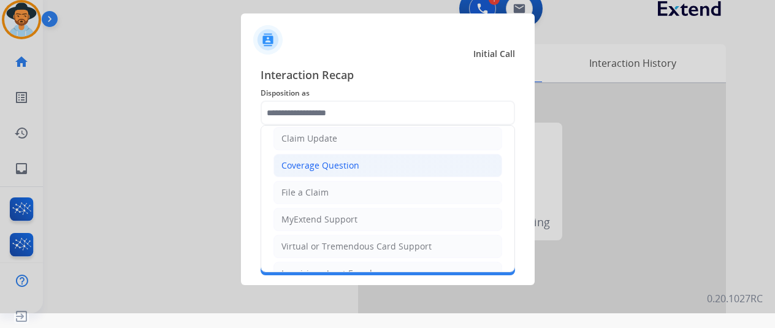
click at [294, 164] on div "Coverage Question" at bounding box center [320, 165] width 78 height 12
type input "**********"
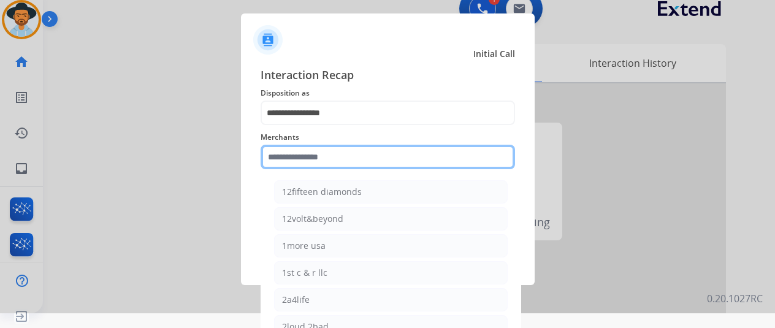
click at [287, 166] on input "text" at bounding box center [387, 157] width 254 height 25
type input "*"
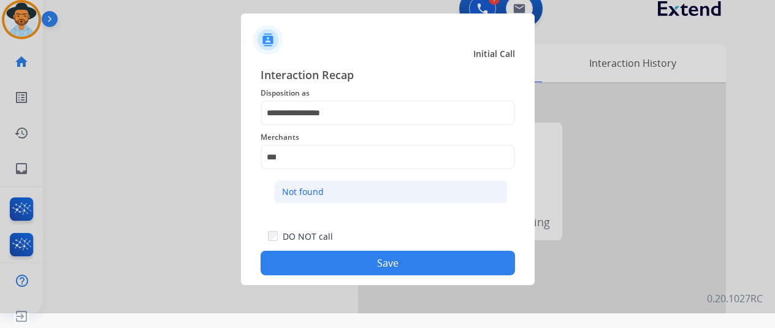
click at [290, 186] on div "Not found" at bounding box center [303, 192] width 42 height 12
type input "*********"
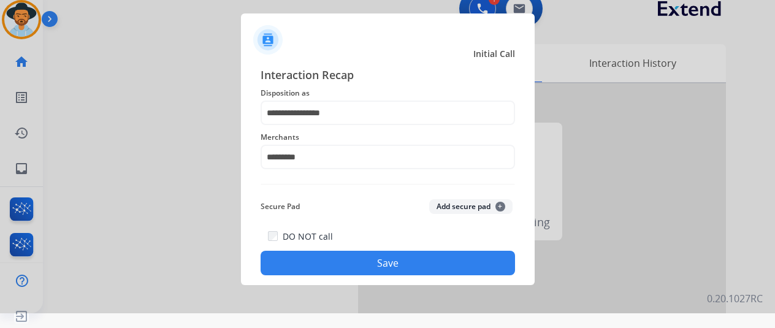
click at [360, 262] on button "Save" at bounding box center [387, 263] width 254 height 25
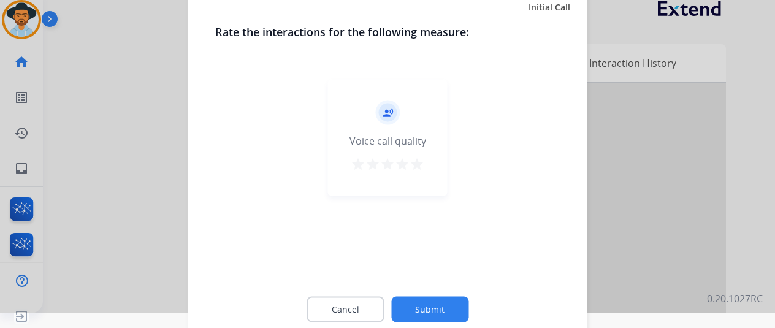
click at [420, 303] on button "Submit" at bounding box center [429, 309] width 77 height 26
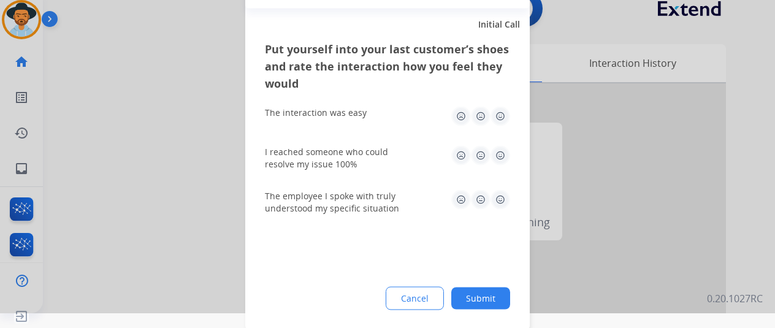
click at [479, 292] on button "Submit" at bounding box center [480, 298] width 59 height 22
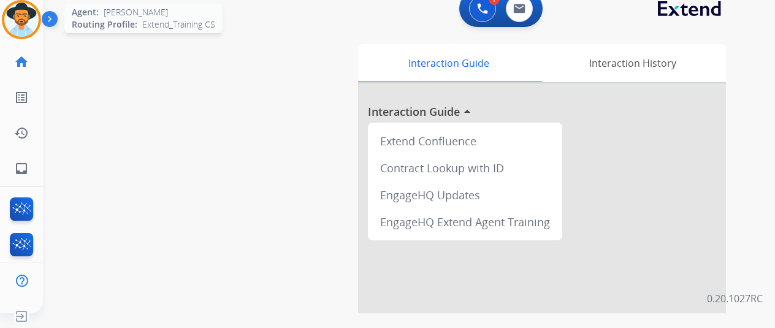
click at [17, 10] on img at bounding box center [21, 19] width 34 height 34
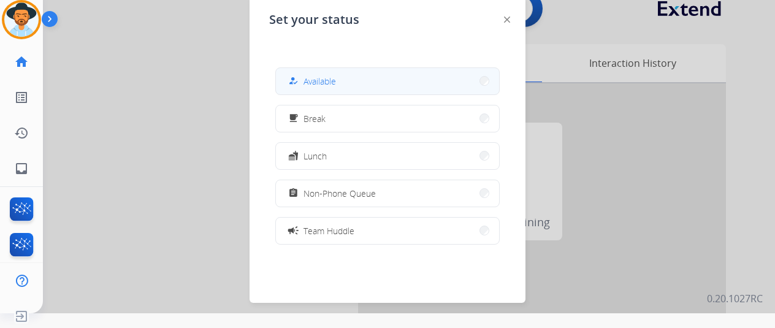
click at [325, 85] on span "Available" at bounding box center [319, 81] width 32 height 13
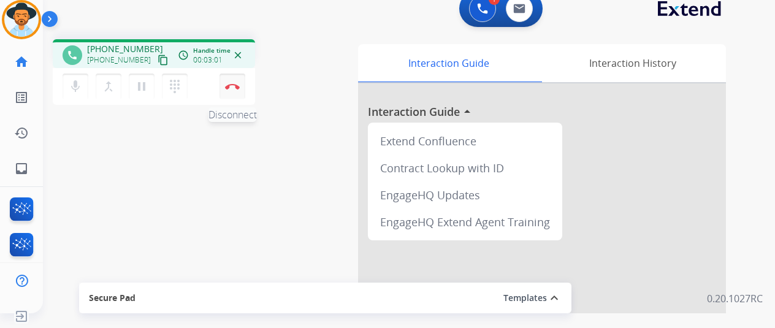
click at [233, 88] on img at bounding box center [232, 86] width 15 height 6
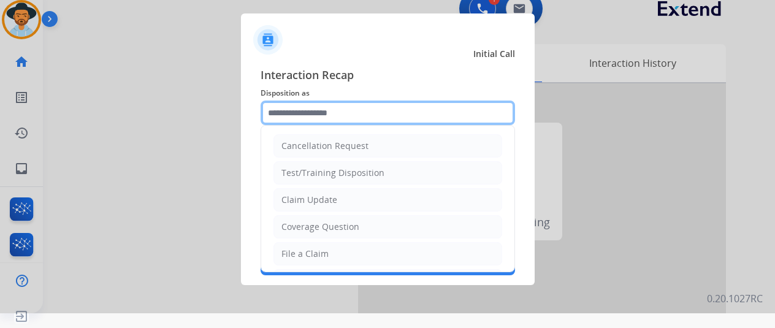
click at [283, 112] on input "text" at bounding box center [387, 113] width 254 height 25
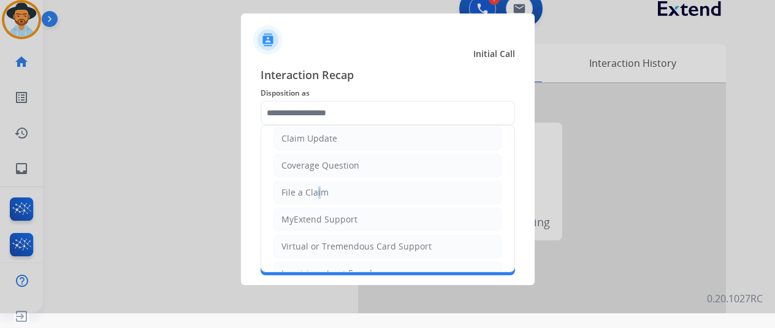
click at [313, 195] on div "File a Claim" at bounding box center [304, 192] width 47 height 12
type input "**********"
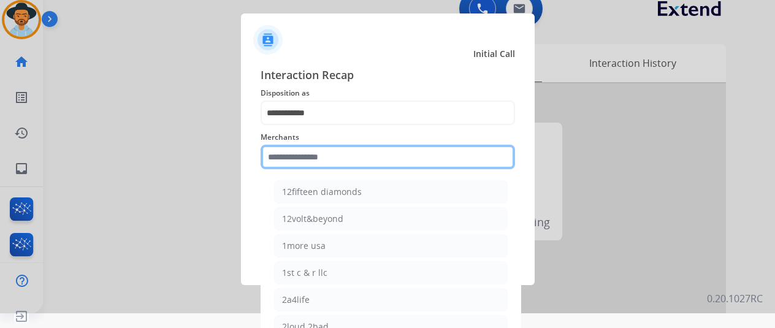
click at [303, 164] on input "text" at bounding box center [387, 157] width 254 height 25
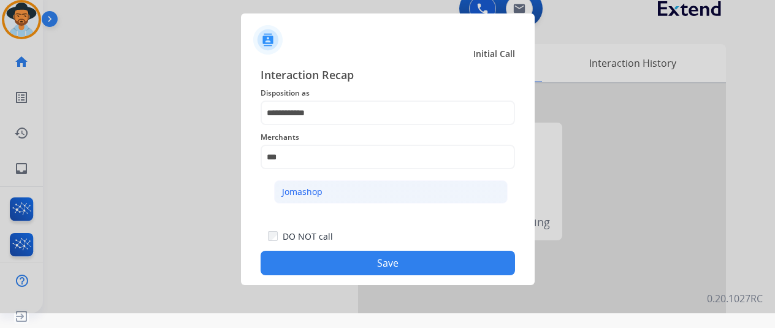
click at [297, 187] on div "Jomashop" at bounding box center [302, 192] width 40 height 12
type input "********"
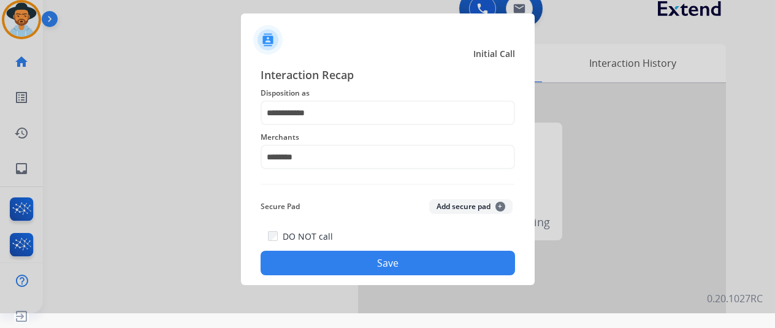
click at [362, 254] on button "Save" at bounding box center [387, 263] width 254 height 25
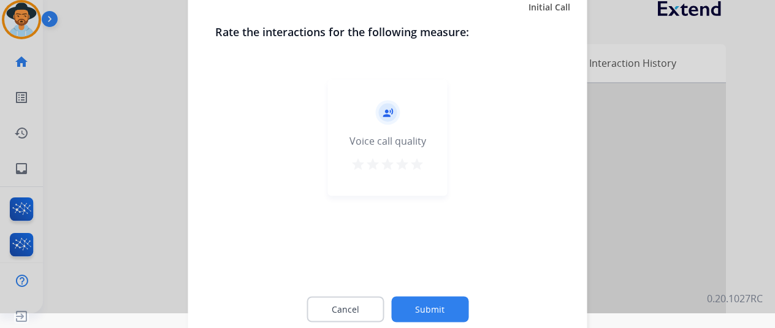
click at [424, 306] on button "Submit" at bounding box center [429, 309] width 77 height 26
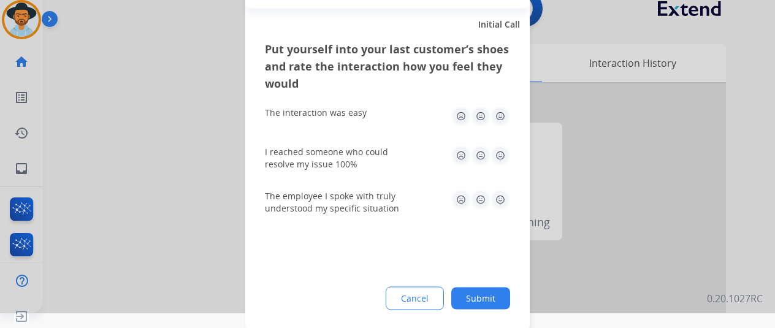
click at [490, 299] on button "Submit" at bounding box center [480, 298] width 59 height 22
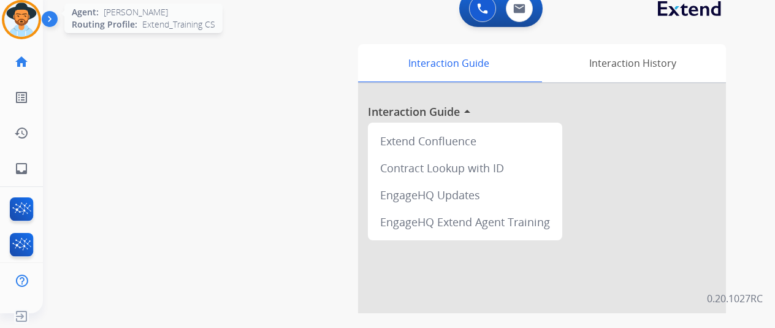
click at [17, 18] on img at bounding box center [21, 19] width 34 height 34
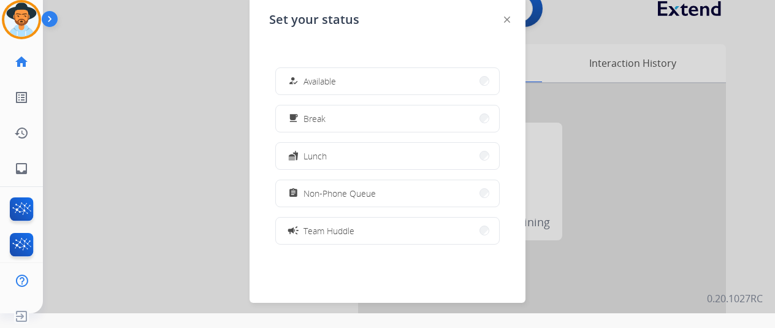
drag, startPoint x: 352, startPoint y: 80, endPoint x: 324, endPoint y: 4, distance: 81.8
click at [352, 80] on button "how_to_reg Available" at bounding box center [387, 81] width 223 height 26
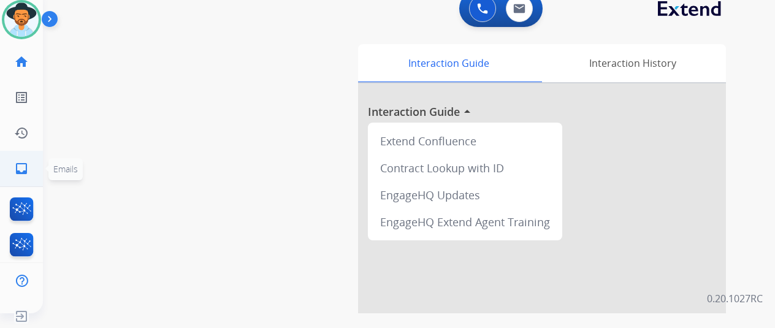
click at [20, 169] on mat-icon "inbox" at bounding box center [21, 168] width 15 height 15
select select "**********"
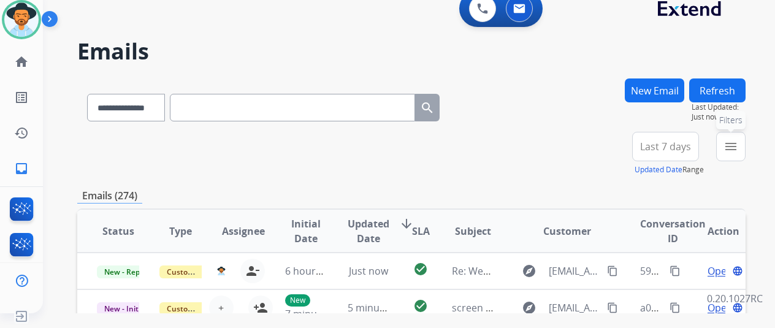
click at [738, 148] on mat-icon "menu" at bounding box center [730, 146] width 15 height 15
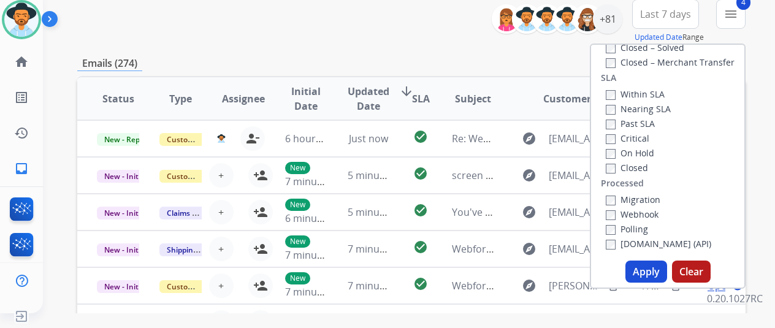
scroll to position [184, 0]
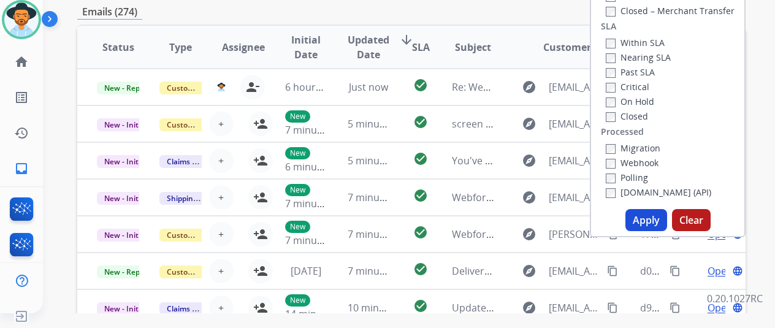
click at [650, 220] on button "Apply" at bounding box center [646, 220] width 42 height 22
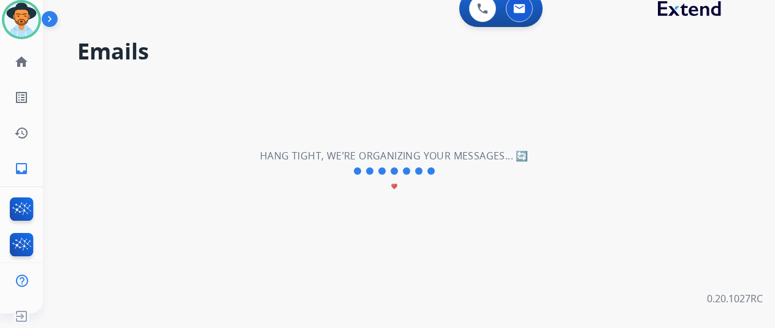
scroll to position [0, 0]
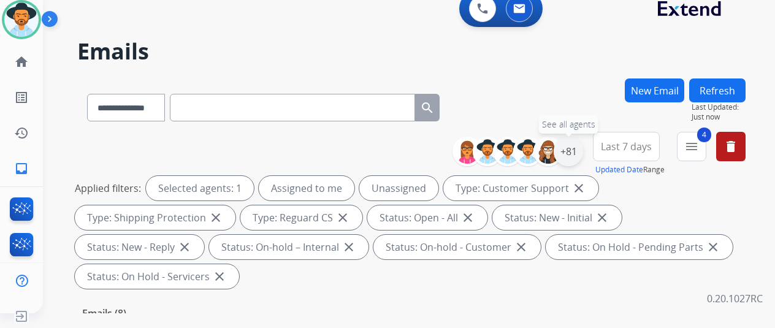
click at [582, 153] on div "+81" at bounding box center [567, 151] width 29 height 29
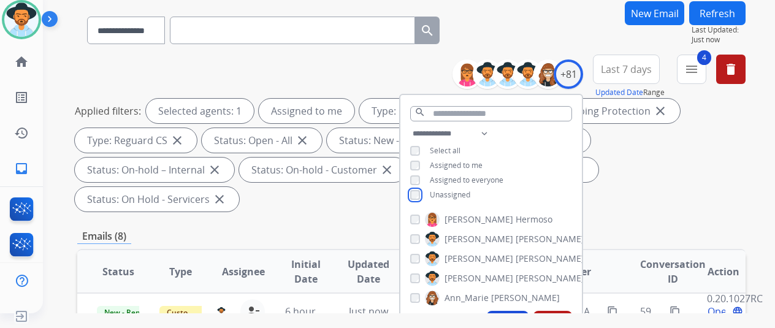
scroll to position [245, 0]
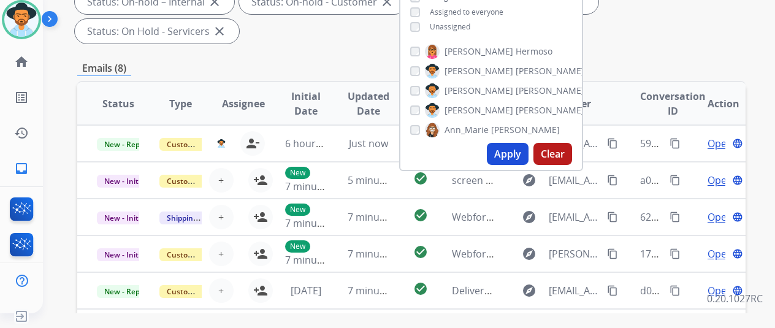
click at [505, 148] on button "Apply" at bounding box center [508, 154] width 42 height 22
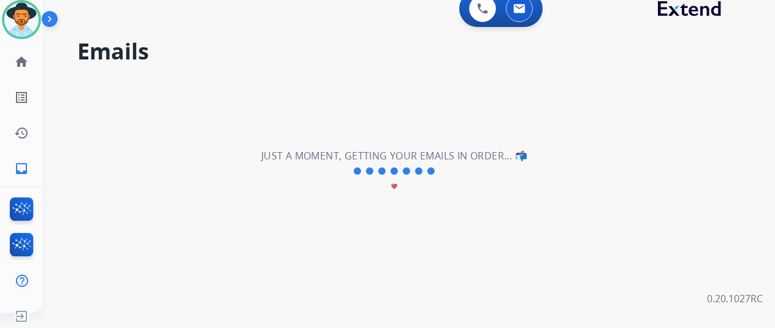
scroll to position [0, 0]
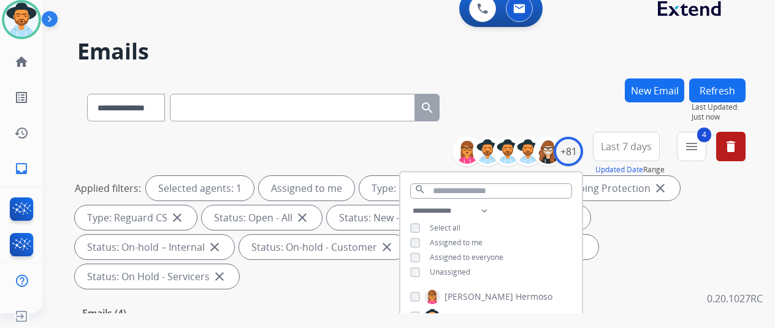
click at [571, 113] on div "**********" at bounding box center [411, 104] width 668 height 53
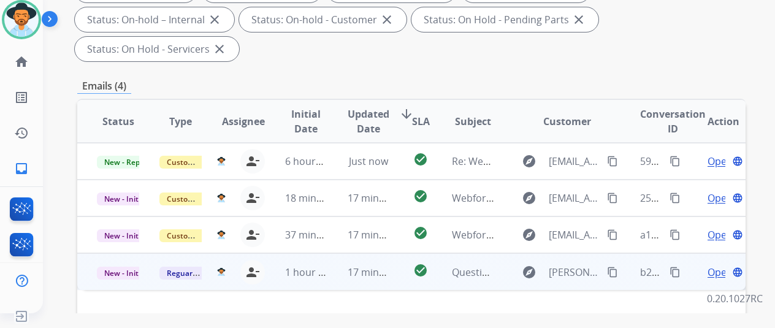
scroll to position [245, 0]
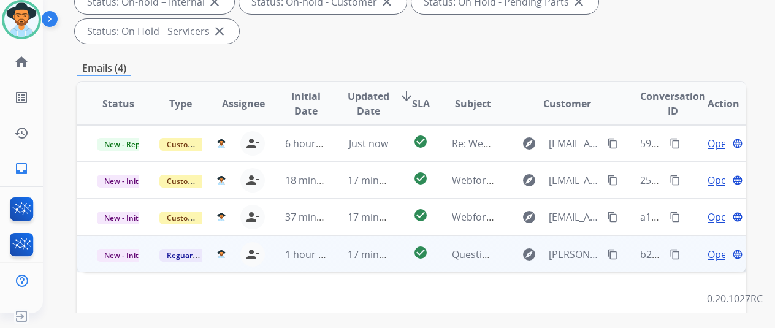
click at [713, 247] on span "Open" at bounding box center [719, 254] width 25 height 15
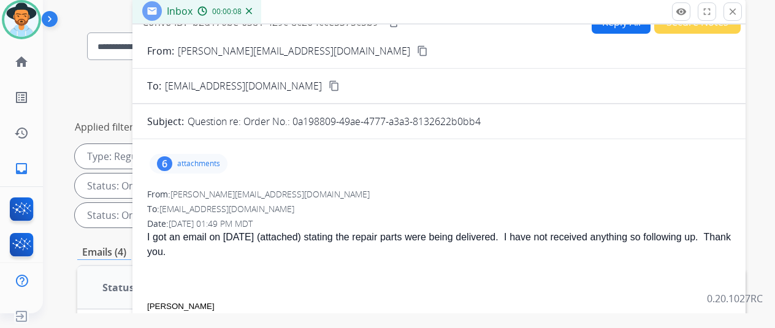
scroll to position [0, 0]
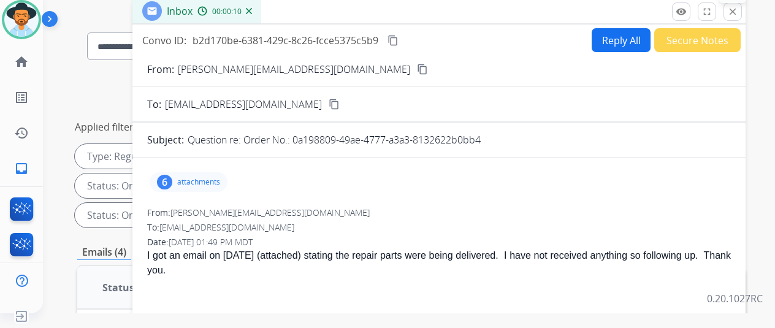
click at [738, 8] on mat-icon "close" at bounding box center [732, 11] width 11 height 11
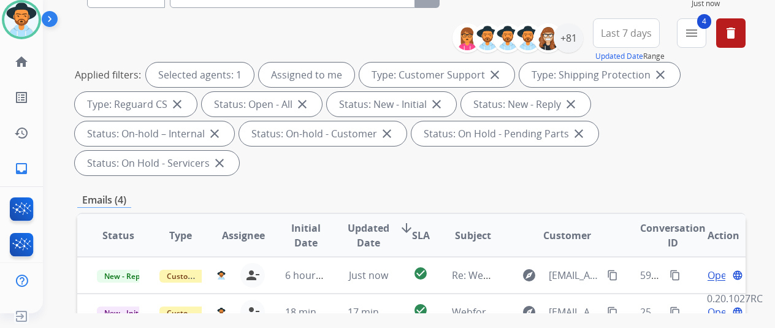
scroll to position [184, 0]
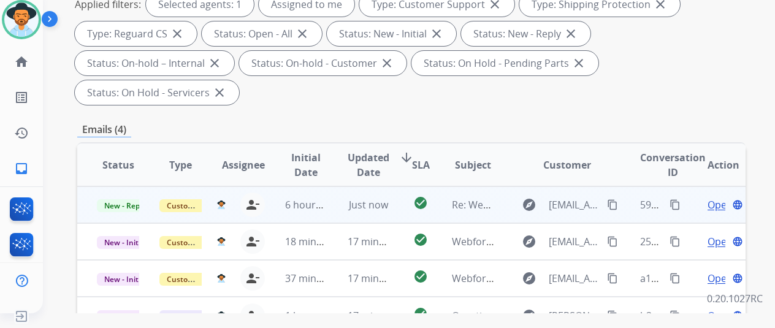
click at [718, 197] on span "Open" at bounding box center [719, 204] width 25 height 15
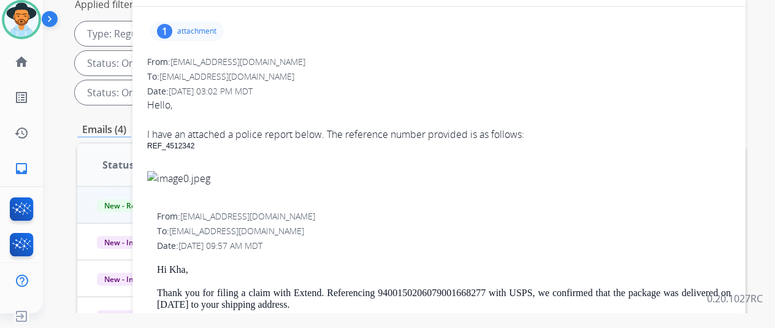
scroll to position [0, 0]
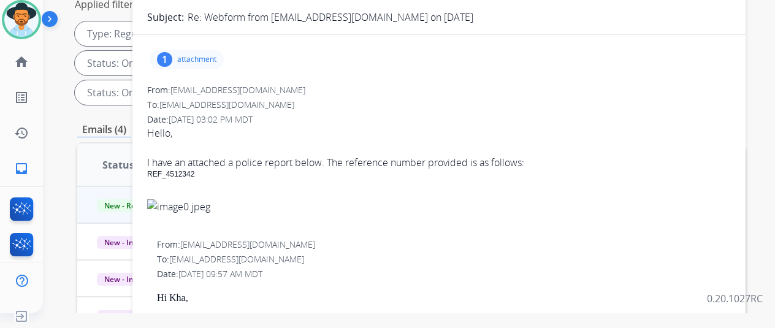
click at [172, 55] on div "1" at bounding box center [164, 59] width 15 height 15
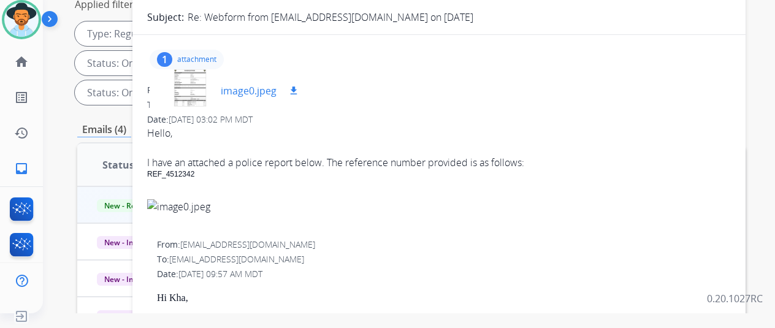
click at [202, 78] on div at bounding box center [189, 90] width 61 height 43
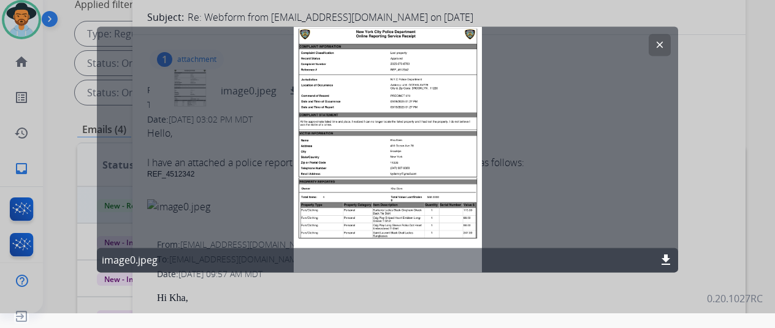
click at [659, 45] on mat-icon "clear" at bounding box center [659, 44] width 11 height 11
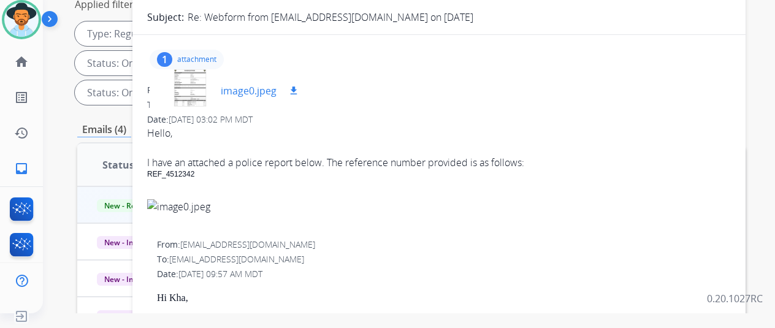
click at [299, 85] on mat-icon "download" at bounding box center [293, 90] width 11 height 11
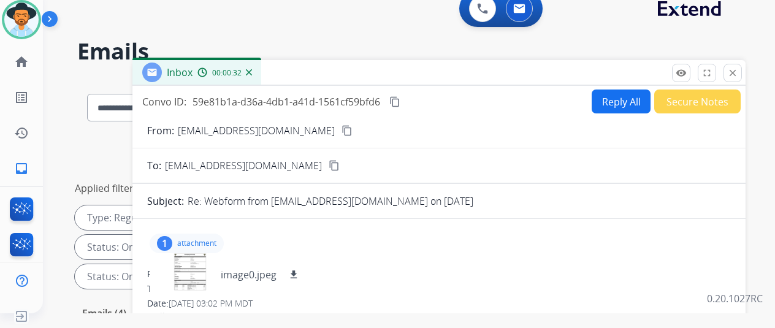
click at [341, 128] on mat-icon "content_copy" at bounding box center [346, 130] width 11 height 11
click at [400, 97] on mat-icon "content_copy" at bounding box center [394, 101] width 11 height 11
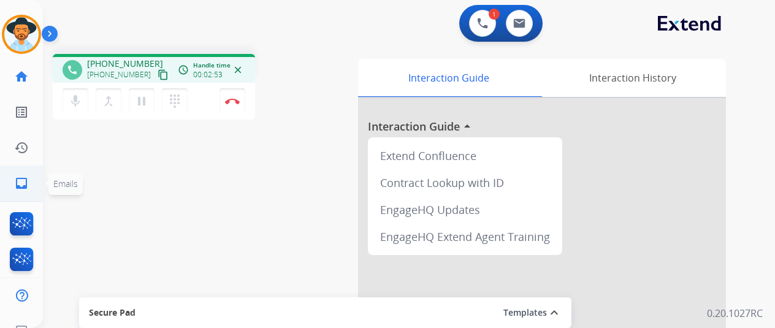
click at [21, 180] on mat-icon "inbox" at bounding box center [21, 183] width 15 height 15
select select "**********"
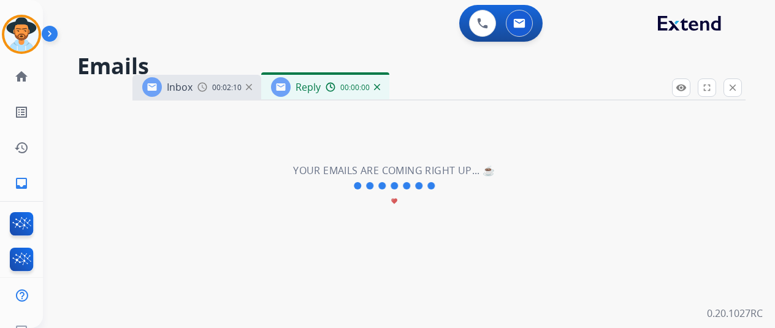
select select "**********"
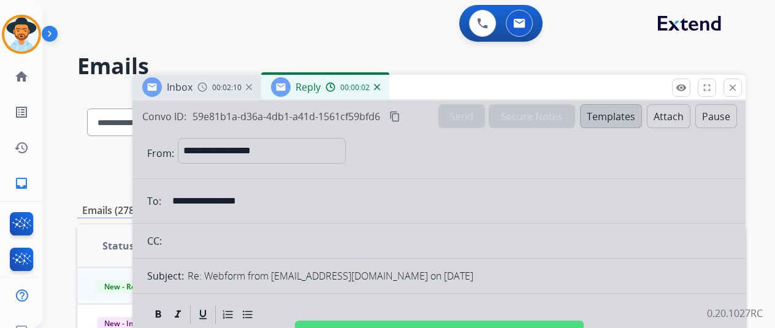
click at [415, 156] on div at bounding box center [438, 330] width 613 height 458
select select
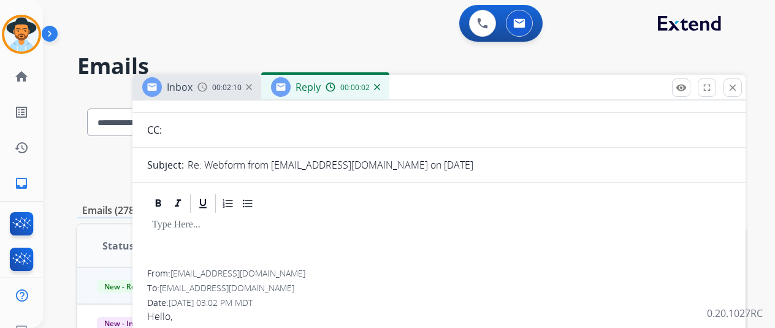
scroll to position [184, 0]
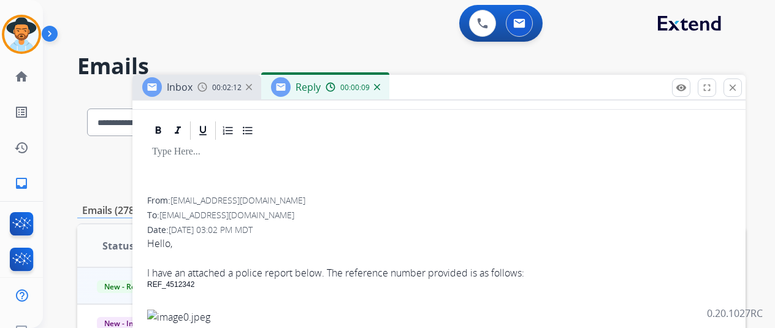
click at [380, 87] on img at bounding box center [377, 87] width 6 height 6
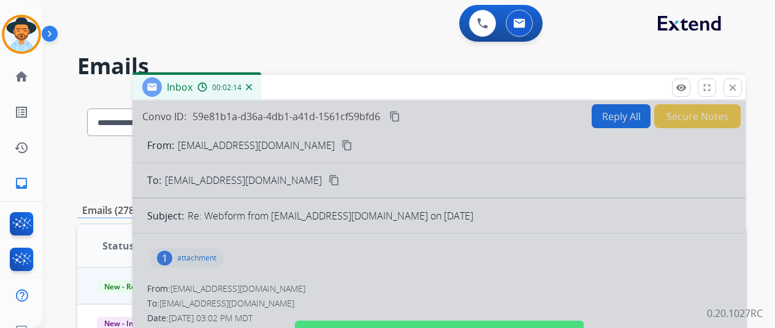
click at [316, 278] on div at bounding box center [438, 330] width 613 height 458
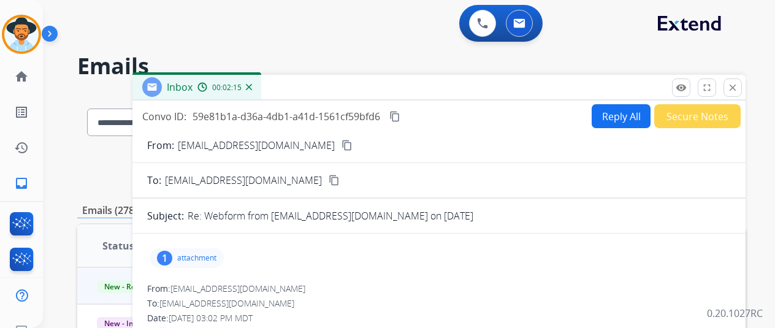
click at [609, 115] on button "Reply All" at bounding box center [620, 116] width 59 height 24
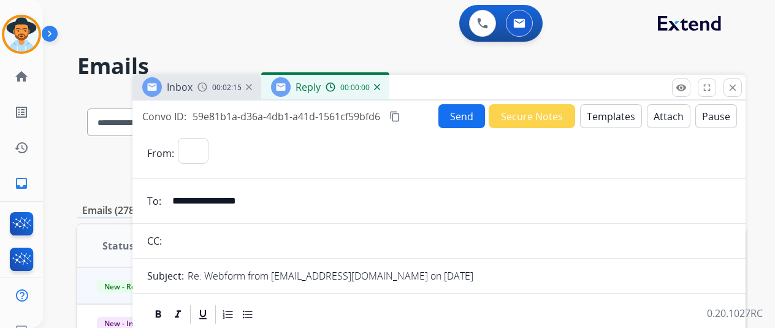
select select "**********"
click at [613, 115] on button "Templates" at bounding box center [611, 116] width 62 height 24
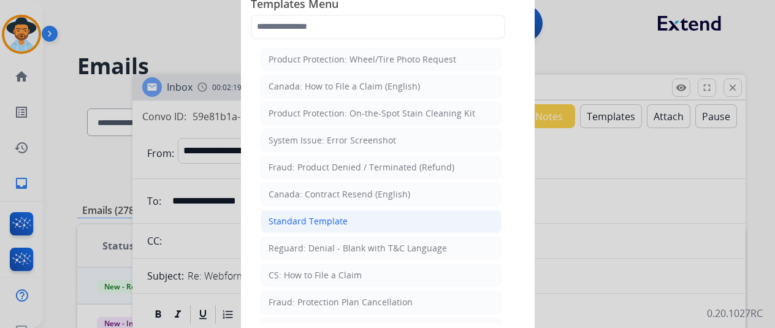
click at [282, 219] on div "Standard Template" at bounding box center [307, 221] width 79 height 12
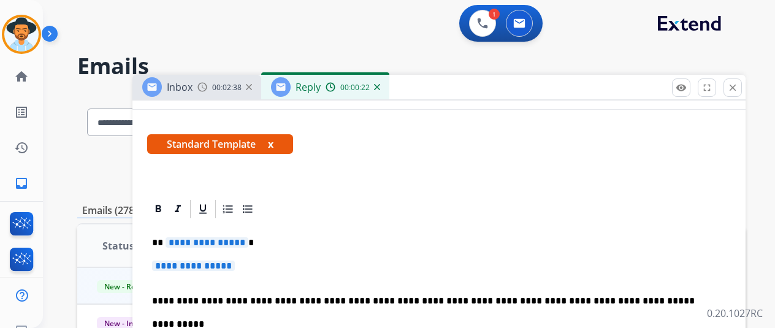
click at [248, 243] on span "**********" at bounding box center [206, 242] width 83 height 10
click at [235, 268] on span "**********" at bounding box center [193, 265] width 83 height 10
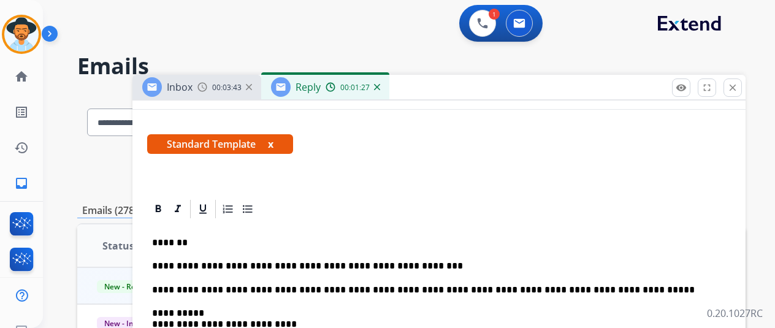
scroll to position [0, 0]
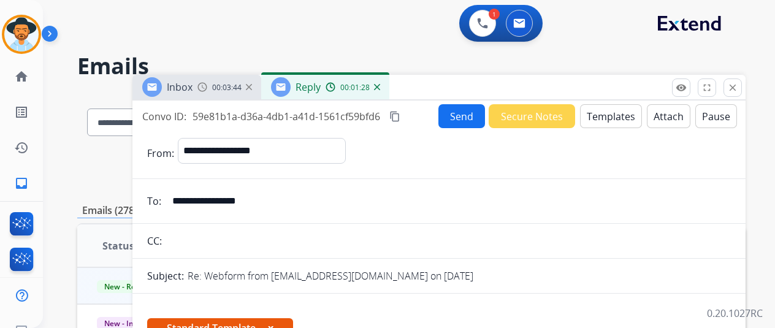
click at [466, 113] on button "Send" at bounding box center [461, 116] width 47 height 24
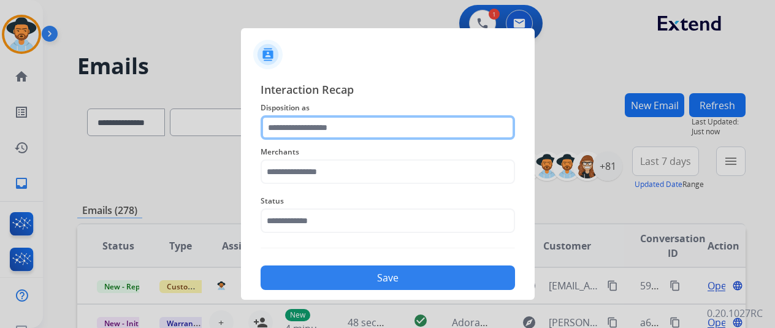
click at [288, 129] on input "text" at bounding box center [387, 127] width 254 height 25
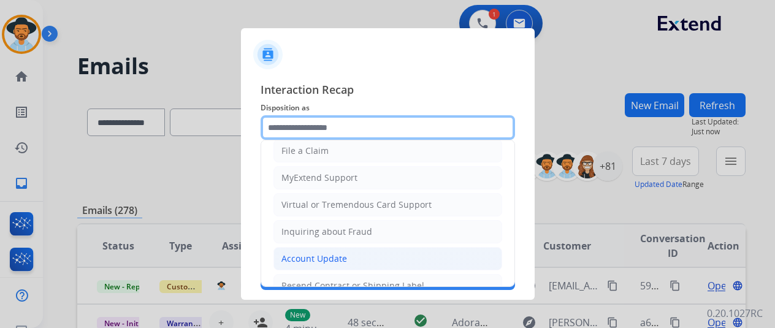
scroll to position [184, 0]
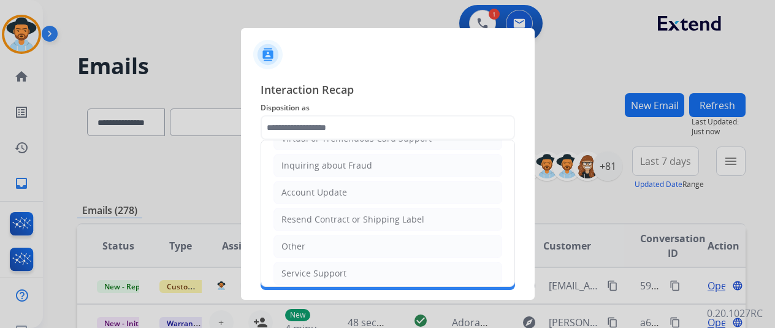
drag, startPoint x: 300, startPoint y: 243, endPoint x: 326, endPoint y: 206, distance: 45.7
click at [300, 243] on div "Other" at bounding box center [293, 246] width 24 height 12
type input "*****"
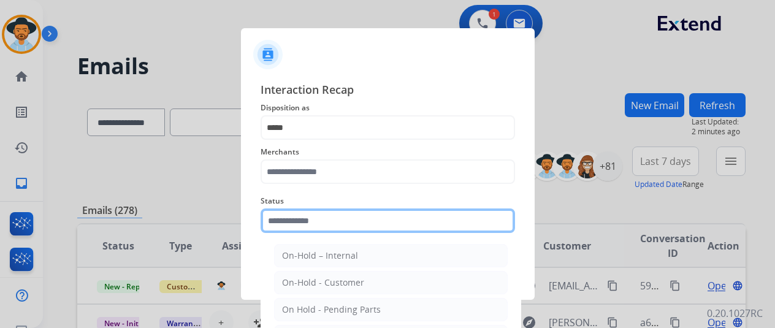
click at [284, 230] on input "text" at bounding box center [387, 220] width 254 height 25
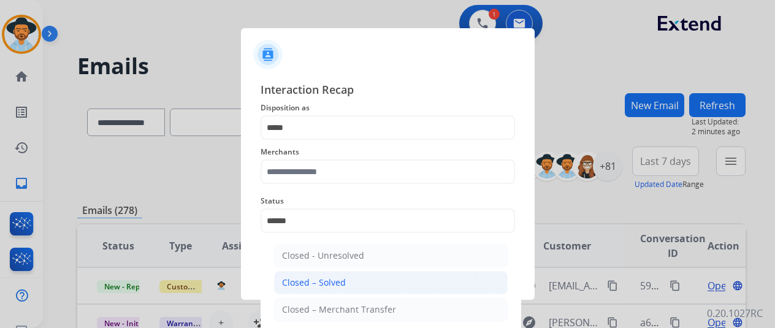
click at [309, 284] on div "Closed – Solved" at bounding box center [314, 282] width 64 height 12
type input "**********"
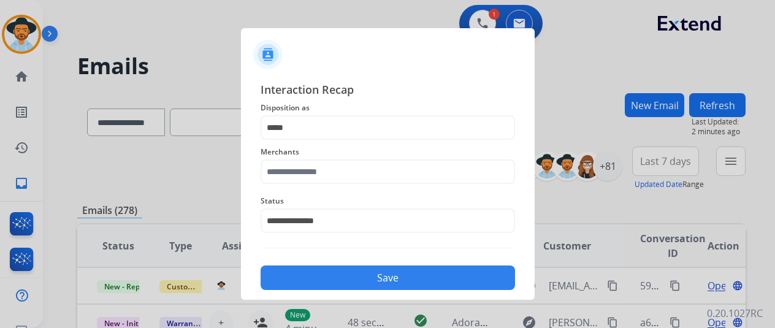
click at [332, 273] on button "Save" at bounding box center [387, 277] width 254 height 25
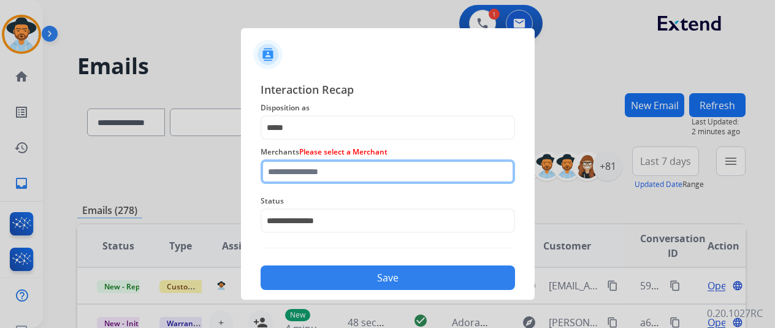
click at [304, 173] on input "text" at bounding box center [387, 171] width 254 height 25
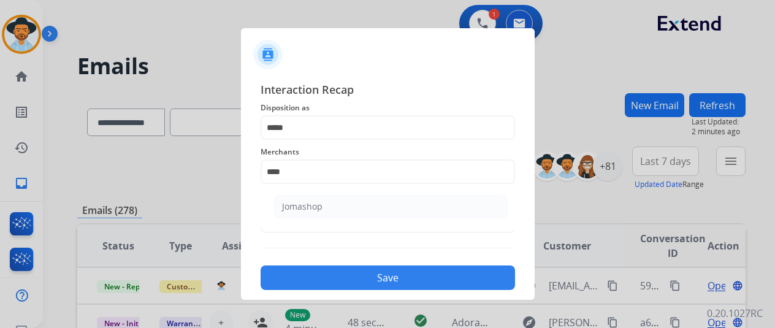
click at [300, 206] on div "Jomashop" at bounding box center [302, 206] width 40 height 12
type input "********"
click at [365, 272] on button "Save" at bounding box center [387, 277] width 254 height 25
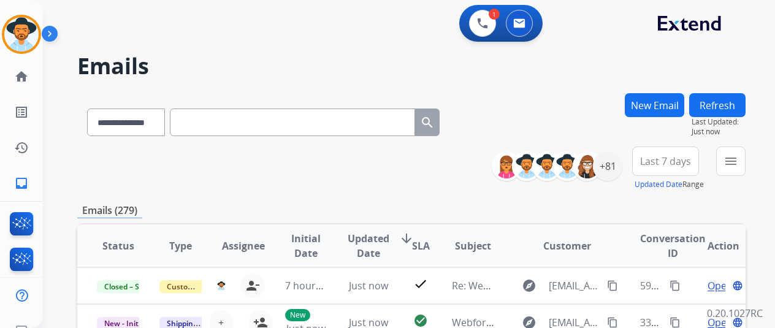
click at [663, 108] on button "New Email" at bounding box center [653, 105] width 59 height 24
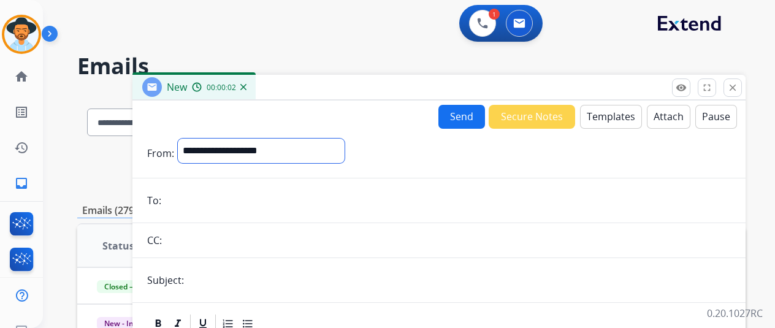
click at [203, 151] on select "**********" at bounding box center [261, 150] width 167 height 25
select select "**********"
click at [187, 138] on select "**********" at bounding box center [261, 150] width 167 height 25
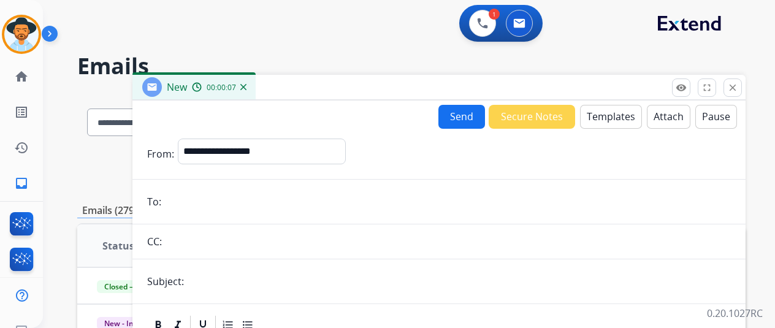
click at [201, 207] on input "email" at bounding box center [448, 201] width 566 height 25
paste input "**********"
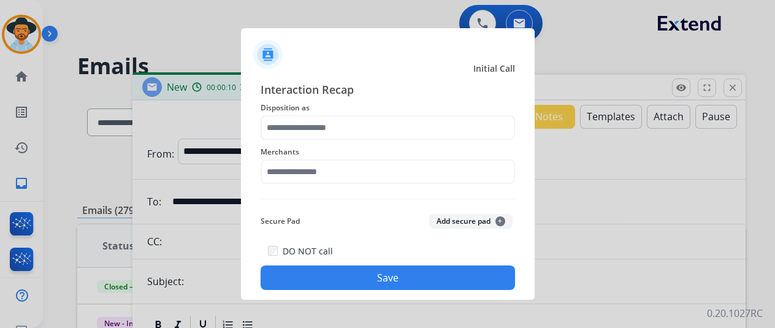
type input "**********"
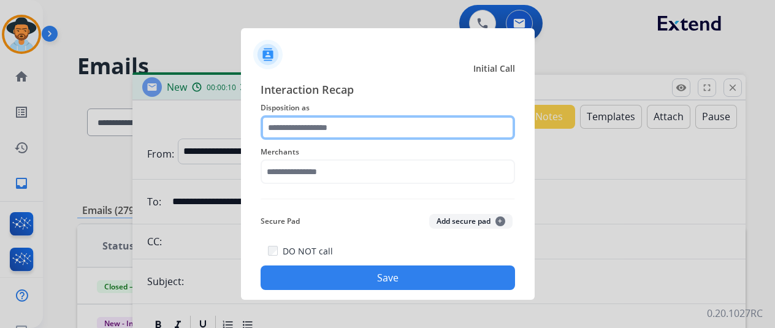
click at [289, 121] on input "text" at bounding box center [387, 127] width 254 height 25
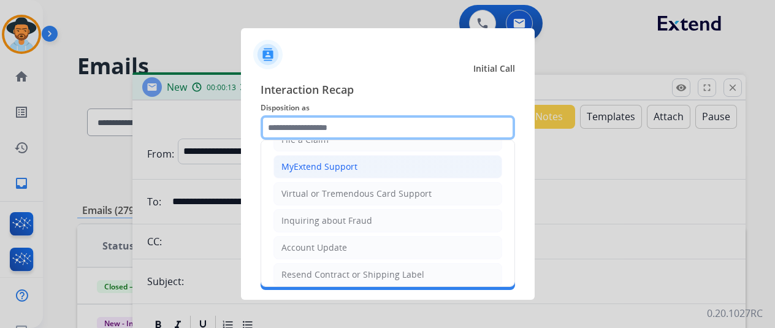
scroll to position [63, 0]
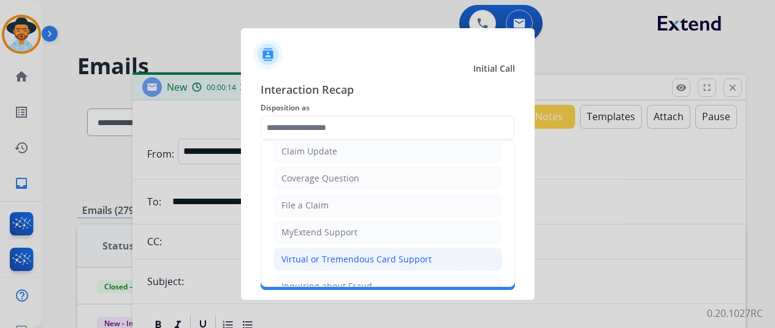
click at [297, 254] on div "Virtual or Tremendous Card Support" at bounding box center [356, 259] width 150 height 12
type input "**********"
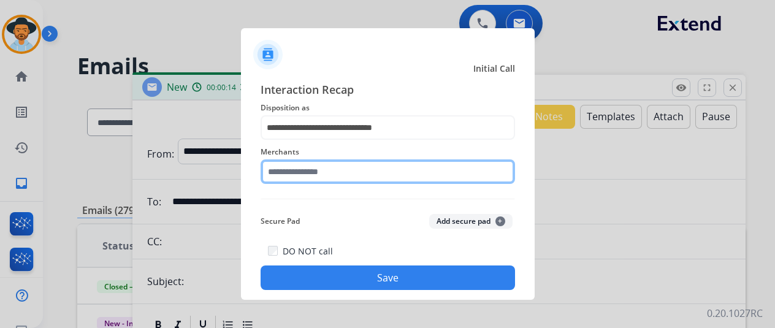
click at [308, 171] on input "text" at bounding box center [387, 171] width 254 height 25
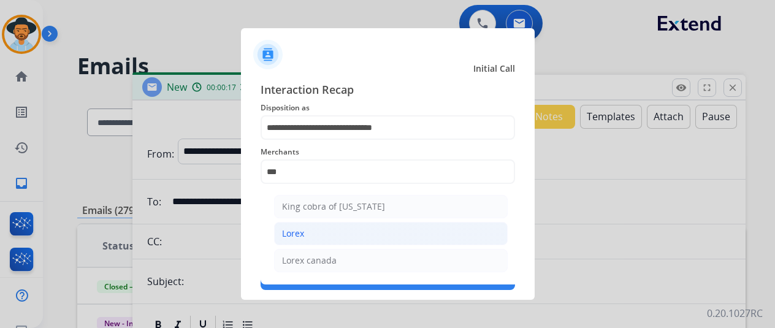
click at [293, 233] on div "Lorex" at bounding box center [293, 233] width 22 height 12
type input "*****"
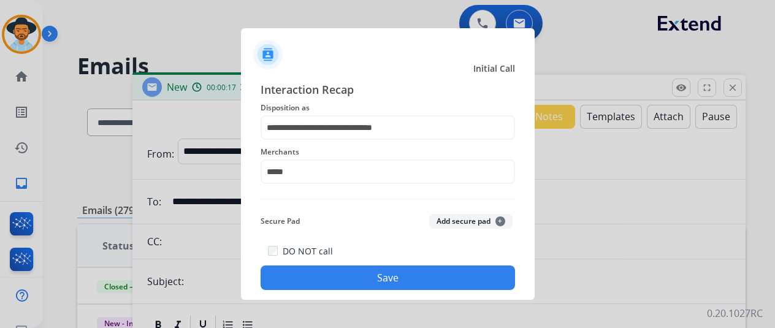
click at [332, 275] on button "Save" at bounding box center [387, 277] width 254 height 25
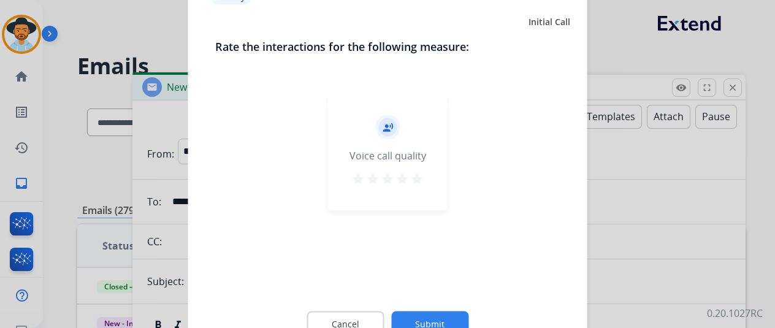
click at [433, 316] on button "Submit" at bounding box center [429, 324] width 77 height 26
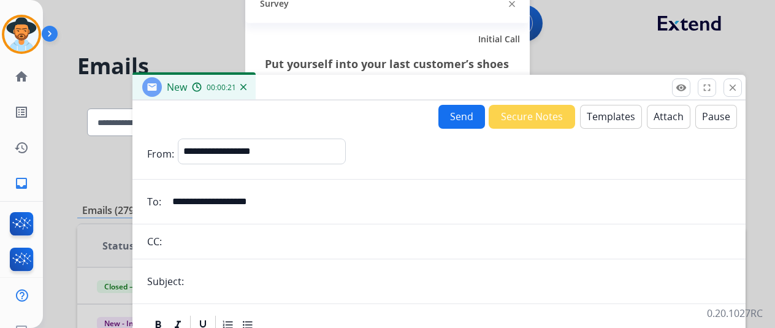
click at [621, 114] on button "Templates" at bounding box center [611, 117] width 62 height 24
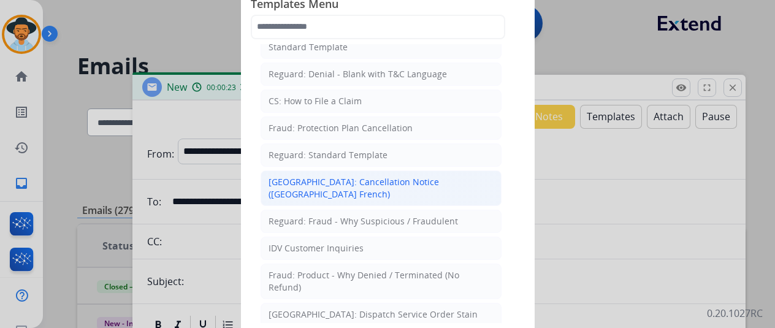
scroll to position [184, 0]
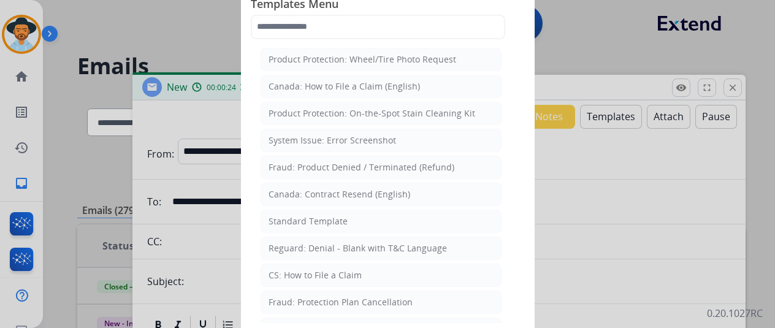
select select "**********"
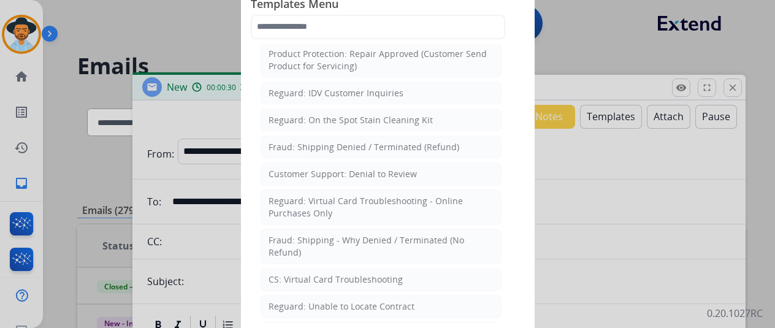
scroll to position [919, 0]
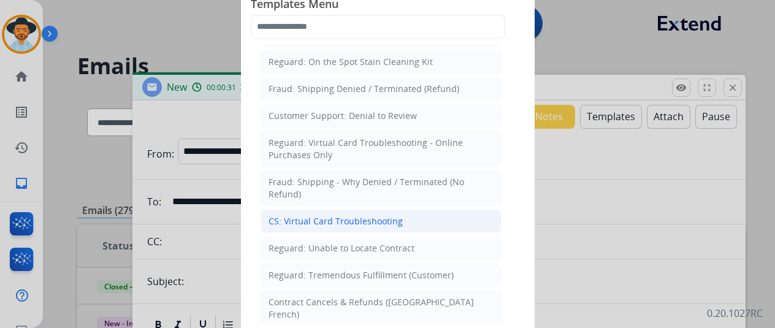
click at [306, 215] on div "CS: Virtual Card Troubleshooting" at bounding box center [335, 221] width 134 height 12
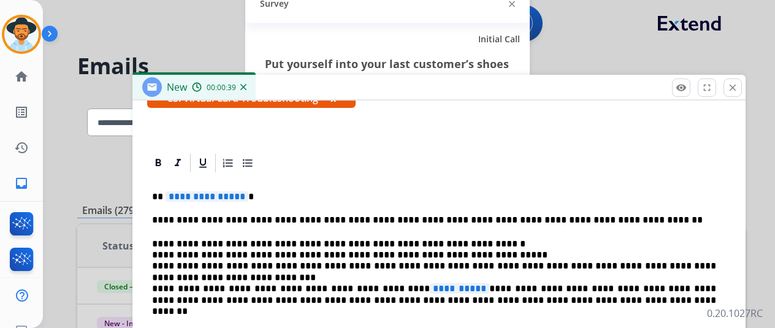
scroll to position [245, 0]
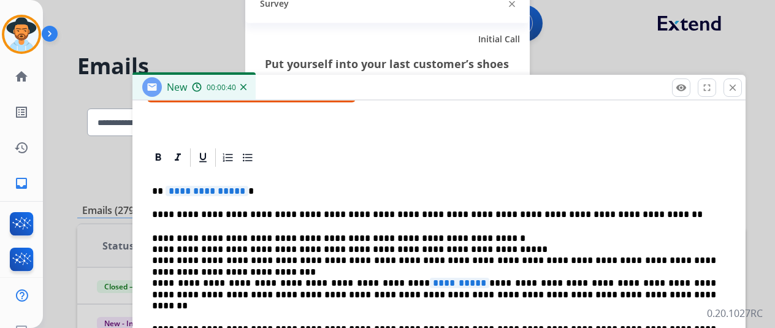
click at [248, 192] on span "**********" at bounding box center [206, 191] width 83 height 10
click at [438, 283] on span "**********" at bounding box center [459, 283] width 59 height 10
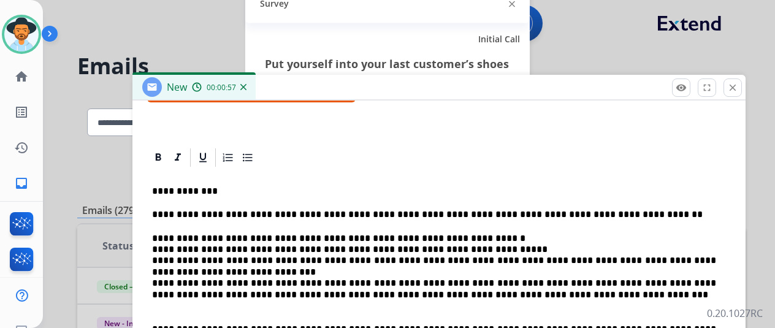
scroll to position [0, 0]
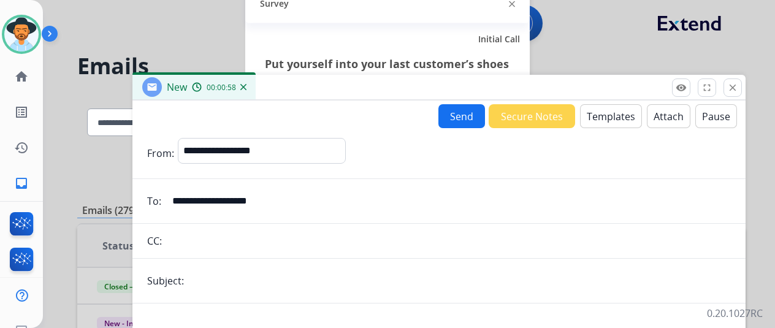
click at [463, 115] on button "Send" at bounding box center [461, 116] width 47 height 24
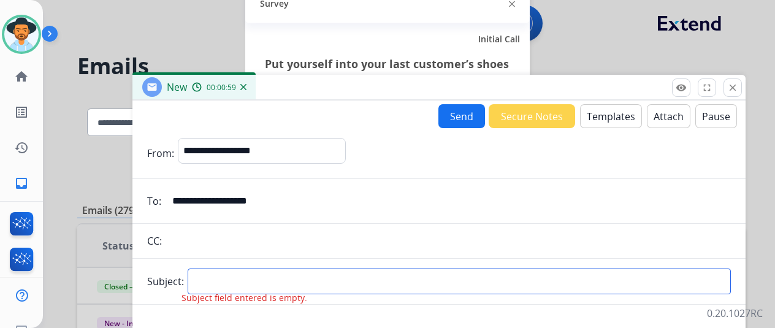
click at [229, 283] on input "text" at bounding box center [459, 281] width 543 height 26
type input "**********"
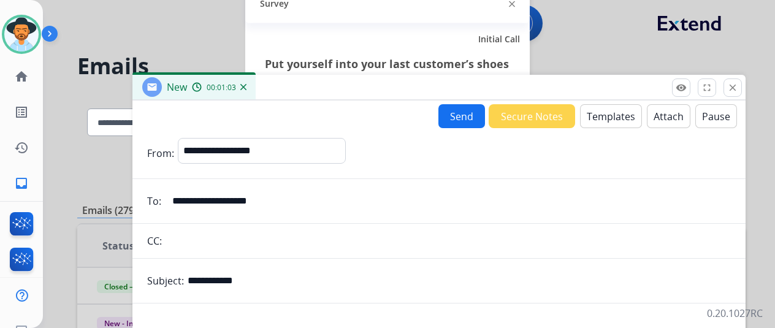
click at [465, 116] on button "Send" at bounding box center [461, 116] width 47 height 24
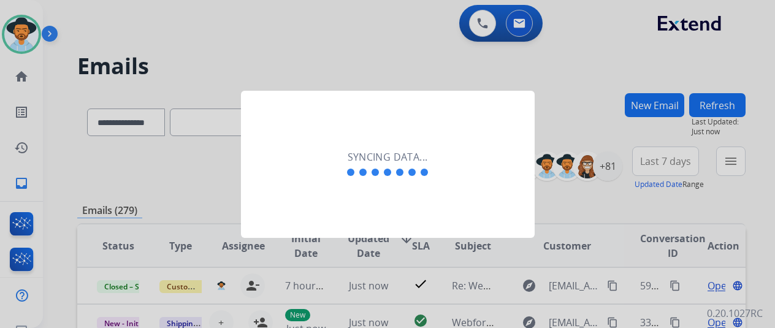
click at [368, 41] on div at bounding box center [387, 164] width 775 height 328
click at [158, 34] on div at bounding box center [387, 164] width 775 height 328
click at [99, 95] on div at bounding box center [387, 164] width 775 height 328
click at [17, 30] on div at bounding box center [387, 164] width 775 height 328
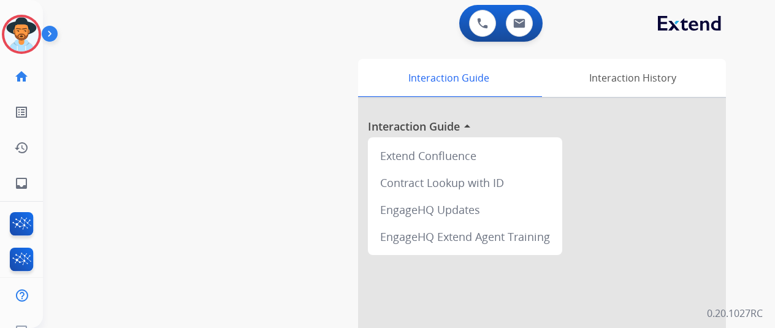
click at [26, 27] on img at bounding box center [21, 34] width 34 height 34
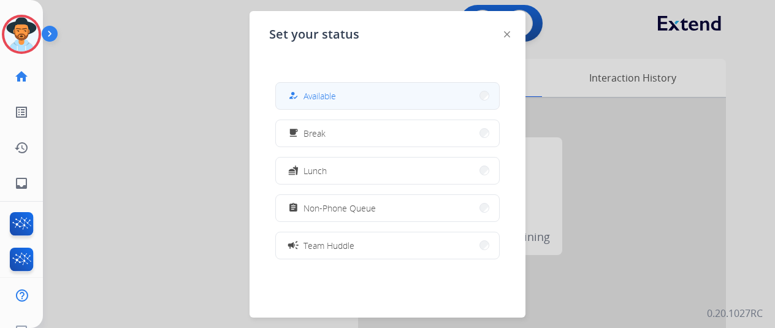
click at [373, 86] on button "how_to_reg Available" at bounding box center [387, 96] width 223 height 26
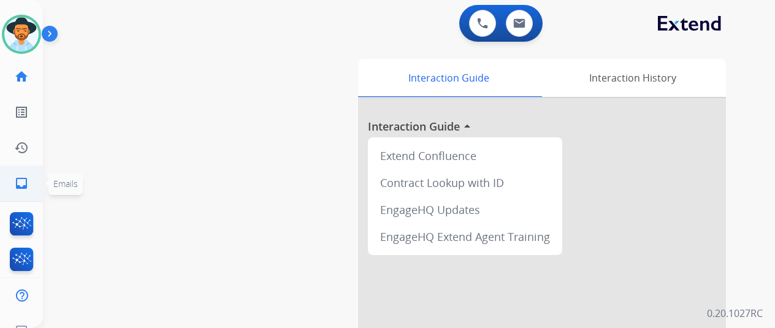
click at [21, 181] on mat-icon "inbox" at bounding box center [21, 183] width 15 height 15
select select "**********"
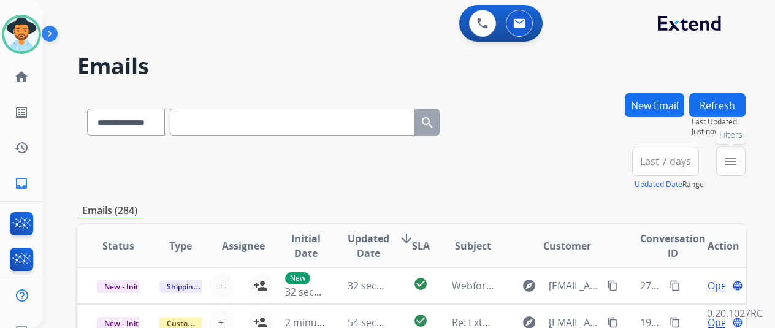
click at [738, 159] on mat-icon "menu" at bounding box center [730, 161] width 15 height 15
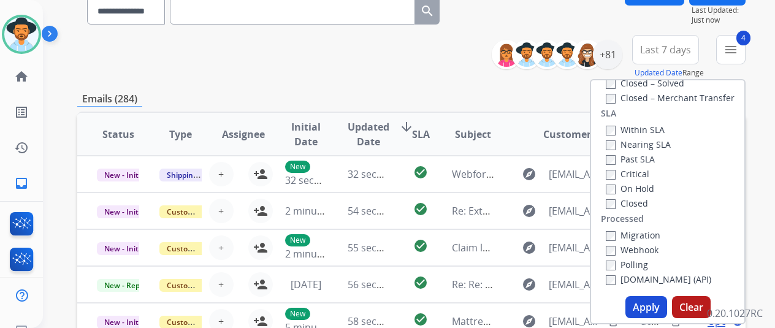
scroll to position [184, 0]
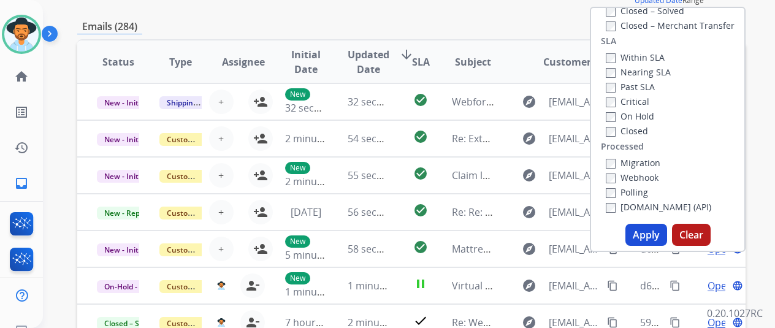
click at [656, 235] on button "Apply" at bounding box center [646, 235] width 42 height 22
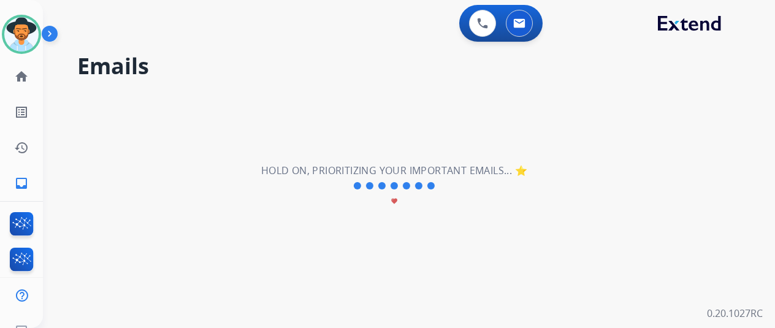
scroll to position [0, 0]
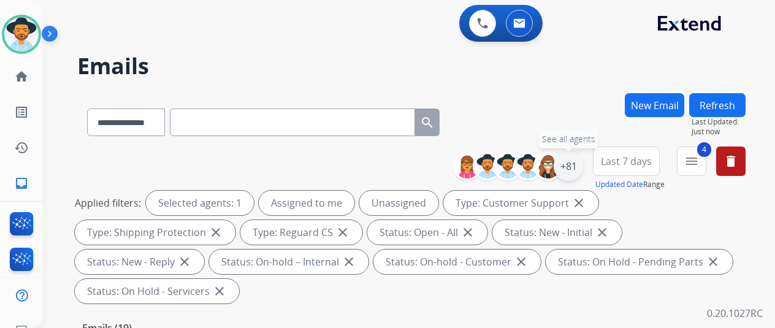
click at [575, 162] on div "+81" at bounding box center [567, 165] width 29 height 29
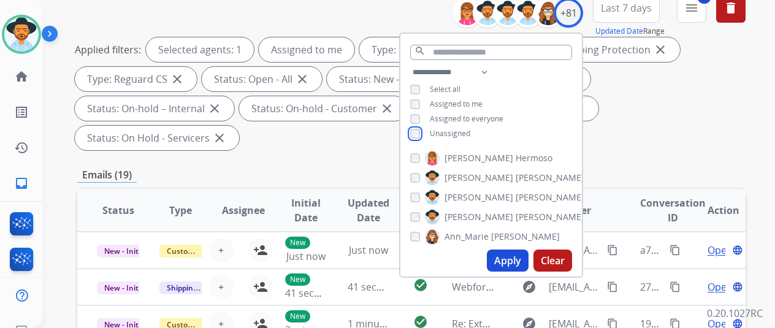
scroll to position [184, 0]
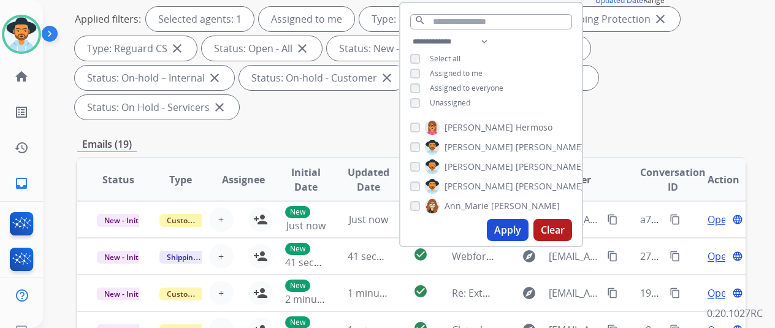
click at [514, 229] on button "Apply" at bounding box center [508, 230] width 42 height 22
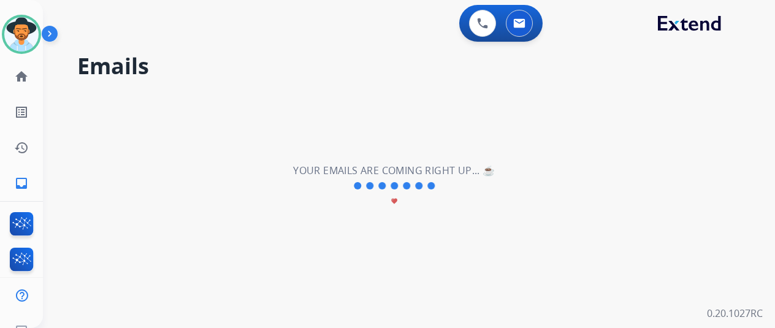
scroll to position [0, 0]
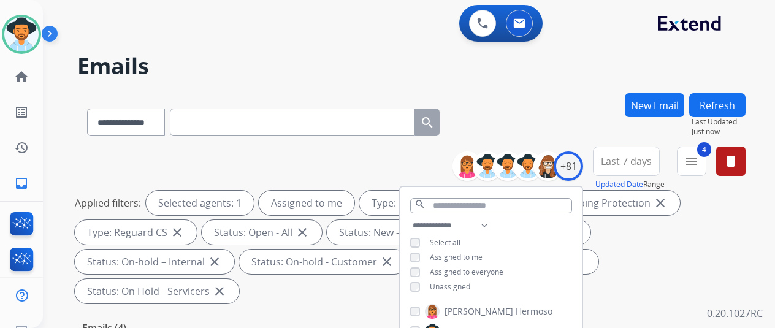
click at [501, 97] on div "**********" at bounding box center [411, 119] width 668 height 53
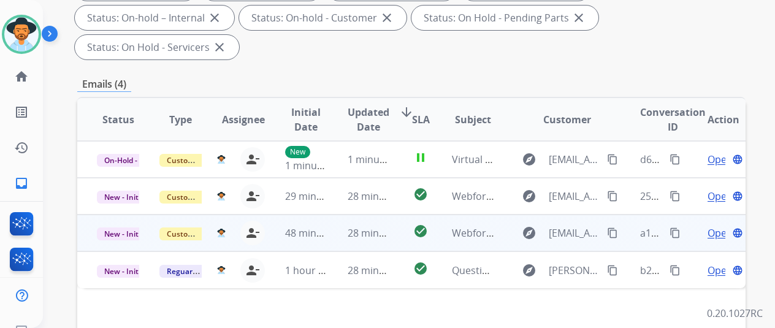
scroll to position [245, 0]
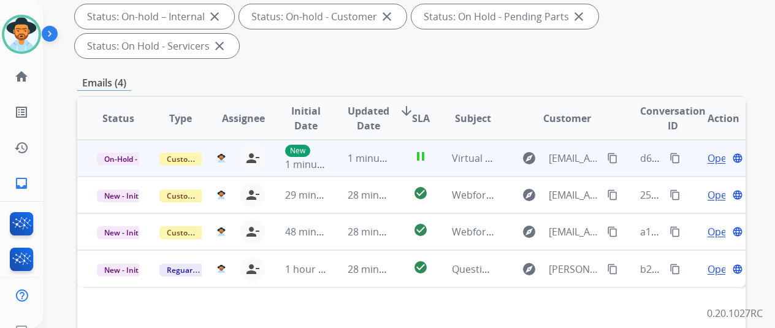
click at [715, 151] on span "Open" at bounding box center [719, 158] width 25 height 15
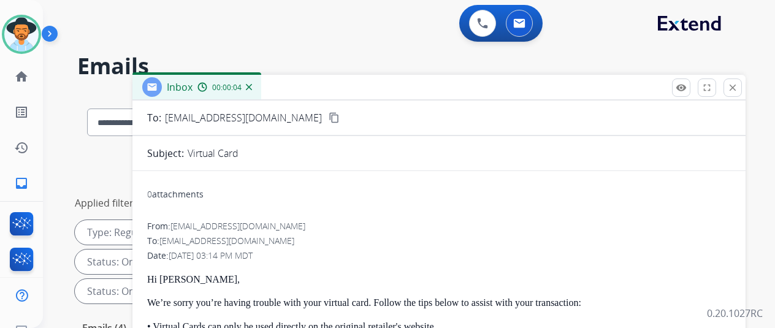
scroll to position [0, 0]
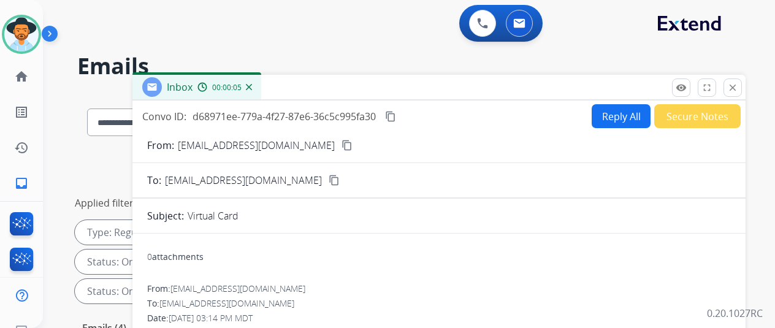
click at [609, 114] on button "Reply All" at bounding box center [620, 116] width 59 height 24
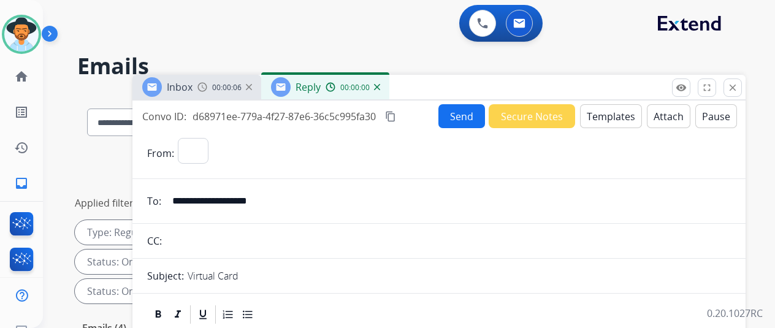
select select "**********"
click at [452, 116] on button "Send" at bounding box center [461, 116] width 47 height 24
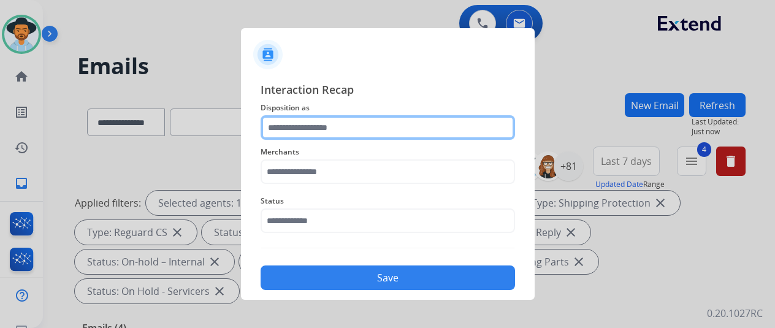
click at [268, 127] on input "text" at bounding box center [387, 127] width 254 height 25
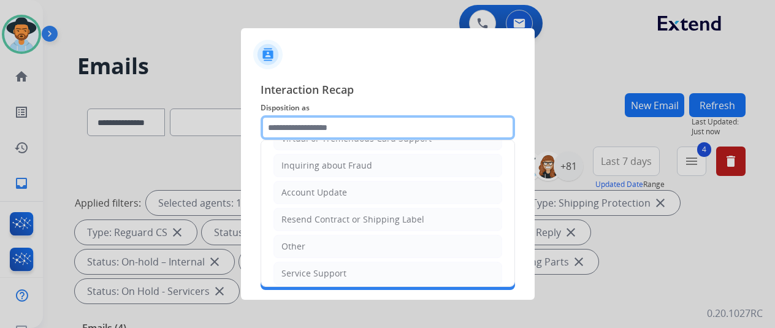
scroll to position [61, 0]
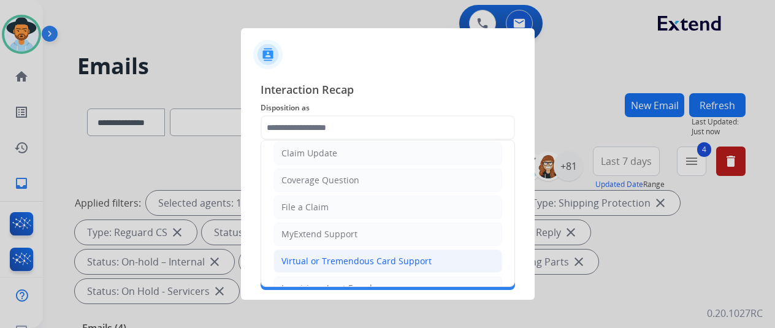
drag, startPoint x: 304, startPoint y: 254, endPoint x: 333, endPoint y: 143, distance: 114.8
click at [304, 255] on div "Virtual or Tremendous Card Support" at bounding box center [356, 261] width 150 height 12
type input "**********"
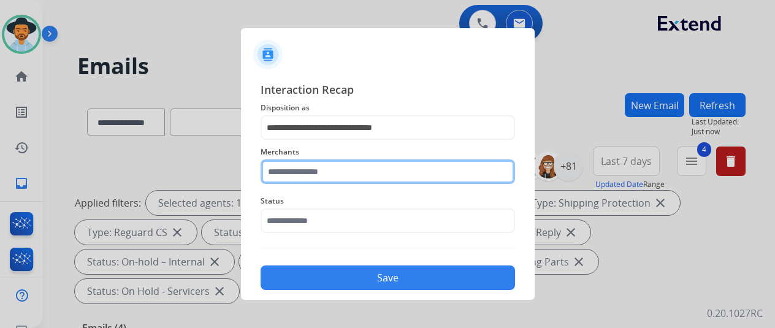
drag, startPoint x: 301, startPoint y: 181, endPoint x: 303, endPoint y: 174, distance: 7.0
click at [302, 180] on input "text" at bounding box center [387, 171] width 254 height 25
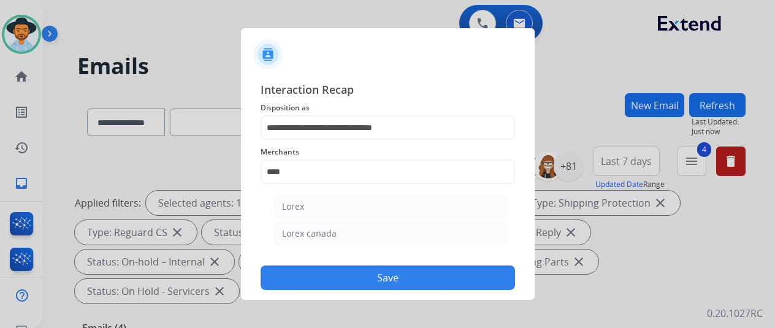
click at [321, 209] on li "Lorex" at bounding box center [390, 206] width 233 height 23
type input "*****"
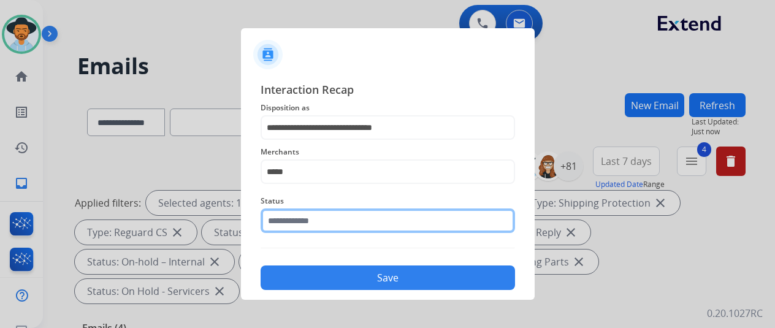
click at [314, 222] on input "text" at bounding box center [387, 220] width 254 height 25
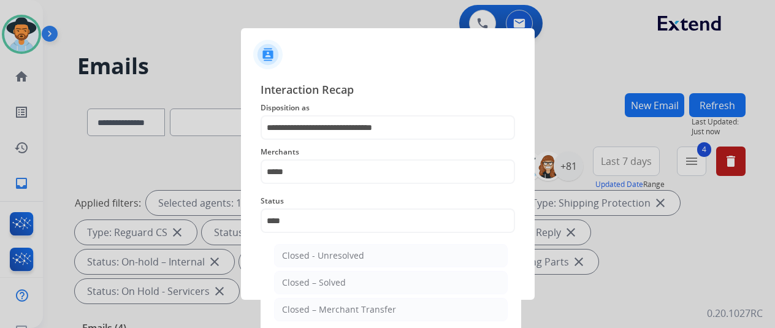
click at [330, 285] on div "Closed – Solved" at bounding box center [314, 282] width 64 height 12
type input "**********"
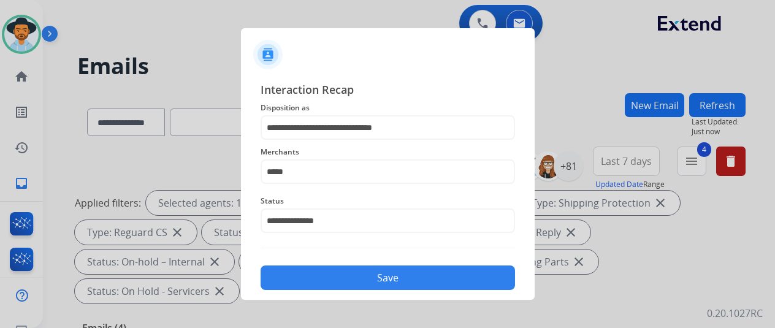
click at [330, 278] on button "Save" at bounding box center [387, 277] width 254 height 25
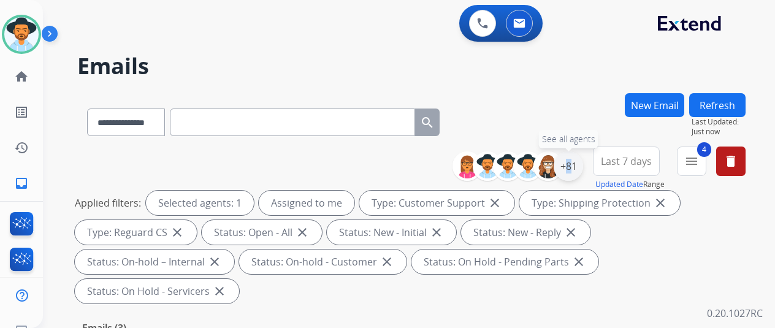
click at [561, 167] on div "+81" at bounding box center [567, 165] width 29 height 29
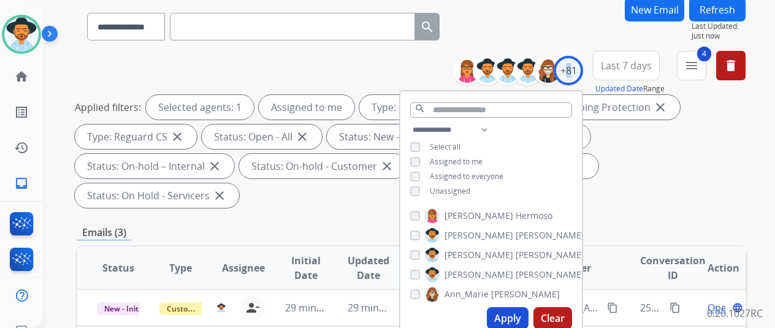
scroll to position [184, 0]
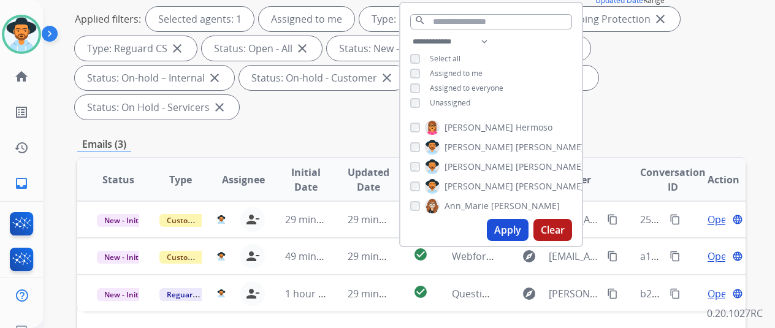
click at [505, 230] on button "Apply" at bounding box center [508, 230] width 42 height 22
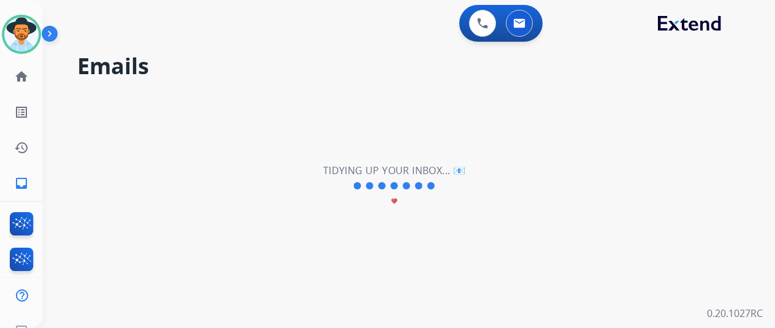
scroll to position [0, 0]
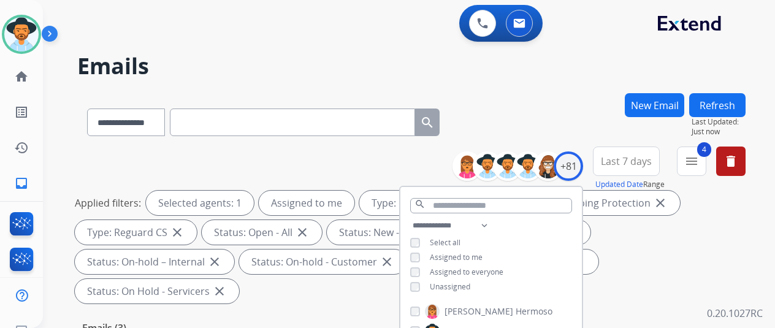
click at [535, 77] on h2 "Emails" at bounding box center [411, 66] width 668 height 25
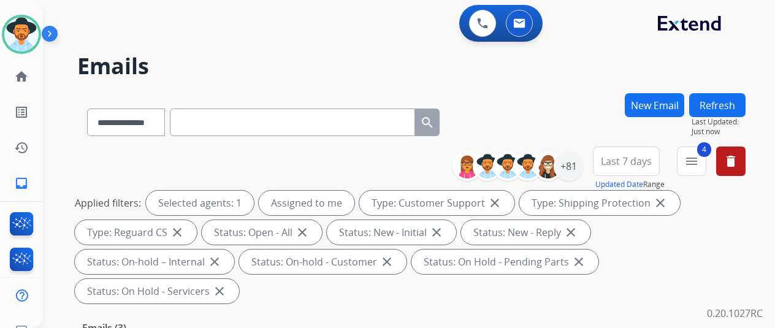
scroll to position [245, 0]
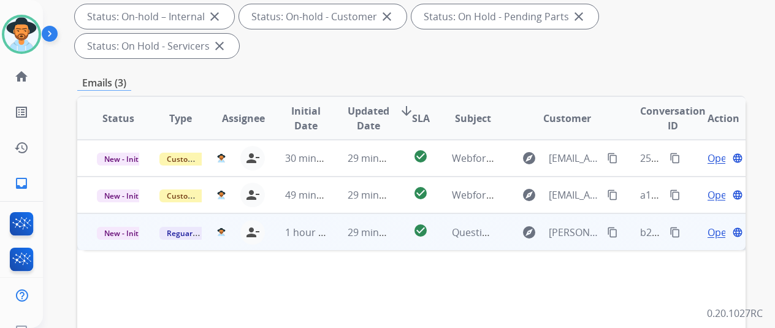
click at [721, 225] on span "Open" at bounding box center [719, 232] width 25 height 15
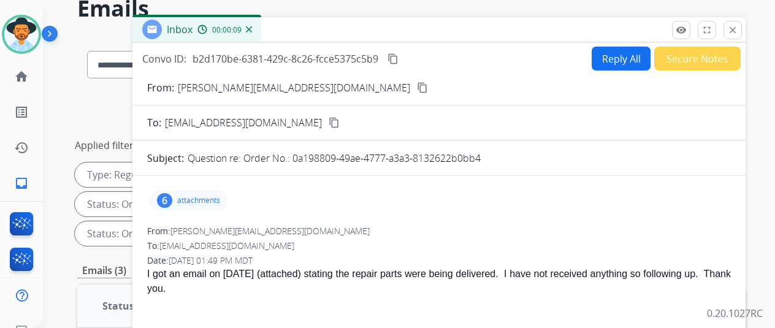
scroll to position [0, 0]
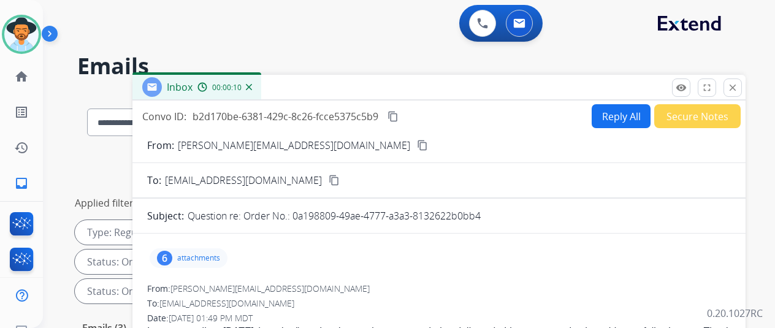
click at [417, 145] on mat-icon "content_copy" at bounding box center [422, 145] width 11 height 11
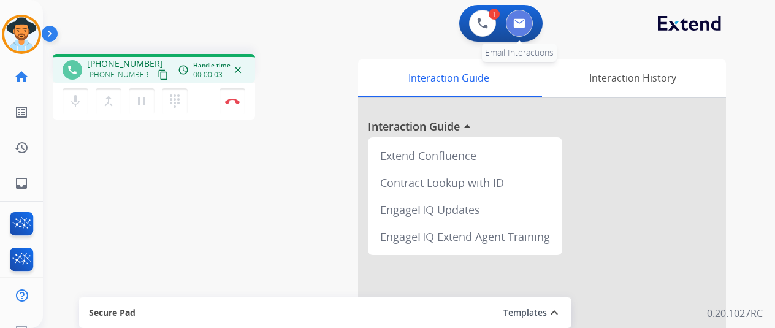
click at [529, 23] on button at bounding box center [519, 23] width 27 height 27
select select "**********"
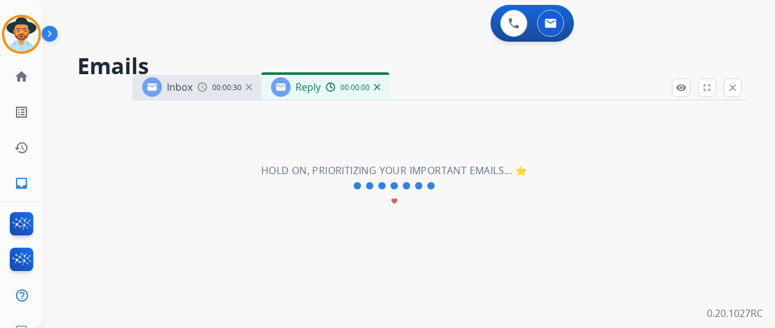
select select "**********"
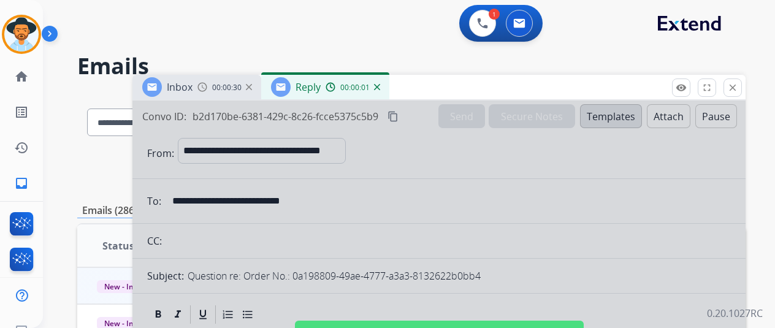
click at [389, 90] on div "Reply 00:00:01" at bounding box center [325, 87] width 128 height 25
click at [380, 86] on img at bounding box center [377, 87] width 6 height 6
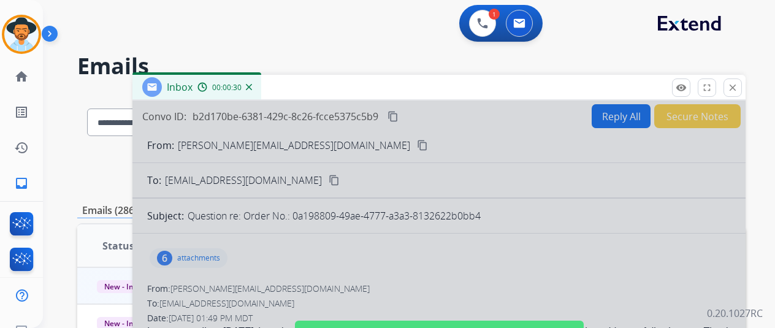
click at [252, 87] on img at bounding box center [249, 87] width 6 height 6
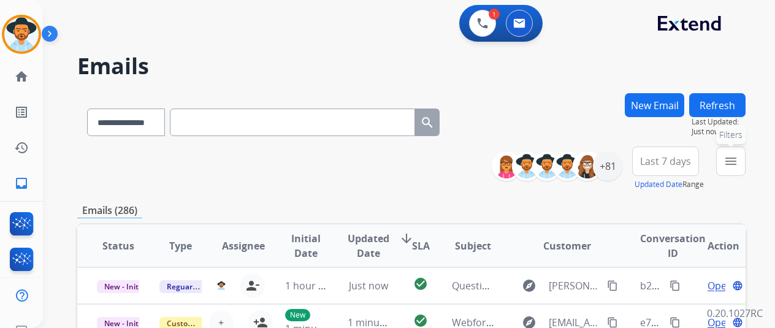
click at [738, 163] on mat-icon "menu" at bounding box center [730, 161] width 15 height 15
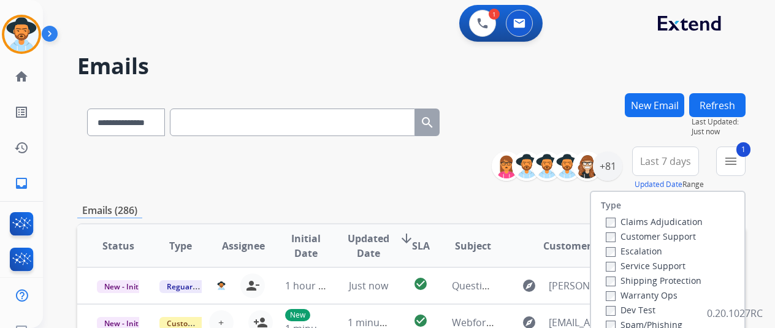
click at [618, 281] on label "Shipping Protection" at bounding box center [653, 281] width 96 height 12
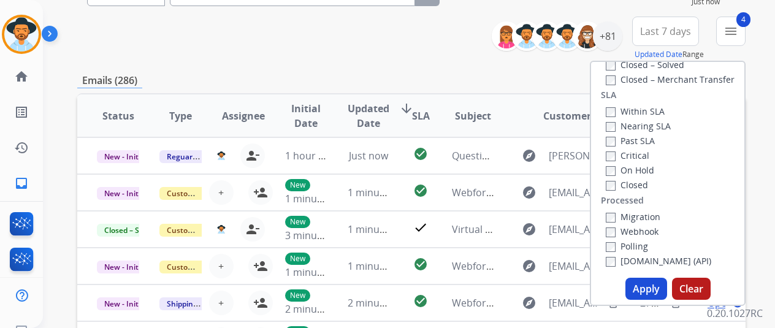
scroll to position [245, 0]
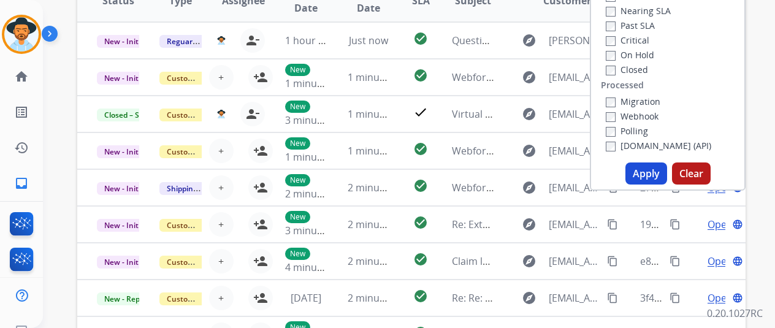
drag, startPoint x: 646, startPoint y: 174, endPoint x: 646, endPoint y: 167, distance: 6.7
click at [647, 173] on button "Apply" at bounding box center [646, 173] width 42 height 22
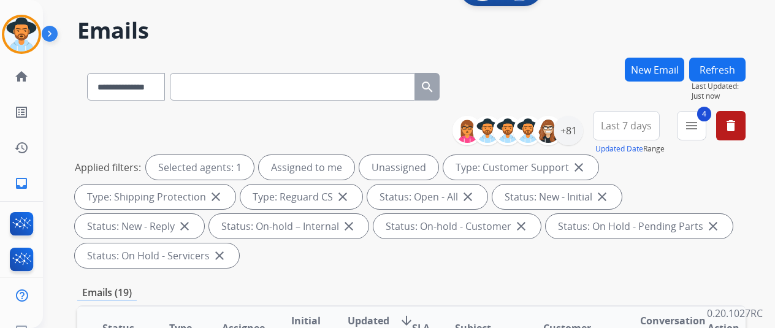
scroll to position [0, 0]
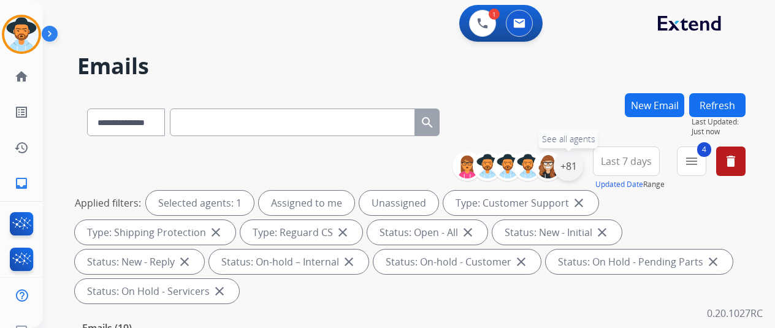
click at [572, 157] on div "+81" at bounding box center [567, 165] width 29 height 29
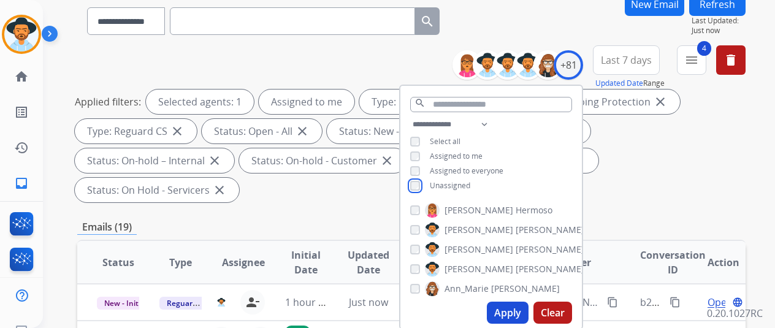
scroll to position [245, 0]
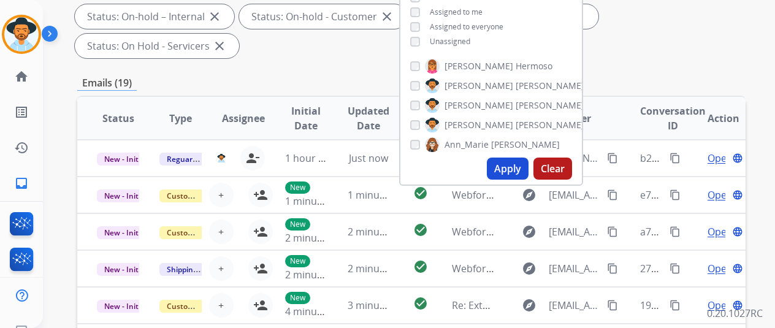
click at [516, 176] on button "Apply" at bounding box center [508, 168] width 42 height 22
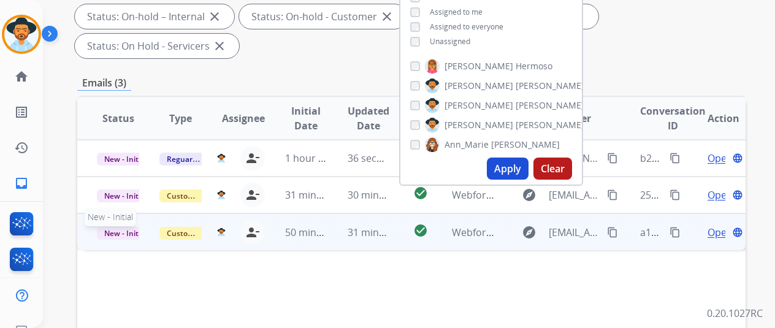
click at [119, 227] on span "New - Initial" at bounding box center [125, 233] width 57 height 13
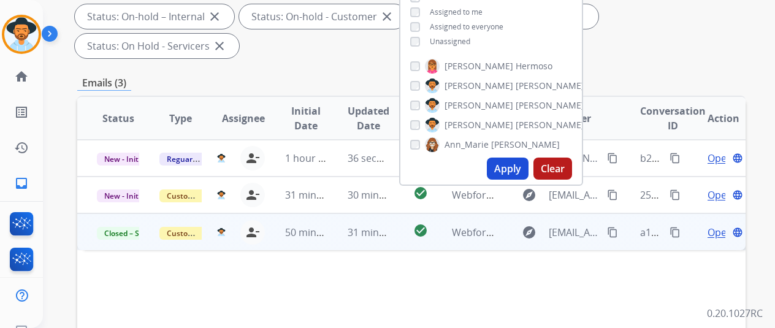
click at [521, 162] on button "Apply" at bounding box center [508, 168] width 42 height 22
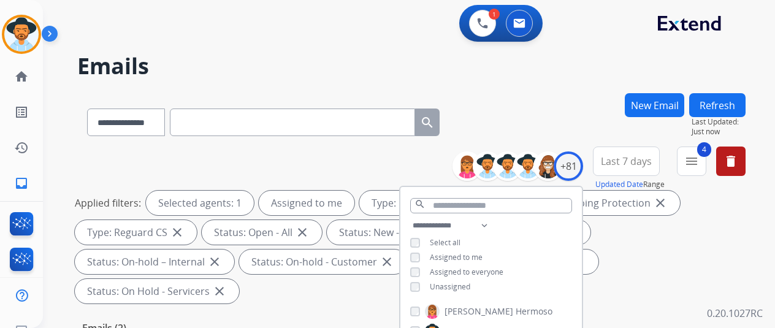
click at [493, 91] on div "**********" at bounding box center [394, 208] width 702 height 328
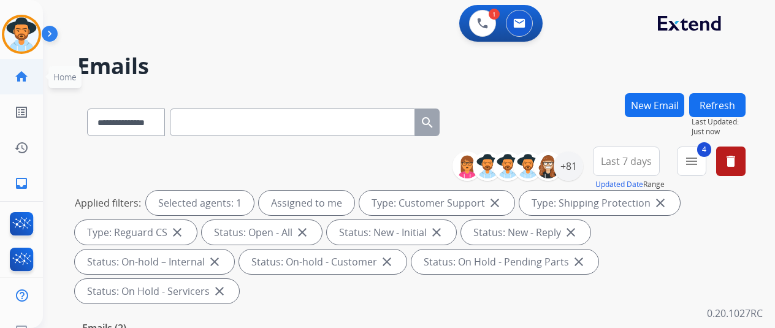
click at [24, 73] on mat-icon "home" at bounding box center [21, 76] width 15 height 15
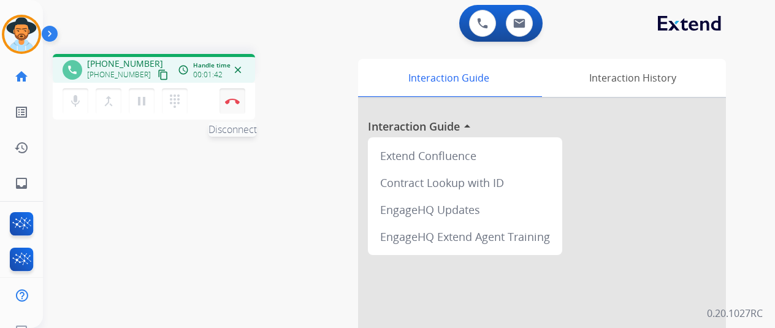
click at [230, 103] on img at bounding box center [232, 101] width 15 height 6
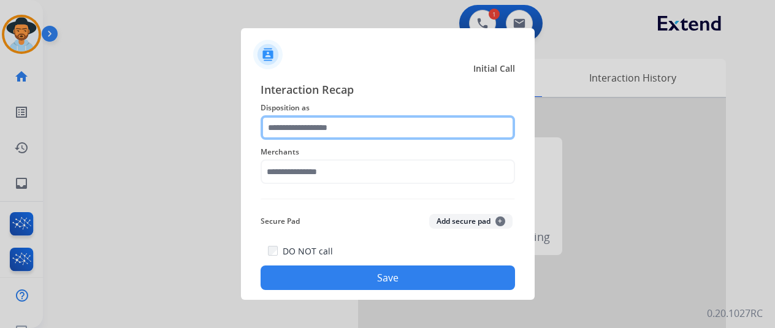
click at [284, 128] on input "text" at bounding box center [387, 127] width 254 height 25
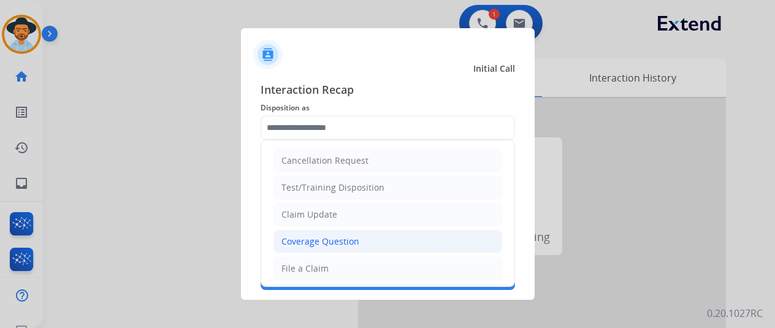
click at [304, 236] on div "Coverage Question" at bounding box center [320, 241] width 78 height 12
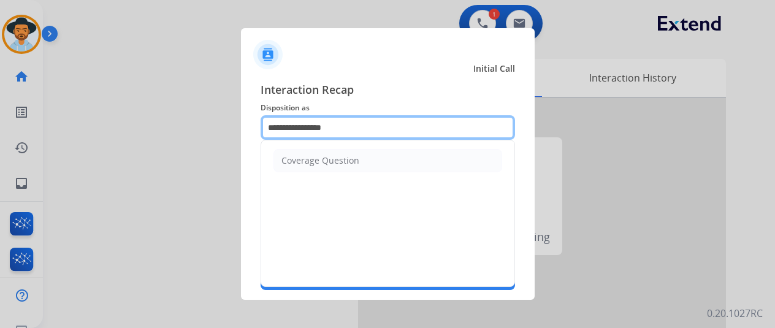
drag, startPoint x: 353, startPoint y: 121, endPoint x: 228, endPoint y: 129, distance: 125.3
click at [0, 129] on app-contact-recap-modal "**********" at bounding box center [0, 164] width 0 height 328
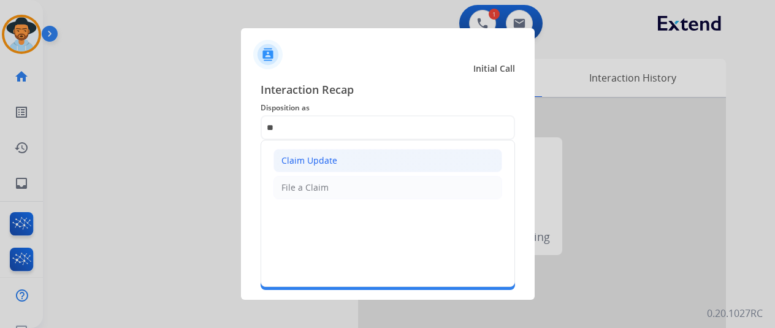
click at [302, 156] on div "Claim Update" at bounding box center [309, 160] width 56 height 12
type input "**********"
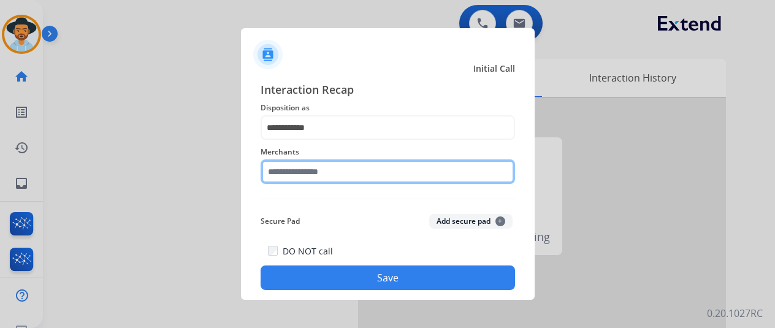
click at [296, 180] on input "text" at bounding box center [387, 171] width 254 height 25
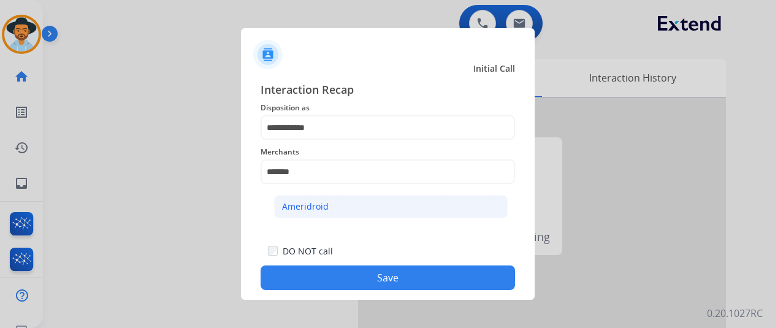
click at [304, 205] on div "Ameridroid" at bounding box center [305, 206] width 47 height 12
type input "**********"
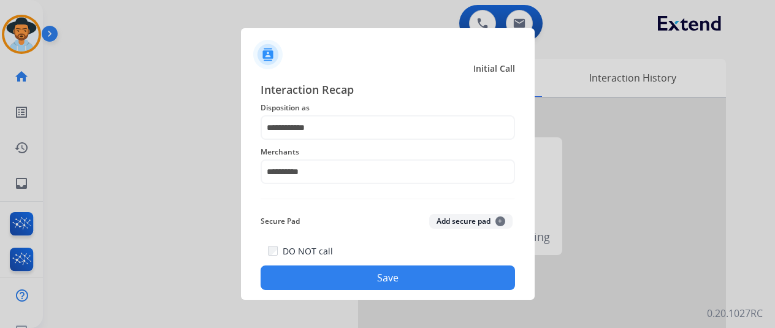
click at [369, 281] on button "Save" at bounding box center [387, 277] width 254 height 25
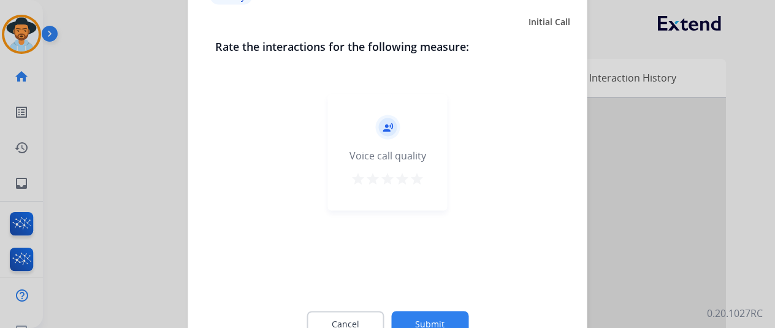
click at [409, 314] on button "Submit" at bounding box center [429, 324] width 77 height 26
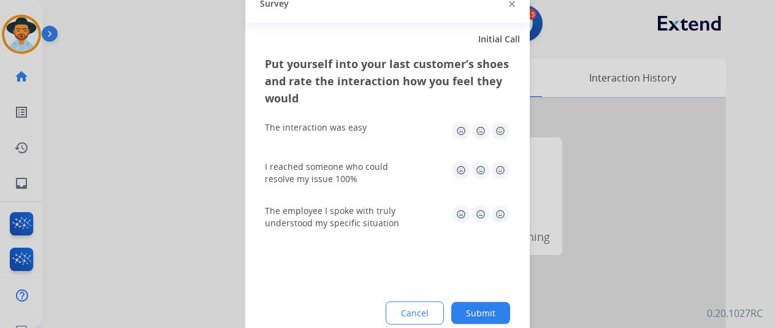
click at [465, 309] on button "Submit" at bounding box center [480, 313] width 59 height 22
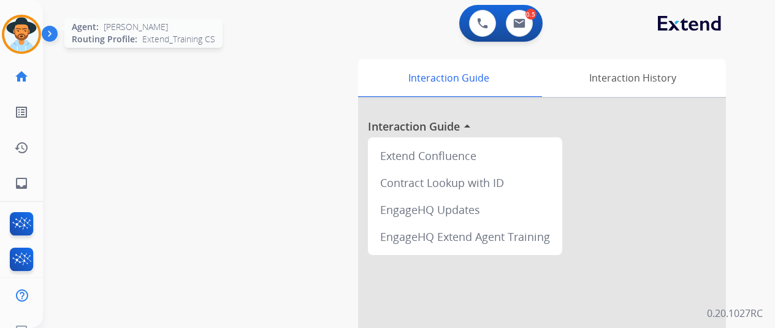
click at [25, 27] on img at bounding box center [21, 34] width 34 height 34
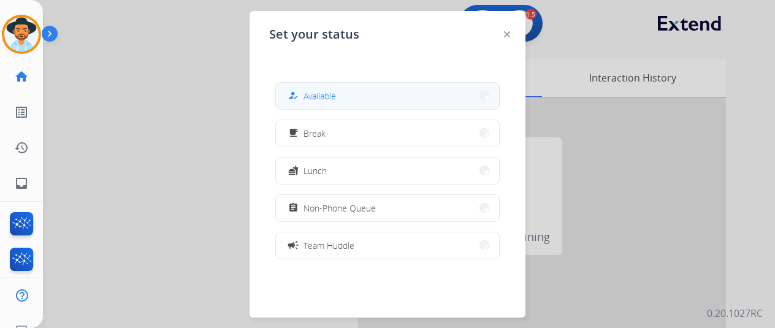
click at [314, 92] on span "Available" at bounding box center [319, 95] width 32 height 13
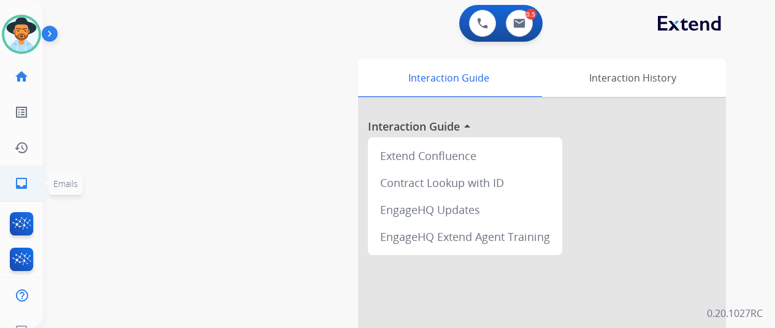
click at [20, 179] on mat-icon "inbox" at bounding box center [21, 183] width 15 height 15
select select "**********"
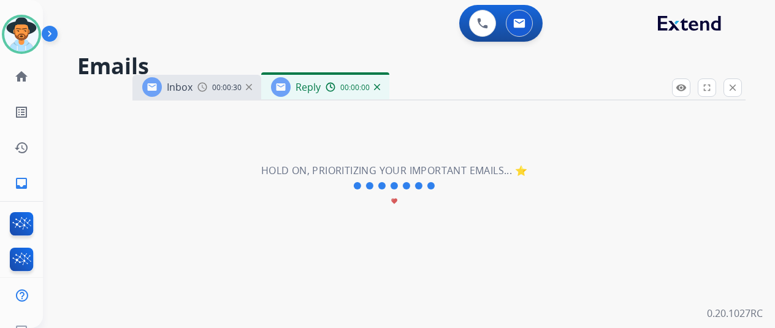
select select "**********"
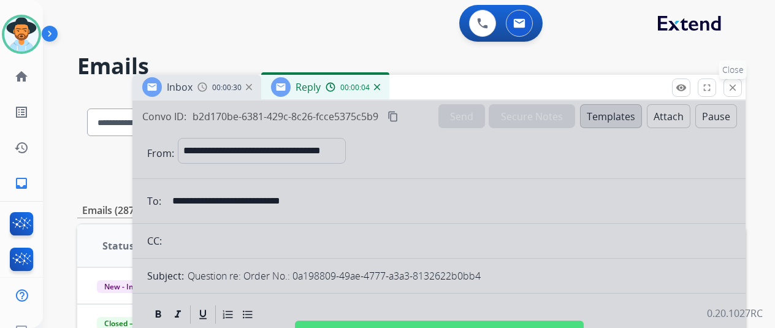
click at [738, 86] on mat-icon "close" at bounding box center [732, 87] width 11 height 11
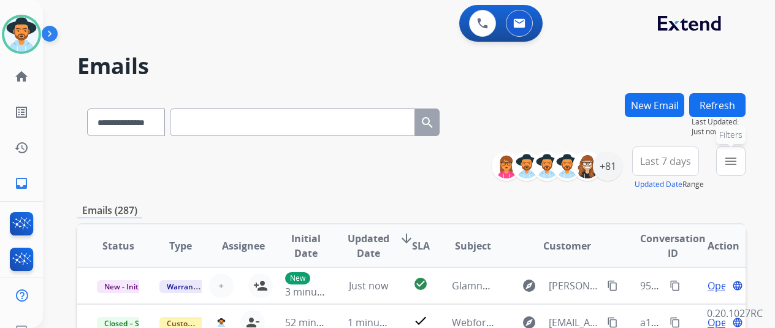
click at [738, 159] on mat-icon "menu" at bounding box center [730, 161] width 15 height 15
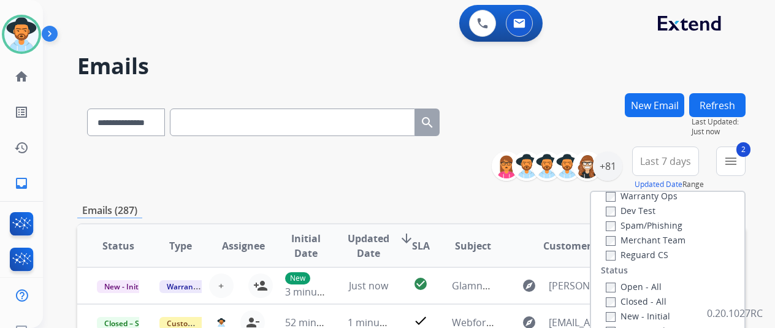
scroll to position [123, 0]
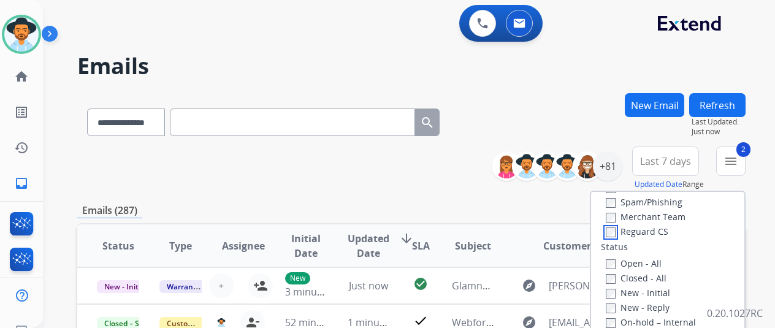
click at [620, 238] on div "Type Claims Adjudication Customer Support Escalation Service Support Shipping P…" at bounding box center [667, 297] width 153 height 211
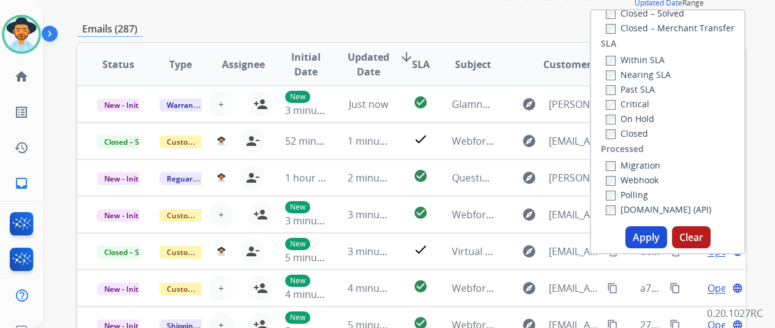
scroll to position [184, 0]
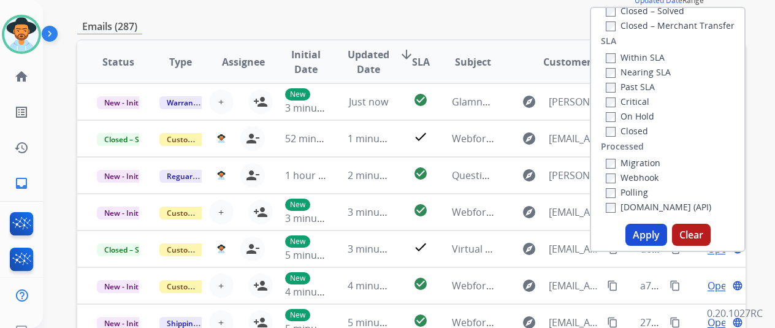
click at [653, 235] on button "Apply" at bounding box center [646, 235] width 42 height 22
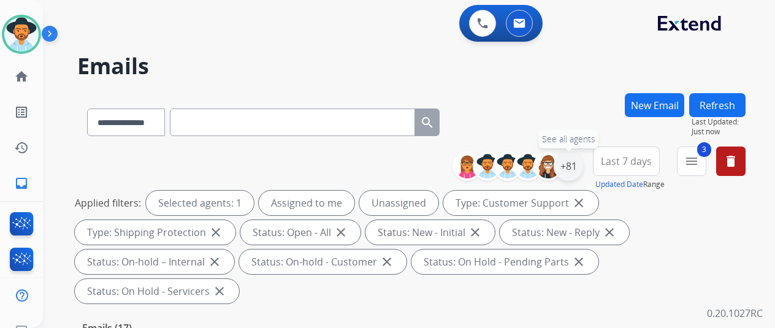
click at [578, 167] on div "+81" at bounding box center [567, 165] width 29 height 29
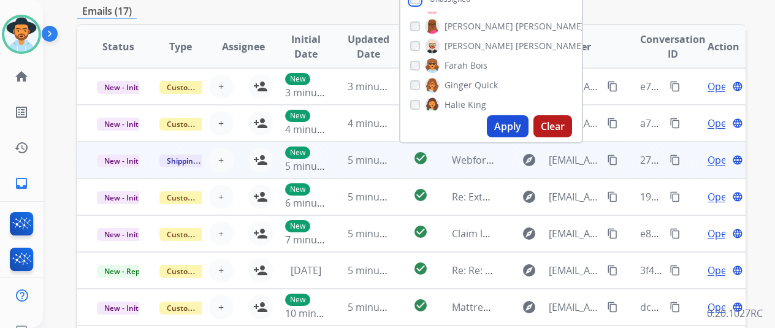
scroll to position [306, 0]
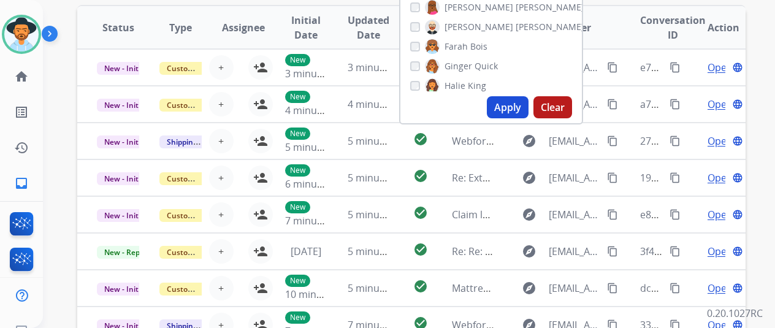
click at [518, 105] on button "Apply" at bounding box center [508, 107] width 42 height 22
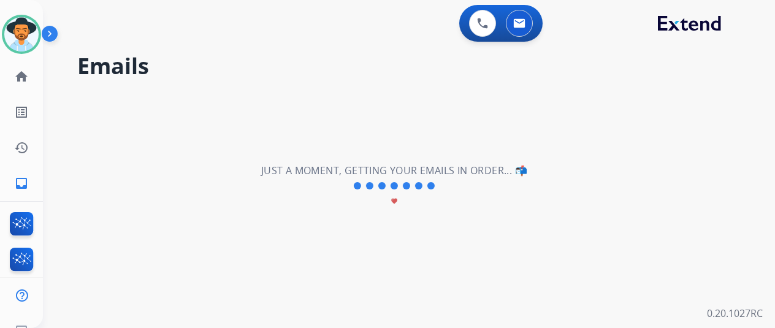
scroll to position [0, 0]
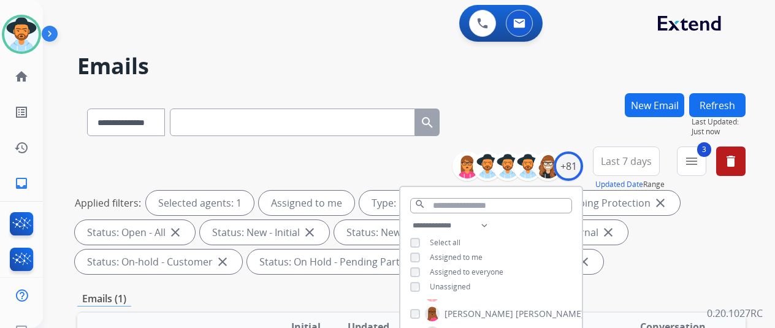
click at [532, 100] on div "**********" at bounding box center [411, 119] width 668 height 53
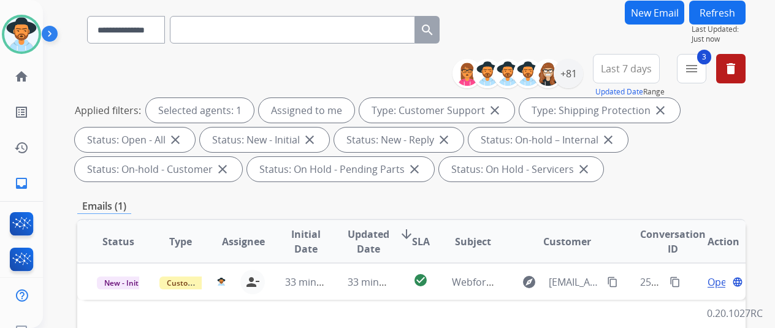
scroll to position [245, 0]
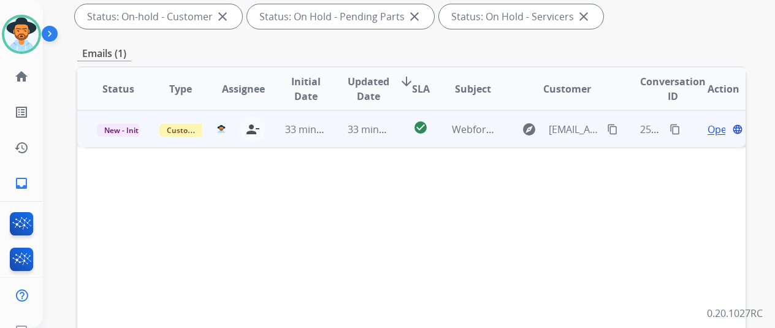
click at [713, 124] on span "Open" at bounding box center [719, 129] width 25 height 15
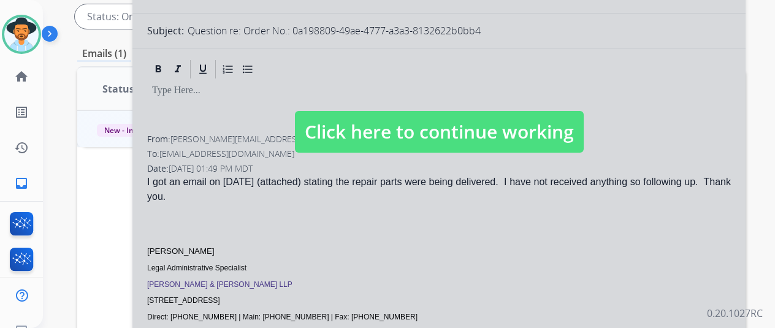
select select "**********"
click at [316, 223] on div at bounding box center [438, 119] width 613 height 528
select select
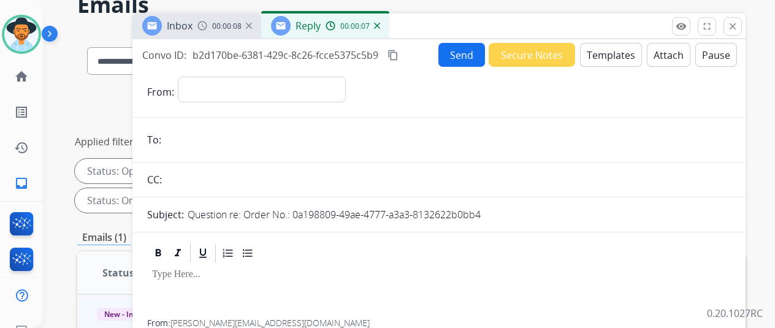
scroll to position [0, 0]
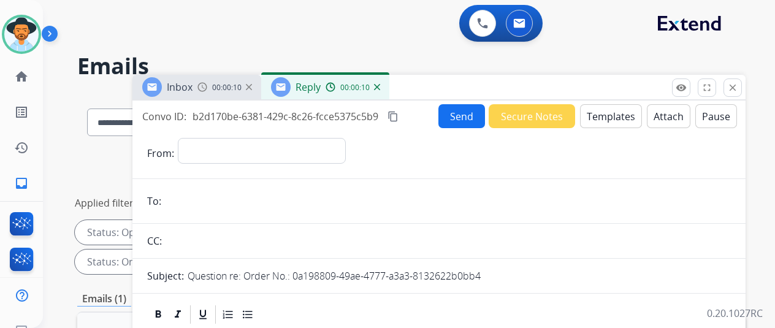
click at [380, 86] on img at bounding box center [377, 87] width 6 height 6
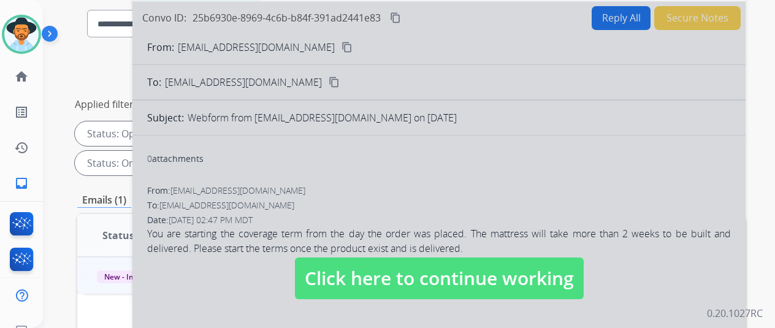
scroll to position [184, 0]
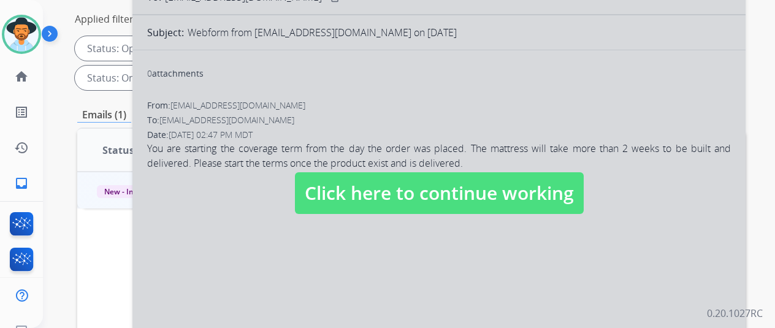
click at [273, 245] on div at bounding box center [438, 181] width 613 height 528
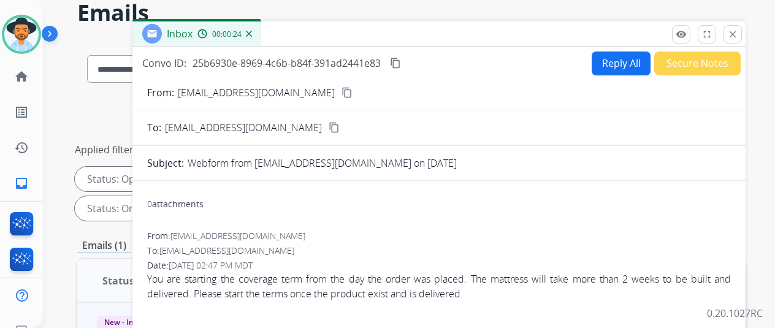
scroll to position [0, 0]
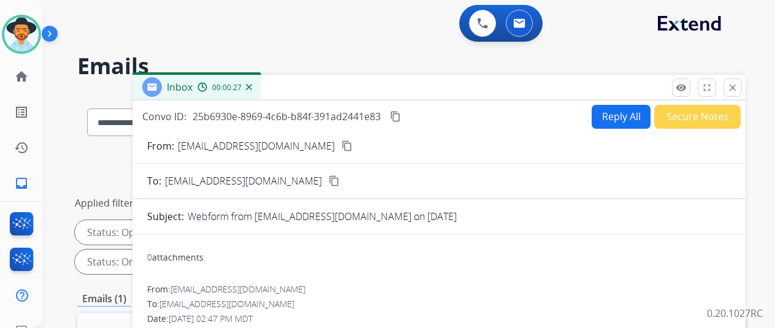
click at [341, 142] on mat-icon "content_copy" at bounding box center [346, 145] width 11 height 11
click at [613, 110] on button "Reply All" at bounding box center [620, 117] width 59 height 24
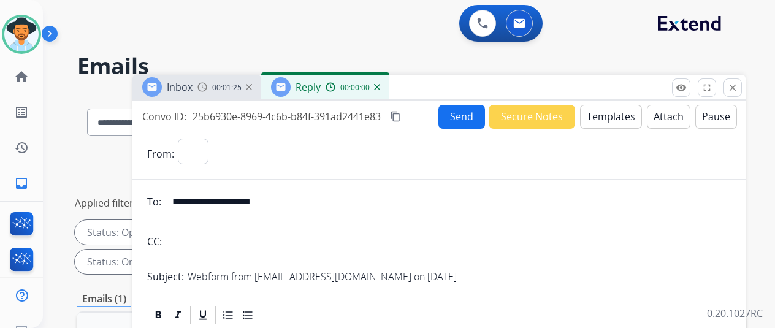
select select "**********"
click at [622, 112] on button "Templates" at bounding box center [611, 117] width 62 height 24
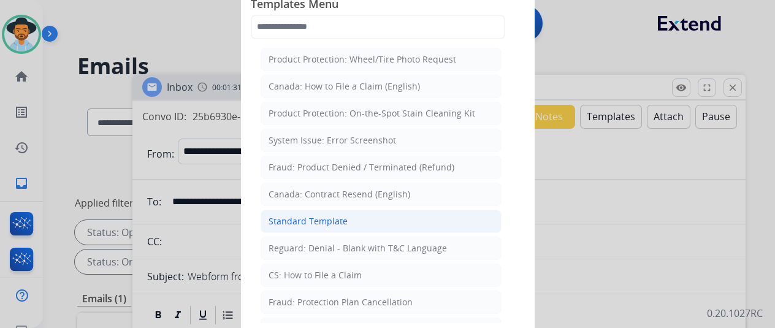
click at [314, 221] on div "Standard Template" at bounding box center [307, 221] width 79 height 12
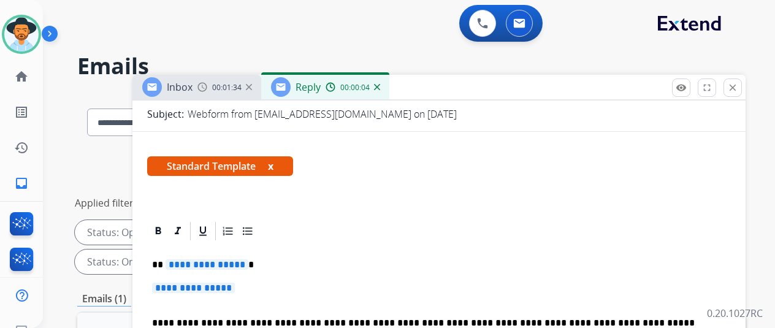
scroll to position [216, 0]
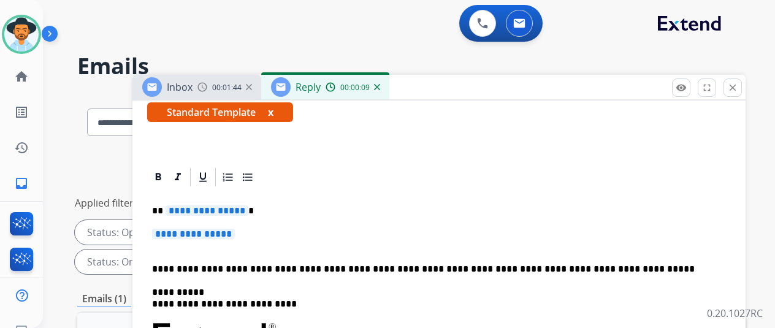
click at [248, 208] on span "**********" at bounding box center [206, 210] width 83 height 10
click at [235, 234] on span "**********" at bounding box center [193, 234] width 83 height 10
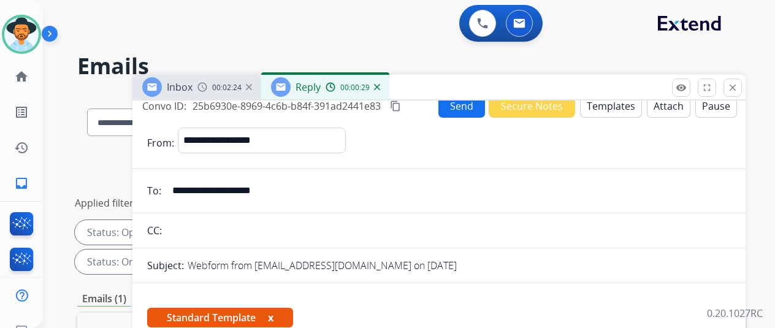
scroll to position [0, 0]
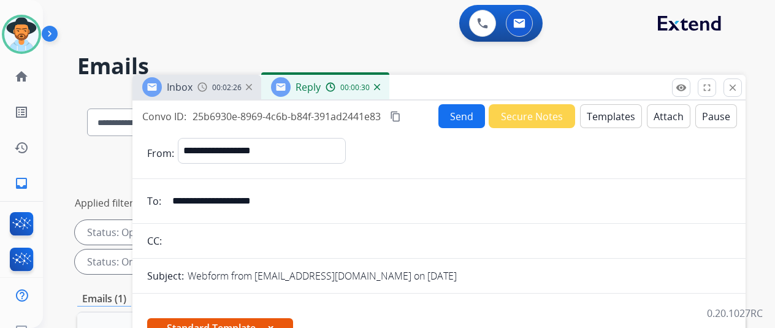
click at [472, 118] on button "Send" at bounding box center [461, 116] width 47 height 24
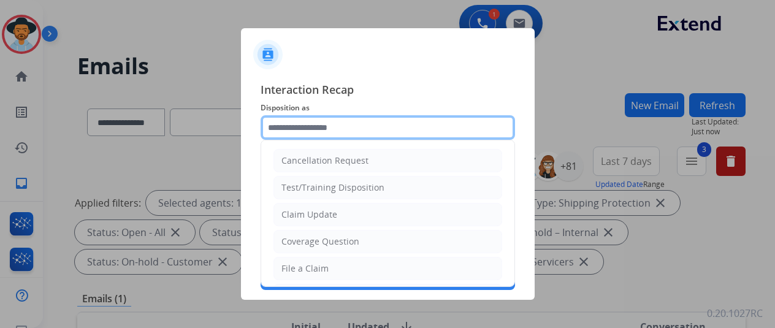
click at [300, 127] on input "text" at bounding box center [387, 127] width 254 height 25
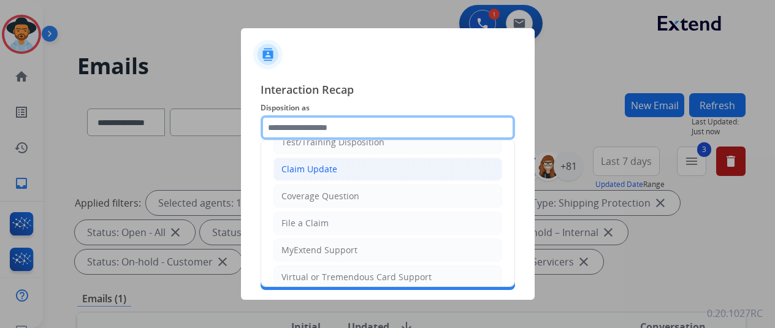
scroll to position [61, 0]
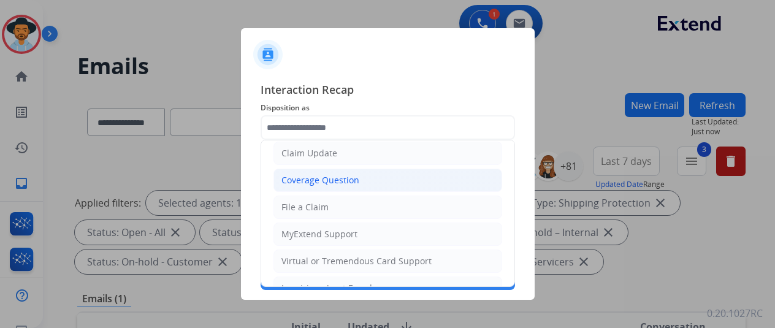
click at [287, 183] on div "Coverage Question" at bounding box center [320, 180] width 78 height 12
type input "**********"
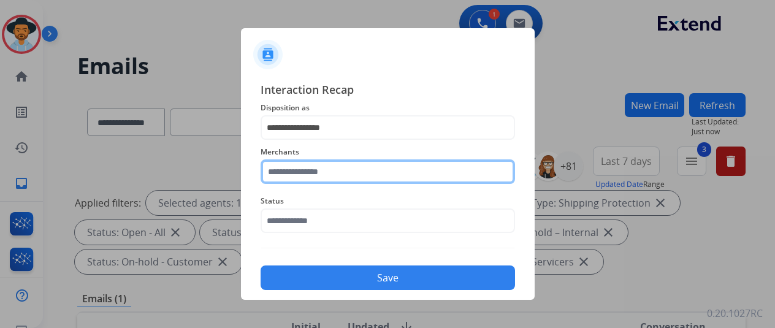
click at [293, 173] on input "text" at bounding box center [387, 171] width 254 height 25
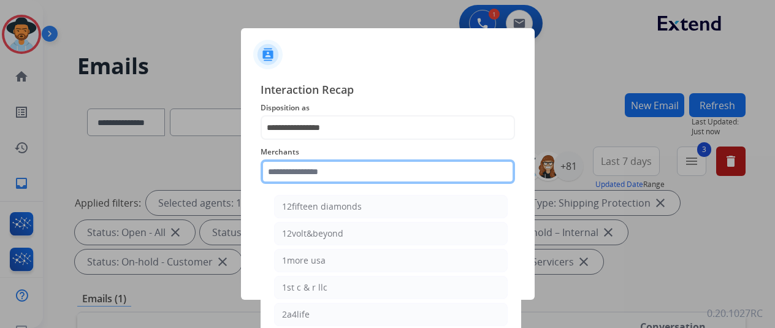
type input "*"
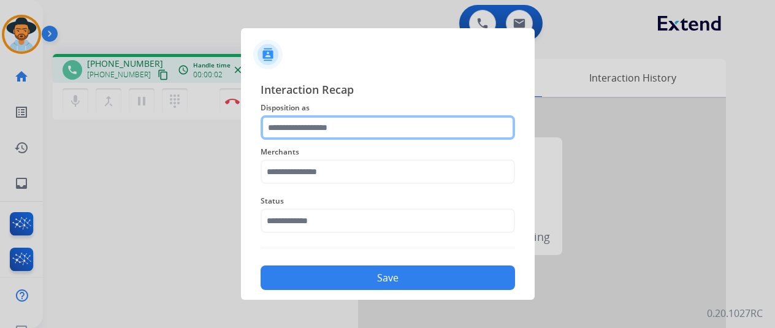
click at [292, 134] on input "text" at bounding box center [387, 127] width 254 height 25
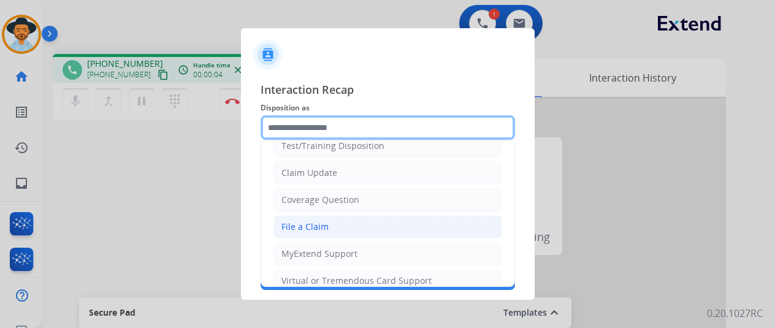
scroll to position [61, 0]
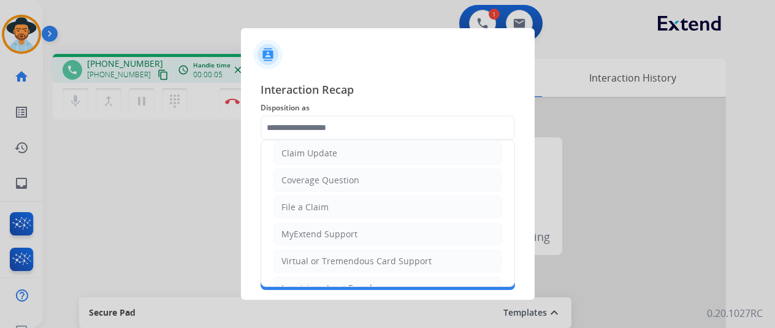
drag, startPoint x: 313, startPoint y: 181, endPoint x: 308, endPoint y: 172, distance: 10.7
click at [313, 181] on div "Coverage Question" at bounding box center [320, 180] width 78 height 12
type input "**********"
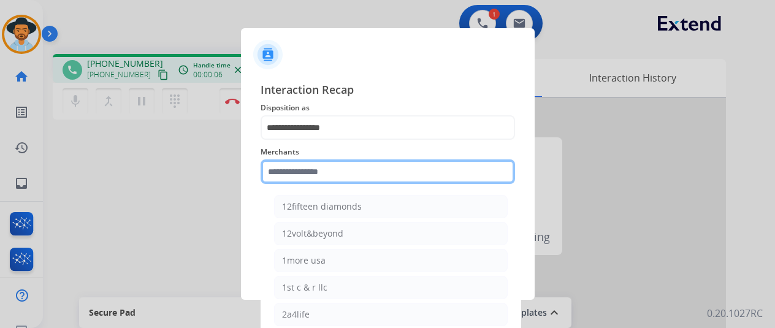
click at [304, 164] on input "text" at bounding box center [387, 171] width 254 height 25
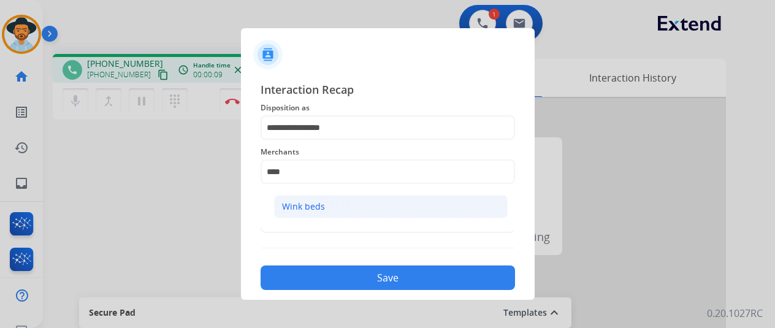
click at [298, 203] on div "Wink beds" at bounding box center [303, 206] width 43 height 12
type input "*********"
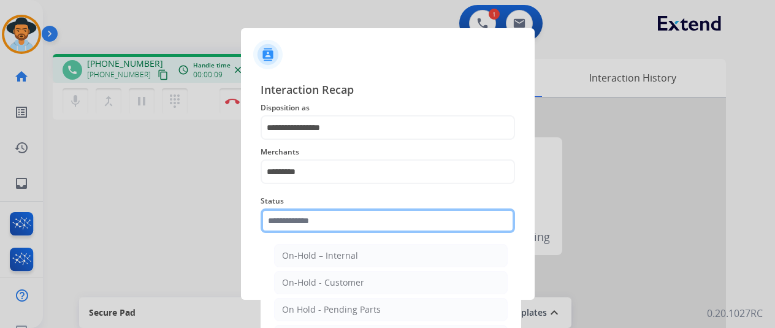
click at [294, 219] on input "text" at bounding box center [387, 220] width 254 height 25
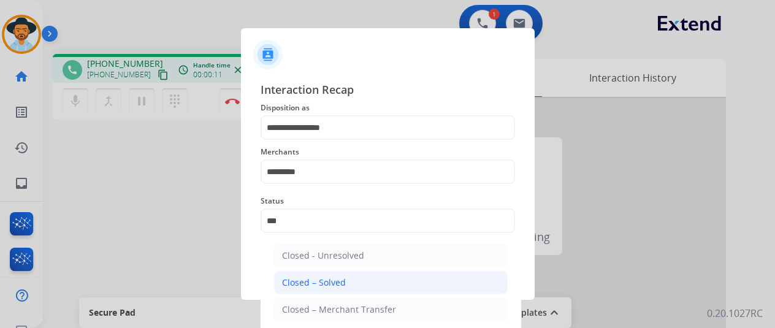
click at [287, 279] on div "Closed – Solved" at bounding box center [314, 282] width 64 height 12
type input "**********"
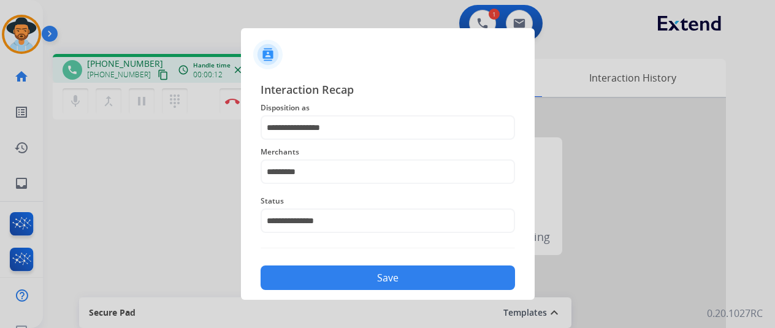
click at [376, 276] on button "Save" at bounding box center [387, 277] width 254 height 25
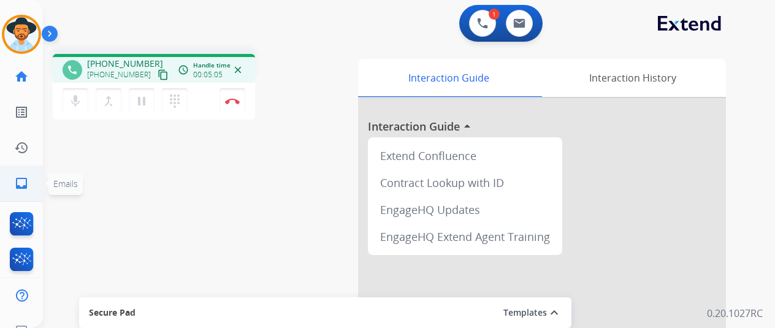
click at [17, 185] on mat-icon "inbox" at bounding box center [21, 183] width 15 height 15
select select "**********"
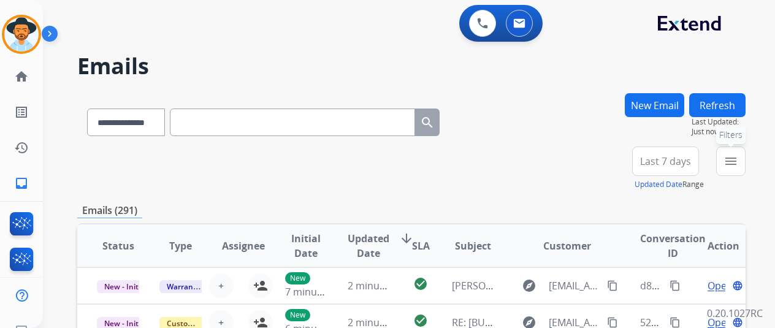
click at [738, 161] on mat-icon "menu" at bounding box center [730, 161] width 15 height 15
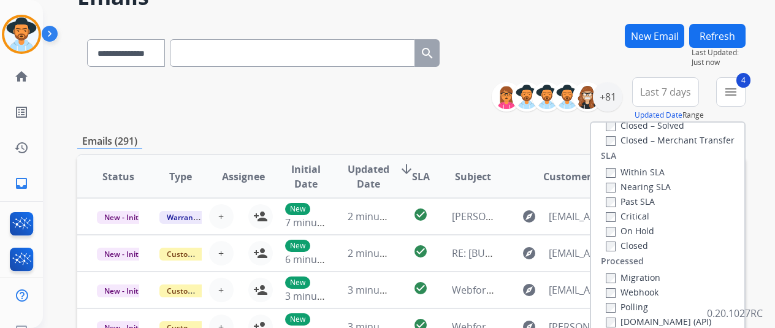
scroll to position [184, 0]
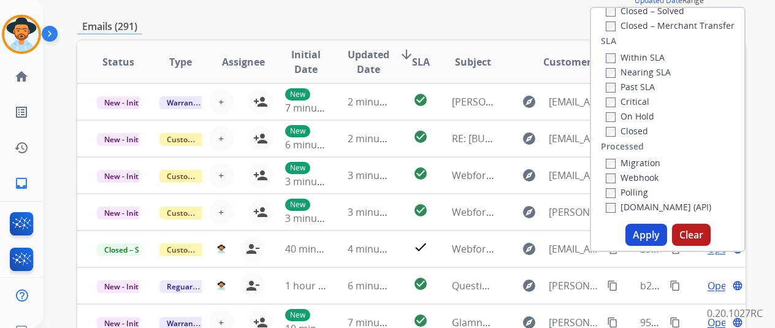
click at [650, 233] on button "Apply" at bounding box center [646, 235] width 42 height 22
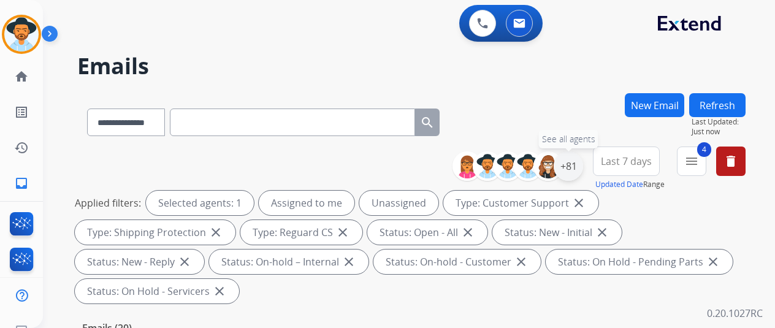
click at [578, 166] on div "+81" at bounding box center [567, 165] width 29 height 29
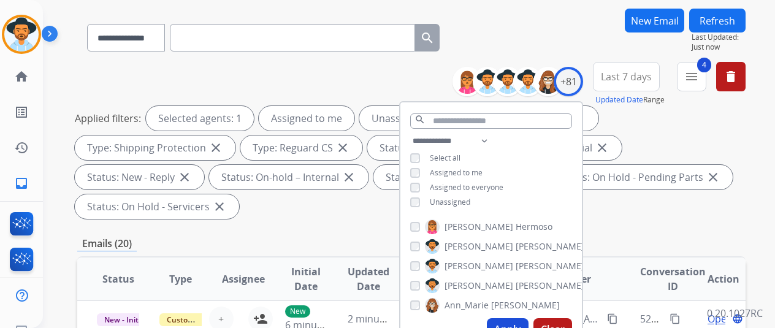
scroll to position [184, 0]
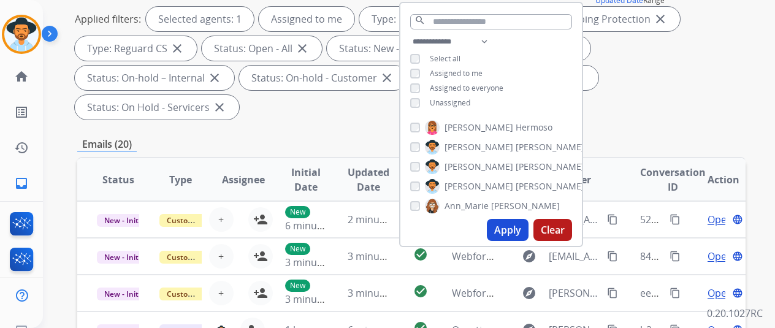
click at [508, 222] on button "Apply" at bounding box center [508, 230] width 42 height 22
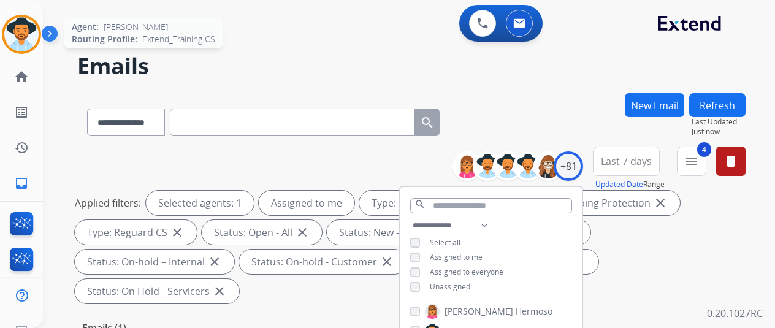
click at [20, 21] on img at bounding box center [21, 34] width 34 height 34
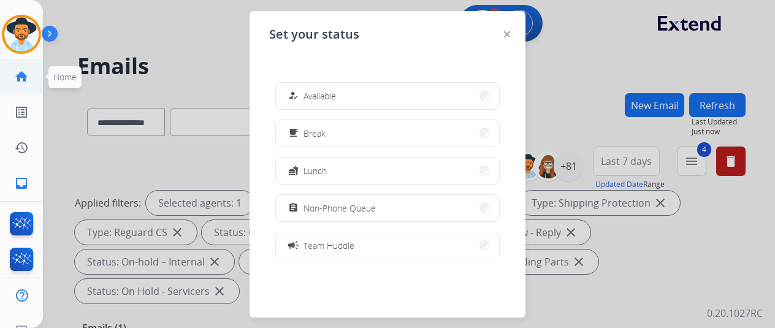
click at [12, 69] on link "home Home" at bounding box center [21, 76] width 34 height 34
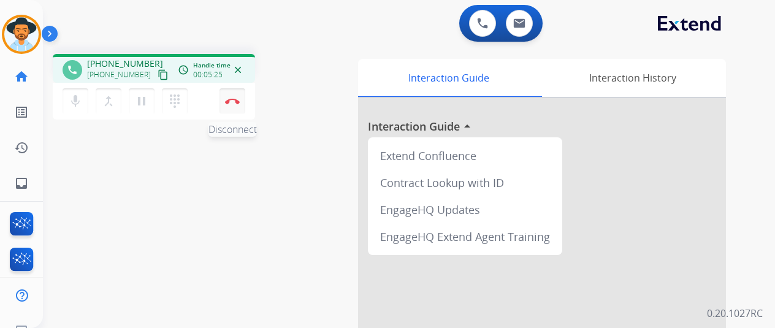
click at [237, 104] on img at bounding box center [232, 101] width 15 height 6
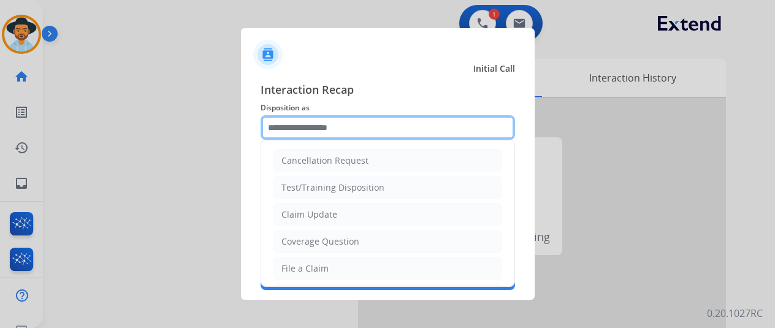
click at [317, 131] on input "text" at bounding box center [387, 127] width 254 height 25
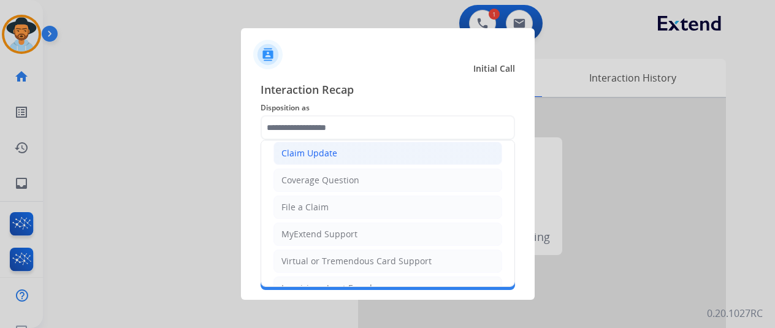
click at [310, 150] on div "Claim Update" at bounding box center [309, 153] width 56 height 12
type input "**********"
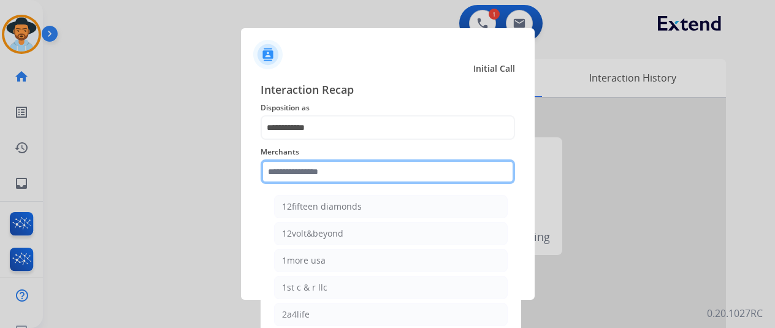
click at [286, 177] on input "text" at bounding box center [387, 171] width 254 height 25
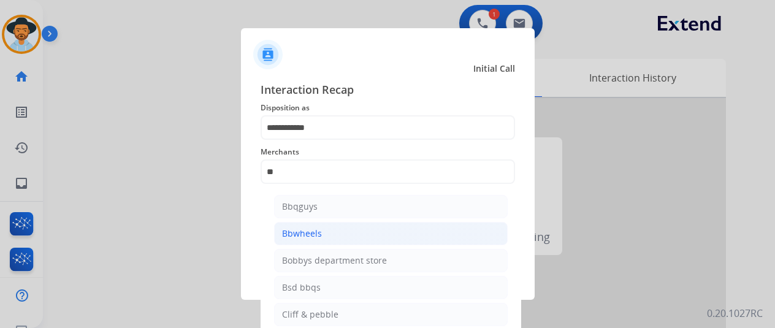
click at [321, 240] on li "Bbwheels" at bounding box center [390, 233] width 233 height 23
type input "********"
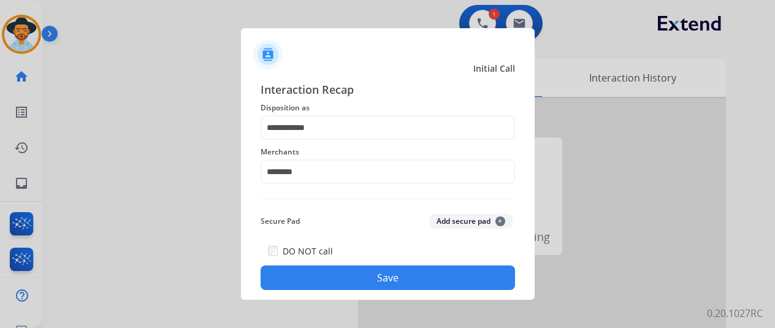
click at [382, 277] on button "Save" at bounding box center [387, 277] width 254 height 25
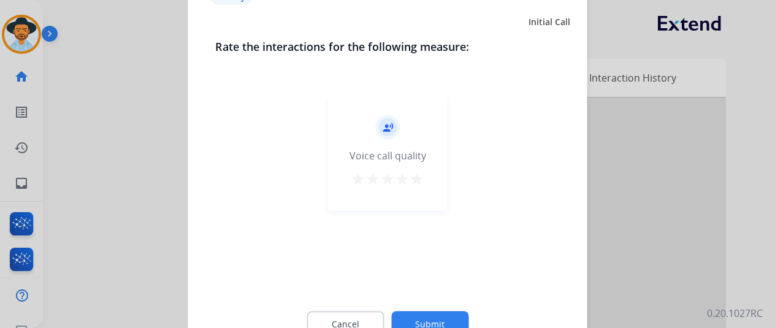
click at [443, 319] on button "Submit" at bounding box center [429, 324] width 77 height 26
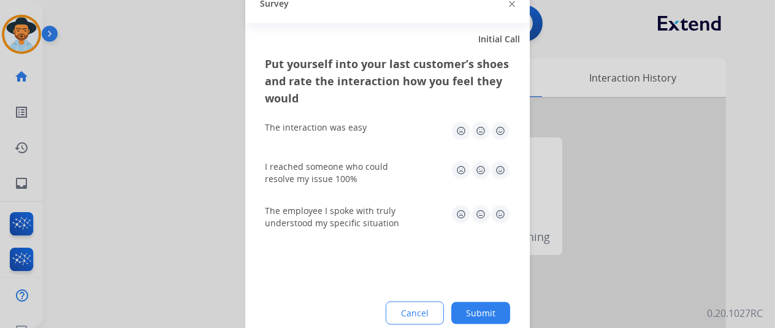
drag, startPoint x: 486, startPoint y: 313, endPoint x: 468, endPoint y: 286, distance: 31.8
click at [484, 311] on button "Submit" at bounding box center [480, 313] width 59 height 22
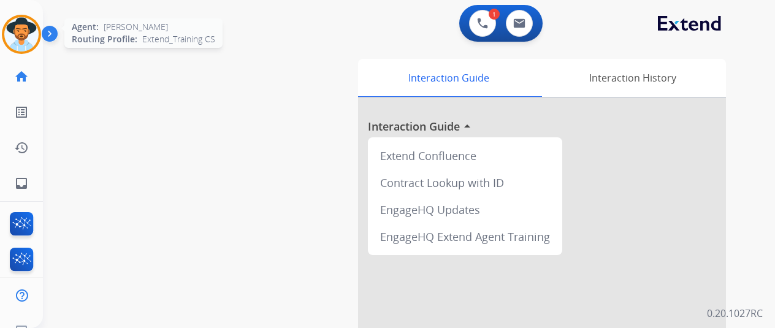
click at [21, 32] on img at bounding box center [21, 34] width 34 height 34
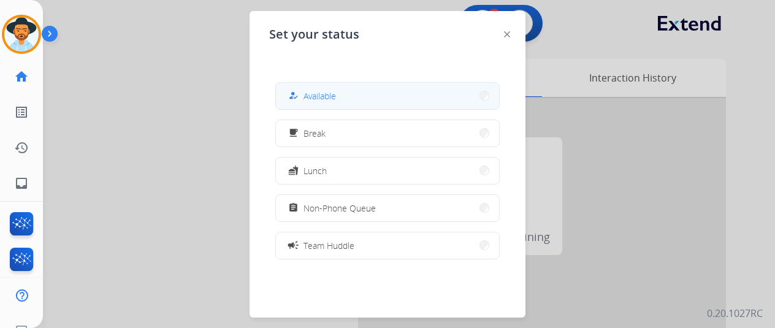
click at [317, 98] on span "Available" at bounding box center [319, 95] width 32 height 13
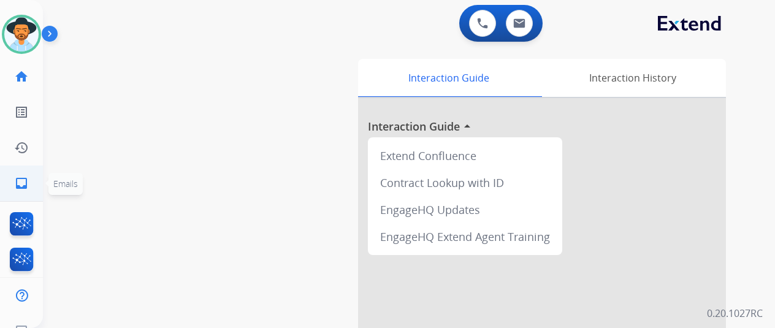
click at [21, 183] on mat-icon "inbox" at bounding box center [21, 183] width 15 height 15
select select "**********"
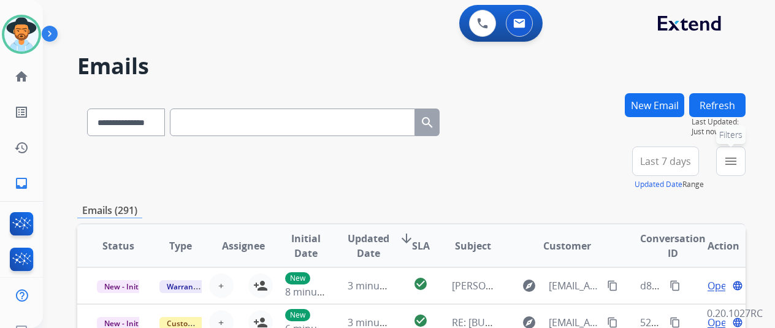
click at [738, 156] on mat-icon "menu" at bounding box center [730, 161] width 15 height 15
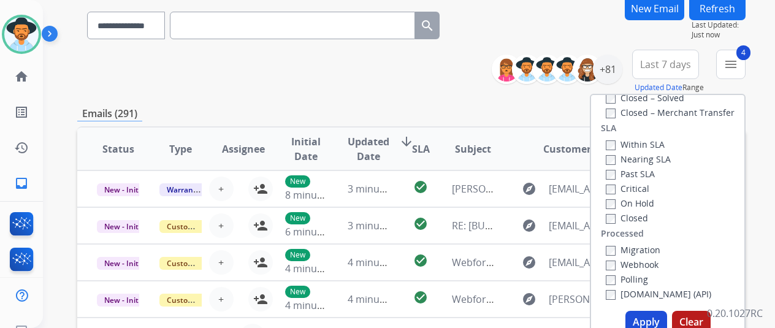
scroll to position [184, 0]
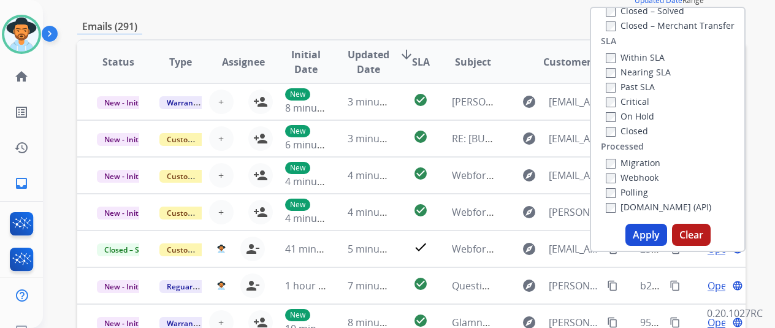
click at [657, 233] on button "Apply" at bounding box center [646, 235] width 42 height 22
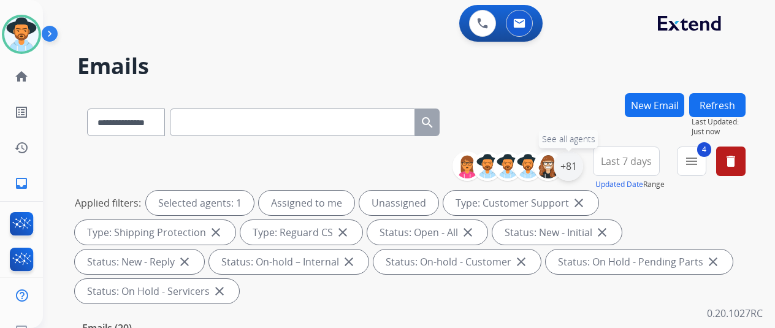
click at [581, 166] on div "+81" at bounding box center [567, 165] width 29 height 29
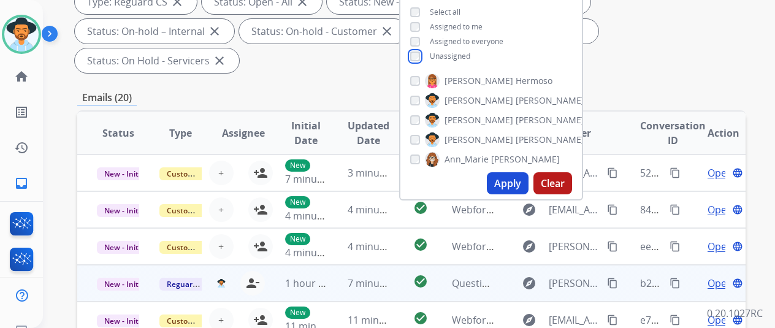
scroll to position [245, 0]
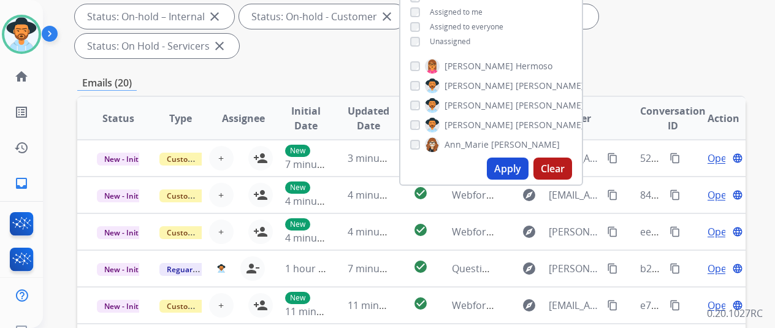
click at [514, 173] on button "Apply" at bounding box center [508, 168] width 42 height 22
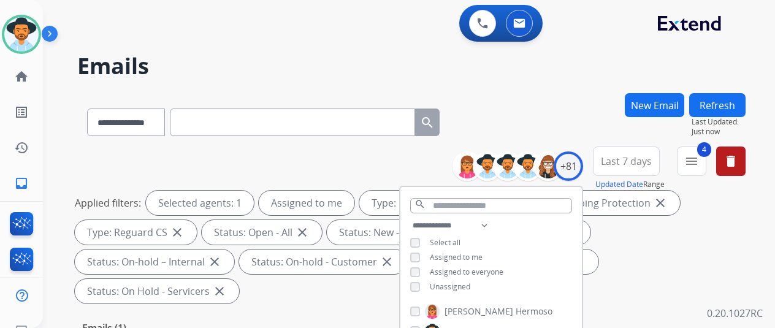
click at [523, 119] on div "**********" at bounding box center [411, 119] width 668 height 53
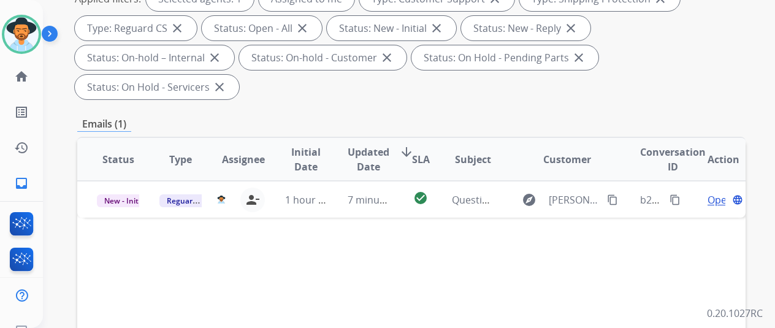
scroll to position [245, 0]
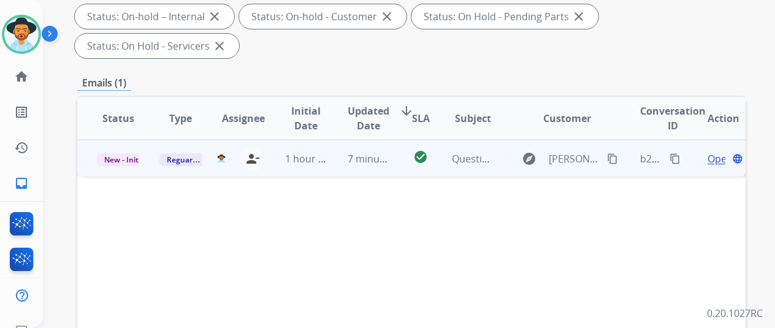
click at [716, 151] on span "Open" at bounding box center [719, 158] width 25 height 15
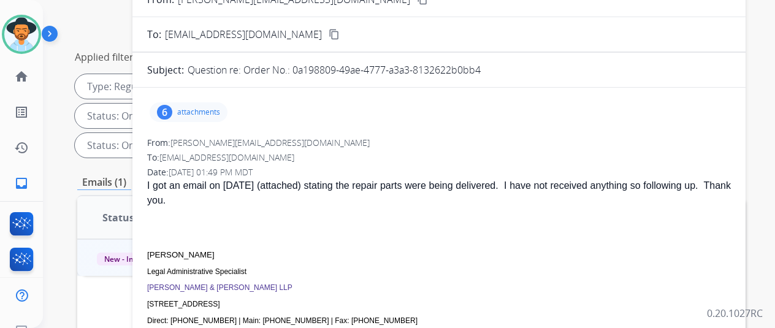
scroll to position [61, 0]
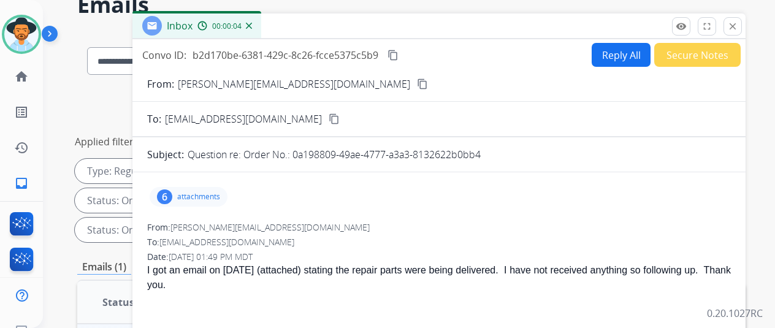
click at [417, 82] on mat-icon "content_copy" at bounding box center [422, 83] width 11 height 11
click at [620, 50] on button "Reply All" at bounding box center [620, 55] width 59 height 24
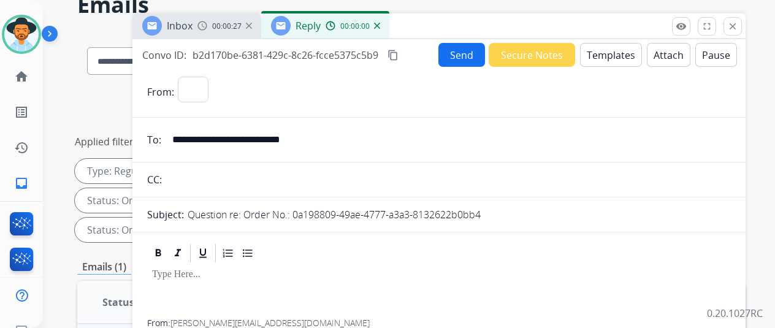
select select "**********"
click at [615, 46] on button "Templates" at bounding box center [611, 55] width 62 height 24
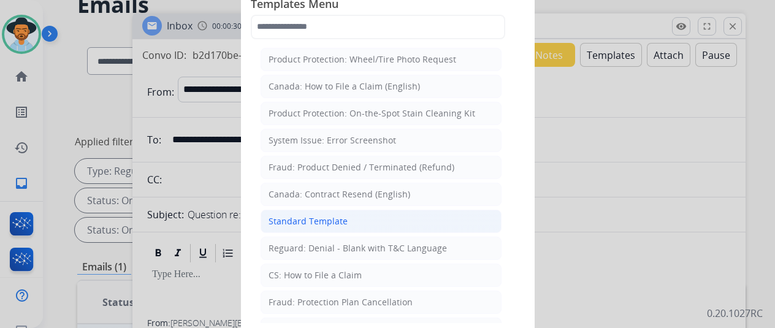
click at [315, 218] on div "Standard Template" at bounding box center [307, 221] width 79 height 12
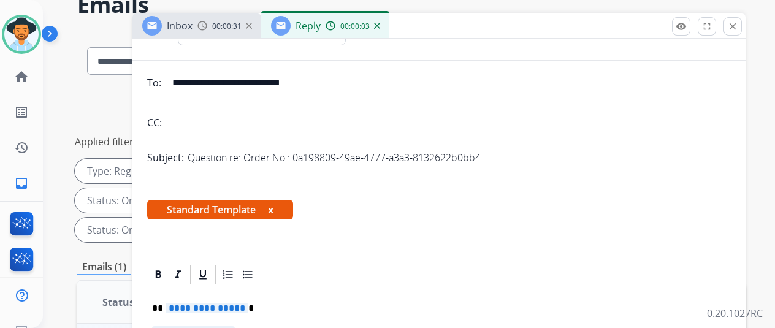
scroll to position [123, 0]
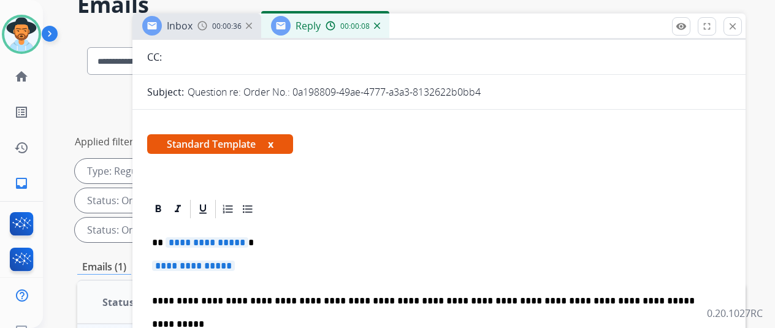
click at [248, 241] on span "**********" at bounding box center [206, 242] width 83 height 10
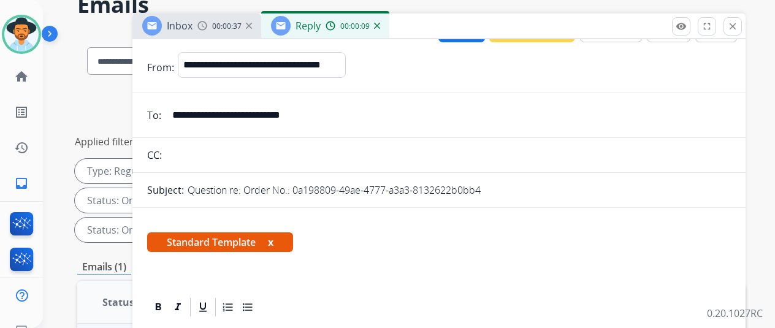
scroll to position [0, 0]
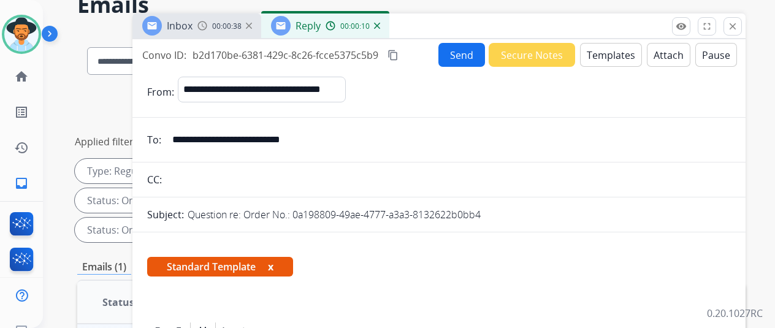
click at [612, 55] on button "Templates" at bounding box center [611, 55] width 62 height 24
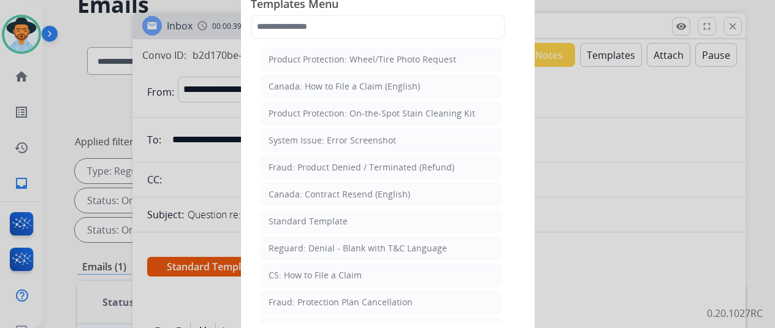
drag, startPoint x: 295, startPoint y: 274, endPoint x: 297, endPoint y: 264, distance: 10.5
click at [295, 273] on div "CS: How to File a Claim" at bounding box center [314, 275] width 93 height 12
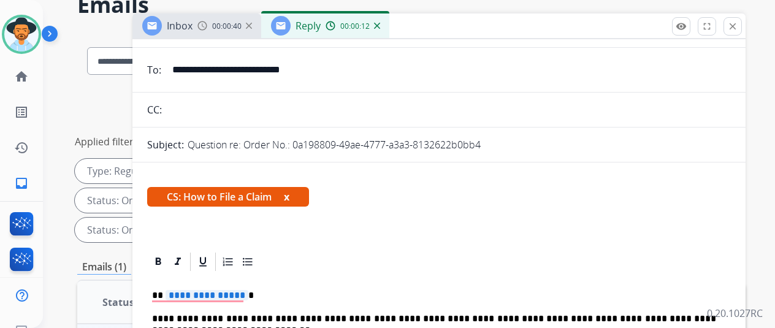
scroll to position [184, 0]
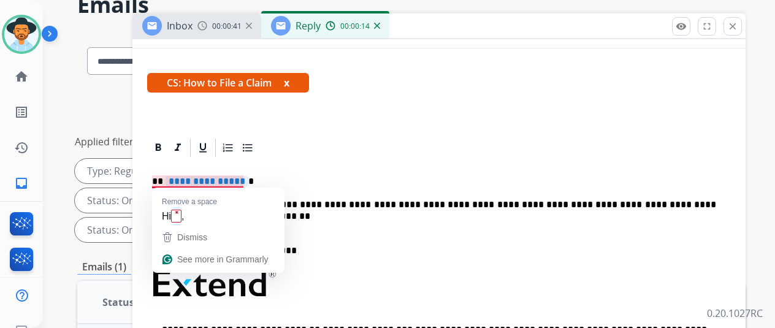
click at [247, 180] on span "**********" at bounding box center [206, 181] width 83 height 10
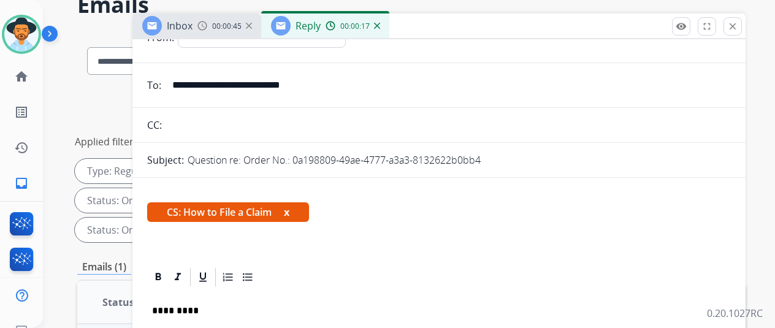
scroll to position [0, 0]
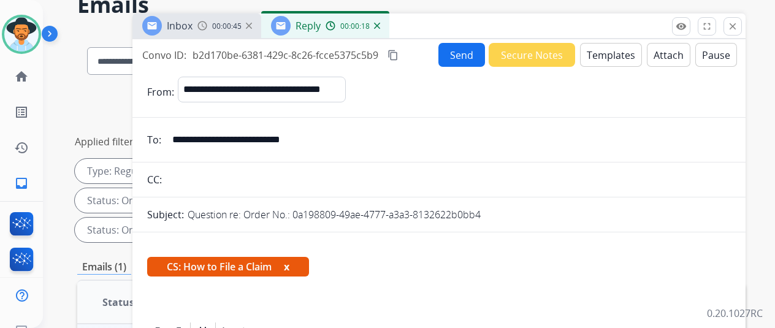
click at [473, 48] on button "Send" at bounding box center [461, 55] width 47 height 24
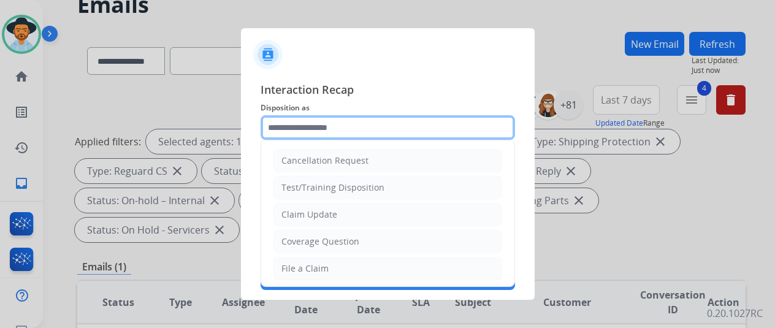
click at [290, 128] on input "text" at bounding box center [387, 127] width 254 height 25
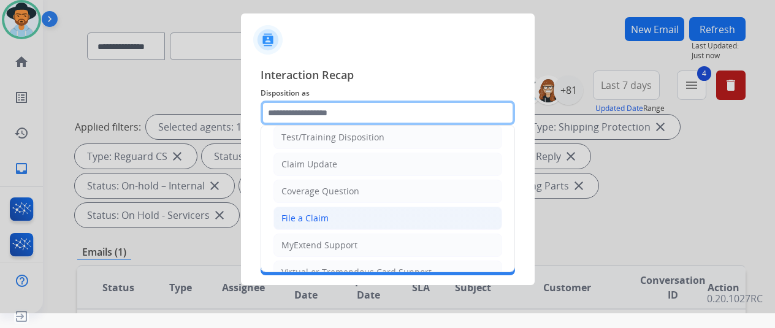
scroll to position [61, 0]
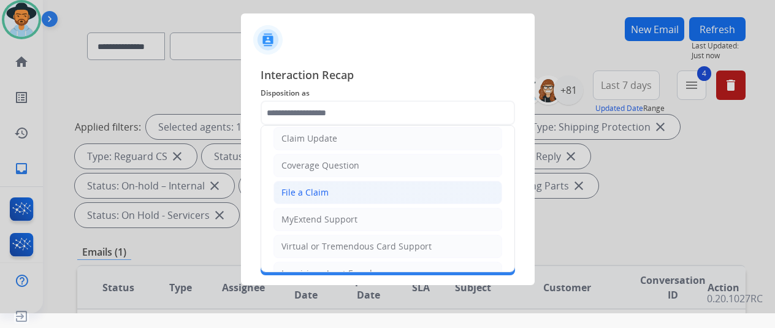
click at [317, 191] on div "File a Claim" at bounding box center [304, 192] width 47 height 12
type input "**********"
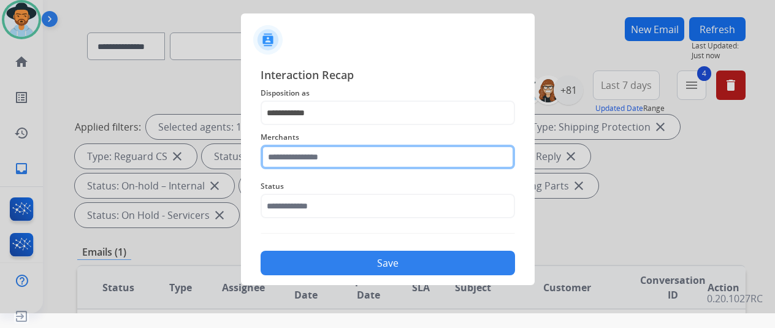
click at [300, 154] on input "text" at bounding box center [387, 157] width 254 height 25
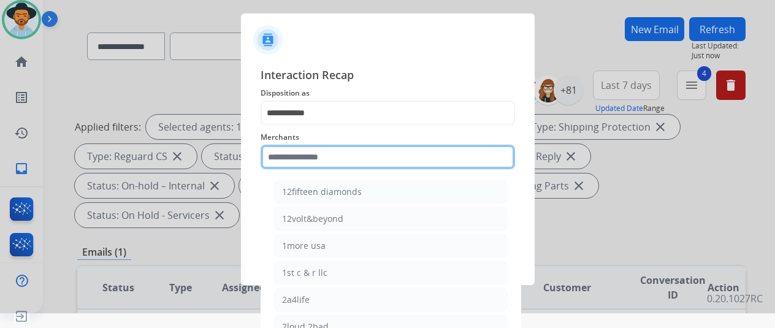
click at [281, 161] on input "text" at bounding box center [387, 157] width 254 height 25
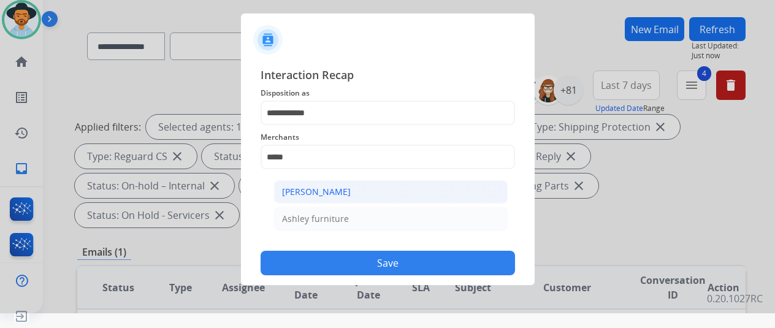
click at [295, 191] on div "Ashley - Reguard" at bounding box center [316, 192] width 69 height 12
type input "**********"
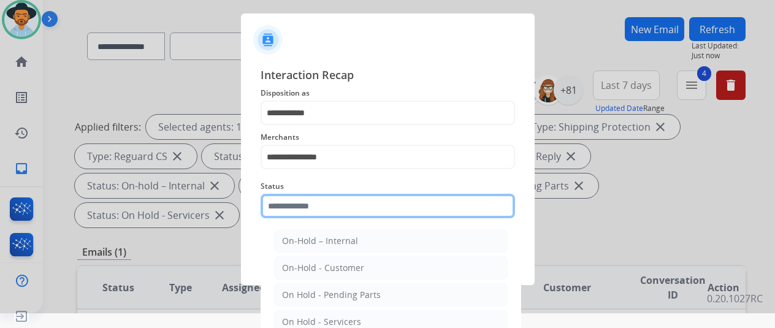
click at [315, 213] on input "text" at bounding box center [387, 206] width 254 height 25
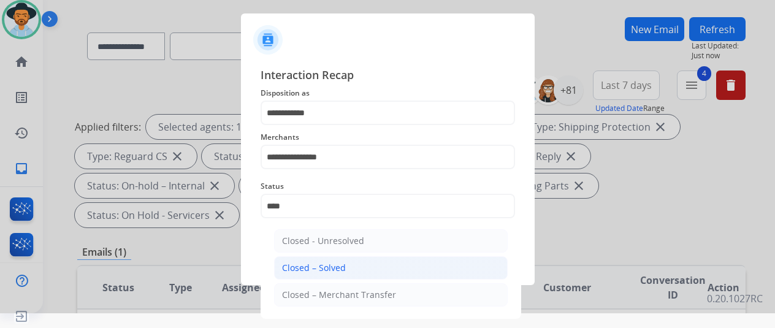
click at [321, 265] on div "Closed – Solved" at bounding box center [314, 268] width 64 height 12
type input "**********"
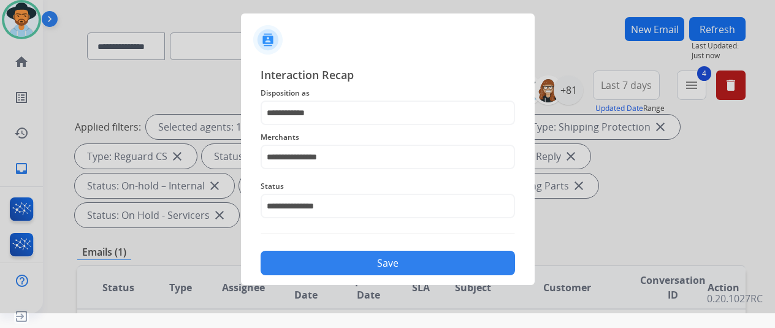
click at [384, 260] on button "Save" at bounding box center [387, 263] width 254 height 25
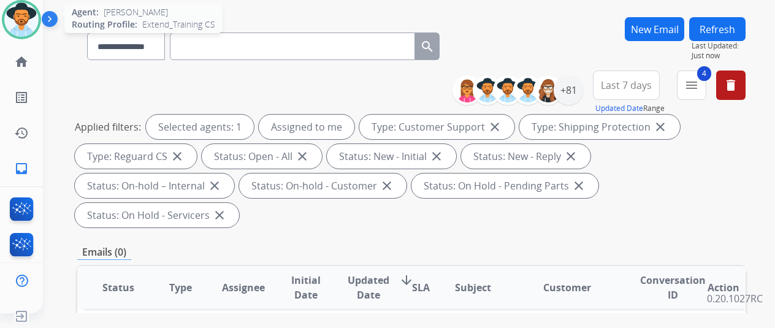
click at [22, 13] on img at bounding box center [21, 19] width 34 height 34
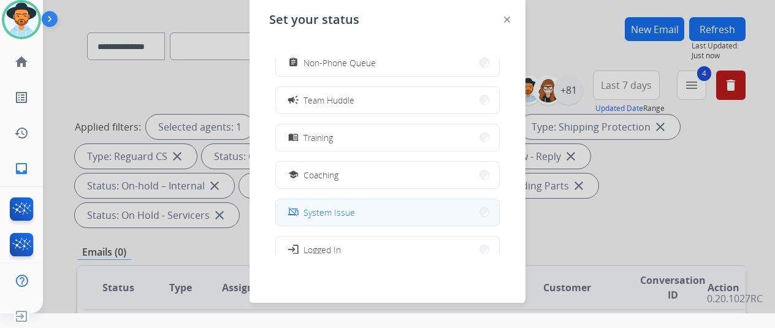
scroll to position [194, 0]
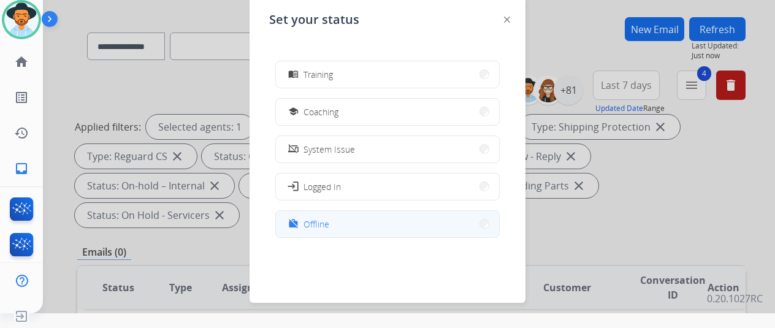
click at [340, 230] on button "work_off Offline" at bounding box center [387, 224] width 223 height 26
